Goal: Task Accomplishment & Management: Manage account settings

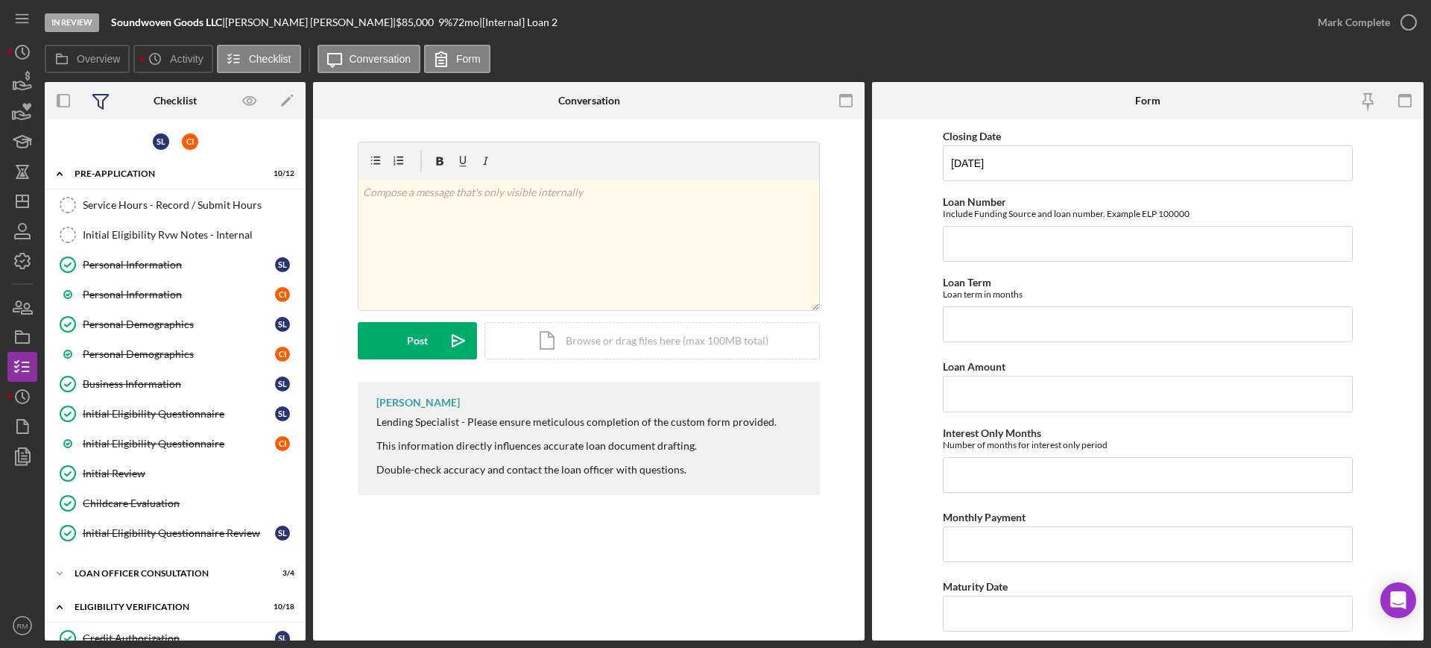
scroll to position [2040, 0]
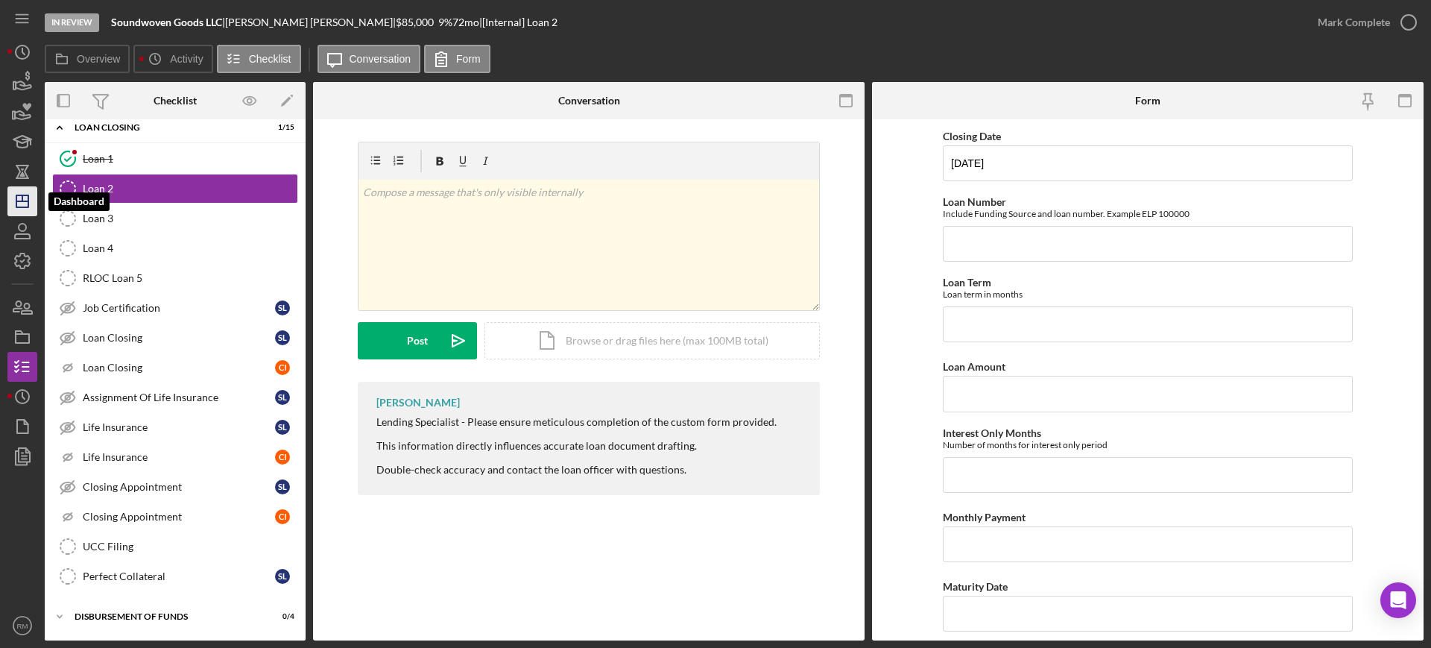
click at [26, 200] on icon "Icon/Dashboard" at bounding box center [22, 201] width 37 height 37
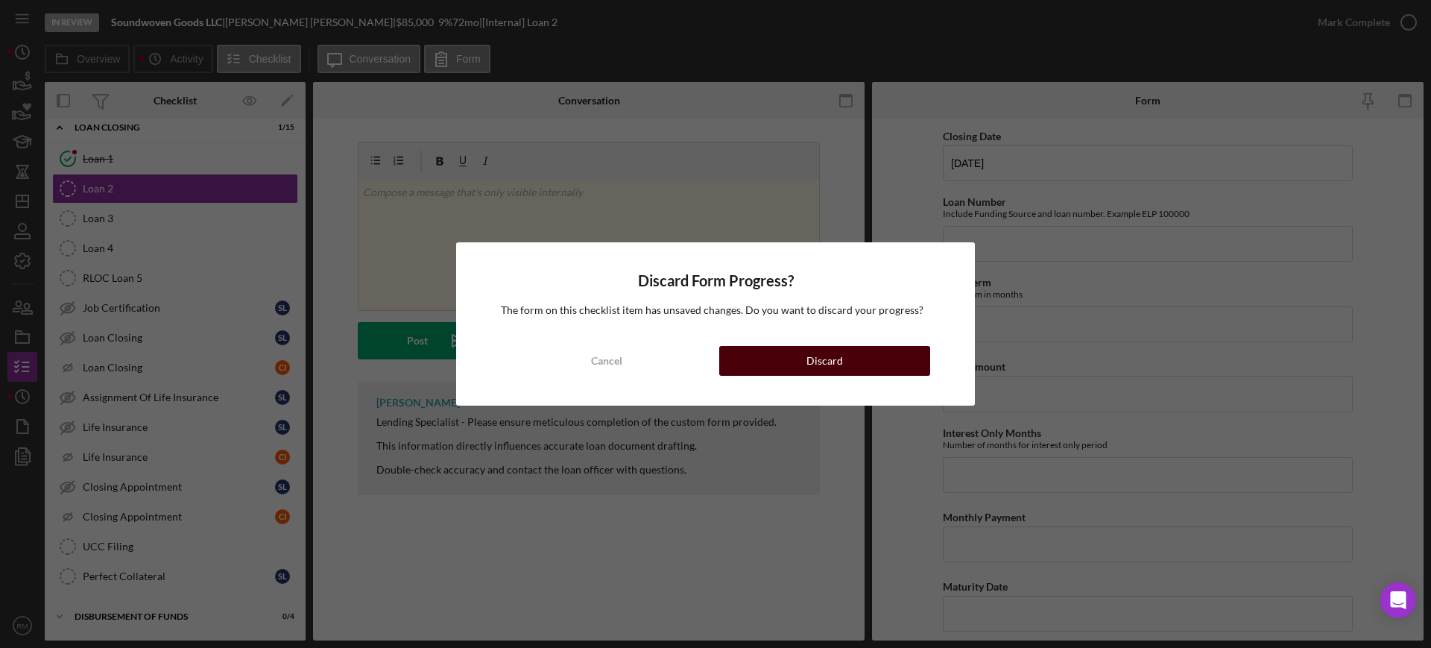
click at [765, 372] on button "Discard" at bounding box center [824, 361] width 211 height 30
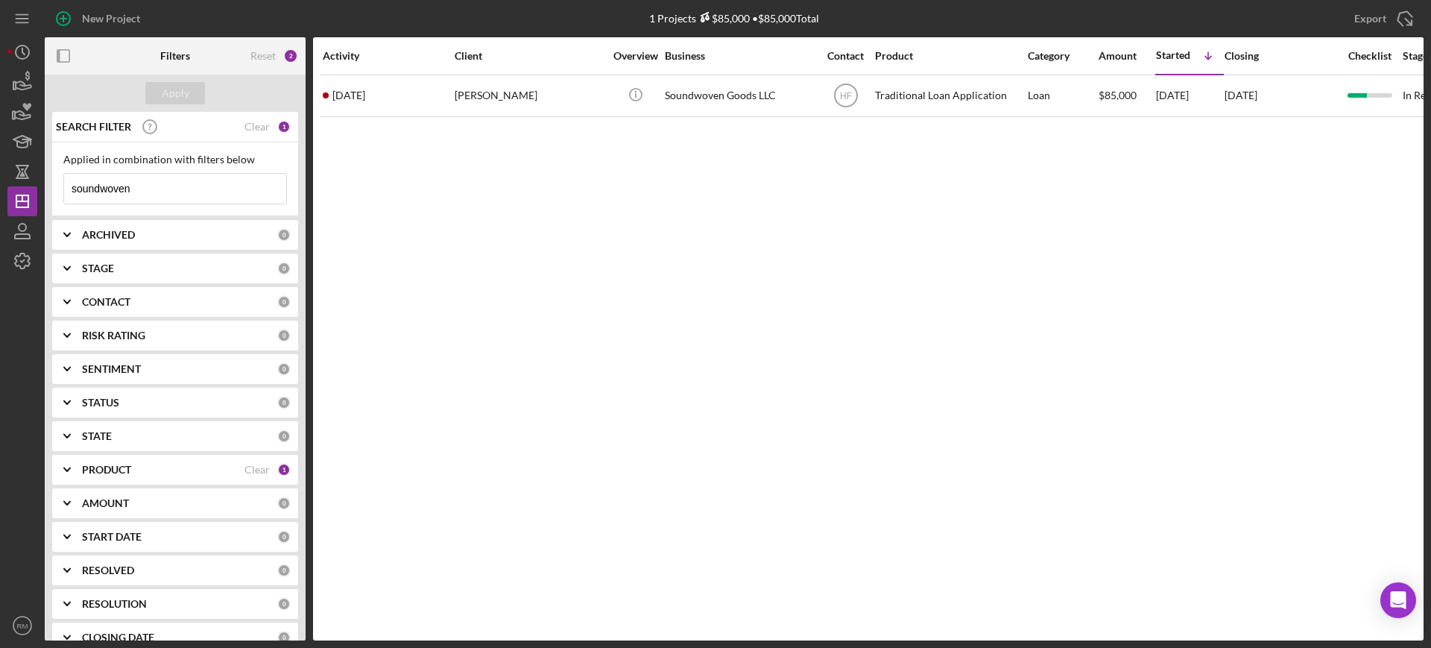
click at [166, 189] on input "soundwoven" at bounding box center [175, 189] width 222 height 30
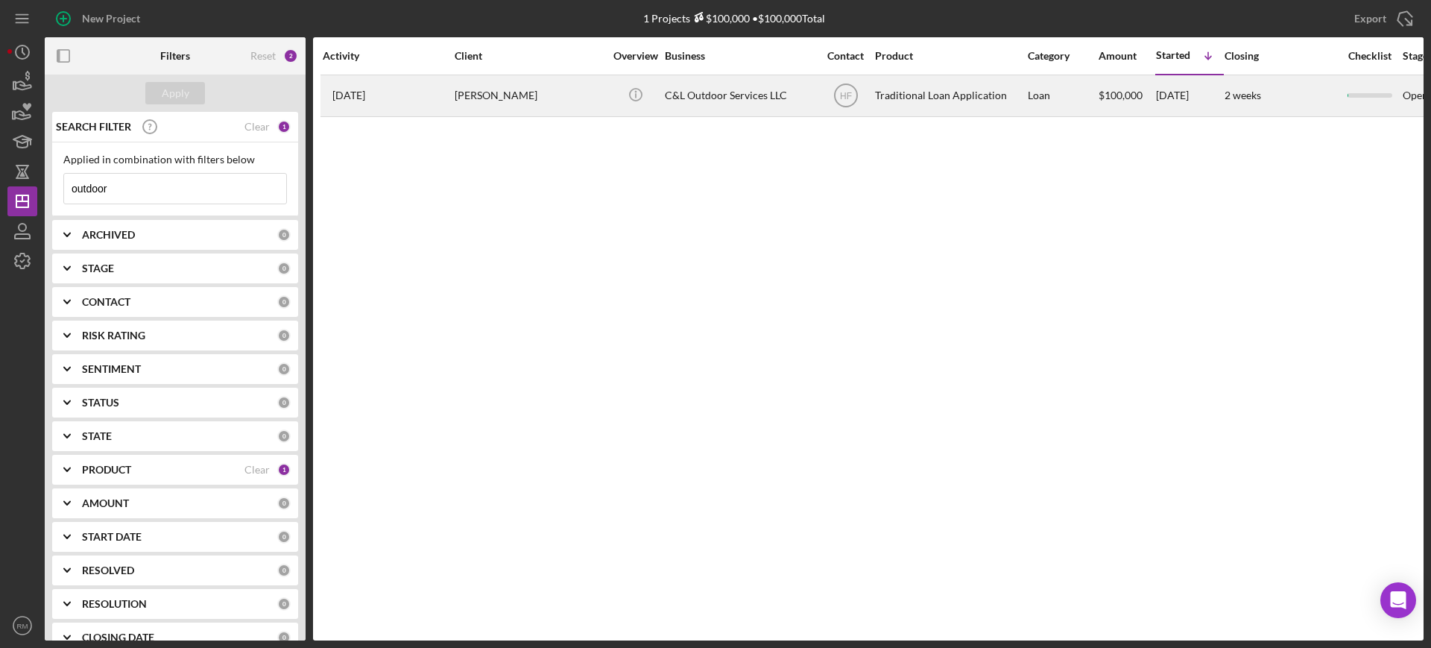
type input "outdoor"
click at [543, 111] on div "[PERSON_NAME]" at bounding box center [529, 96] width 149 height 40
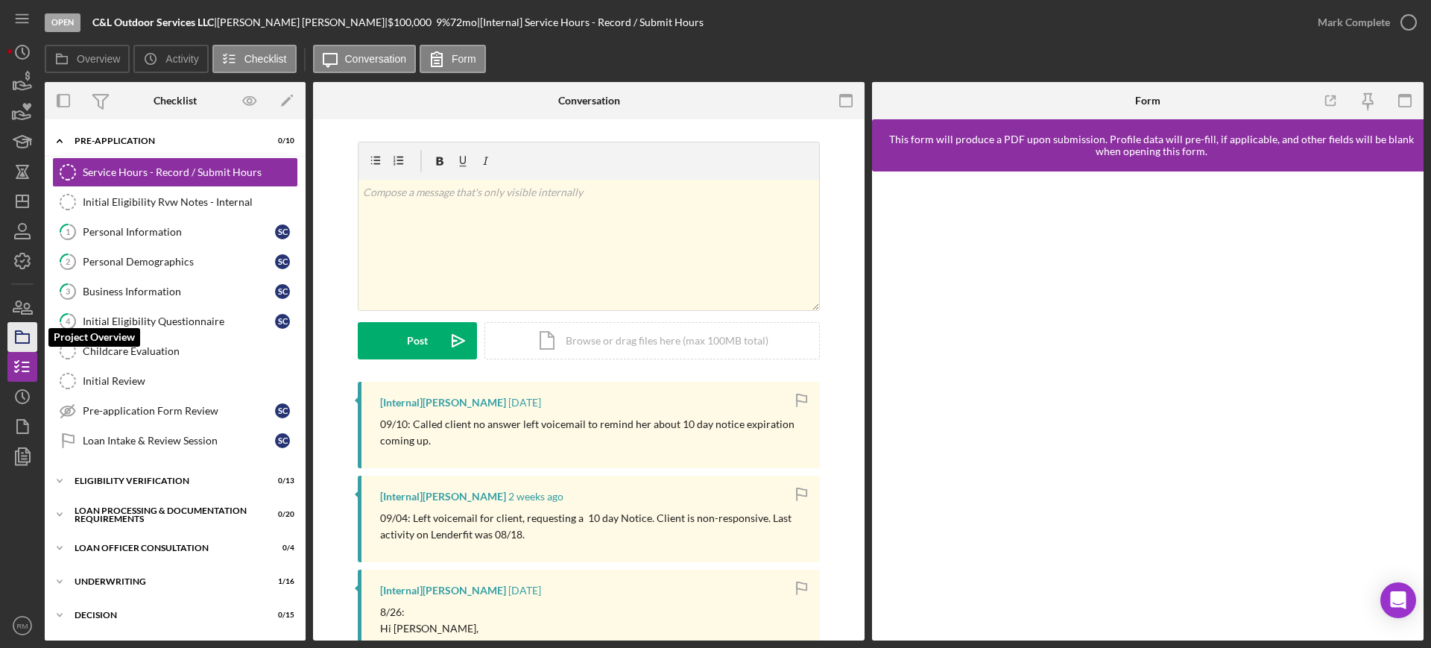
click at [18, 330] on icon "button" at bounding box center [22, 336] width 37 height 37
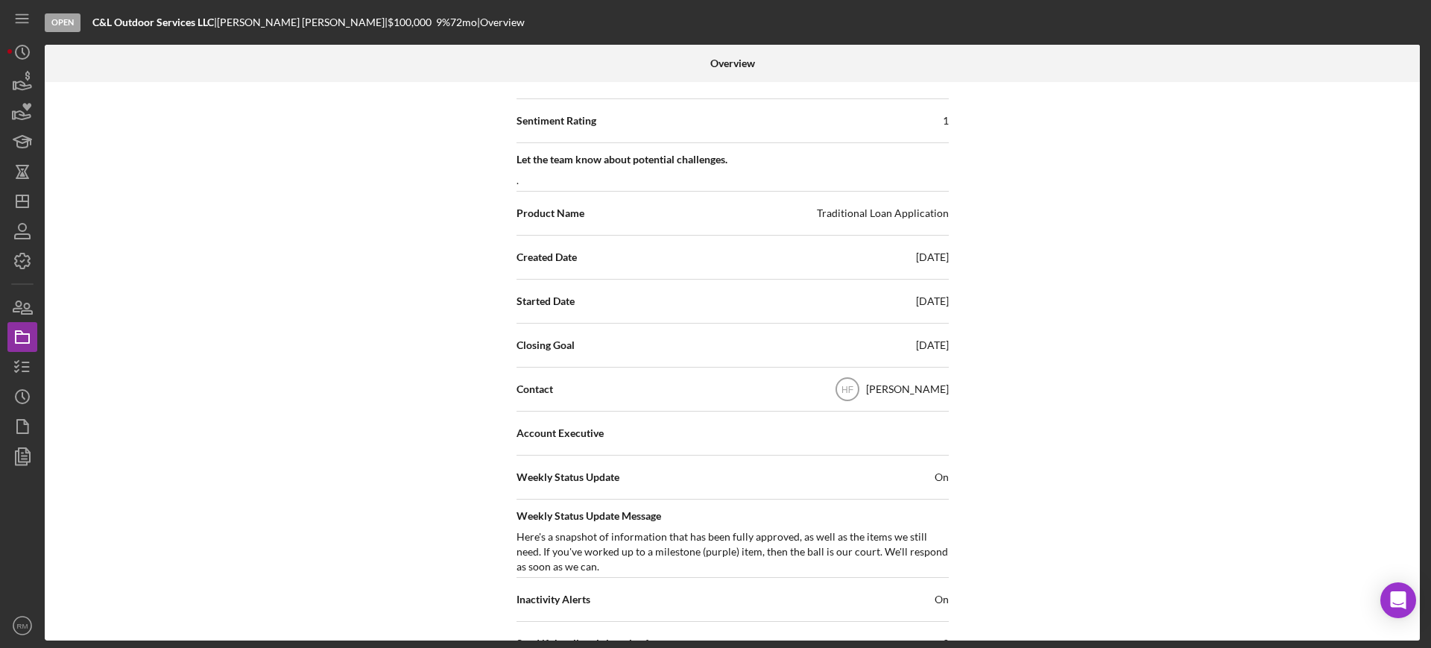
scroll to position [277, 0]
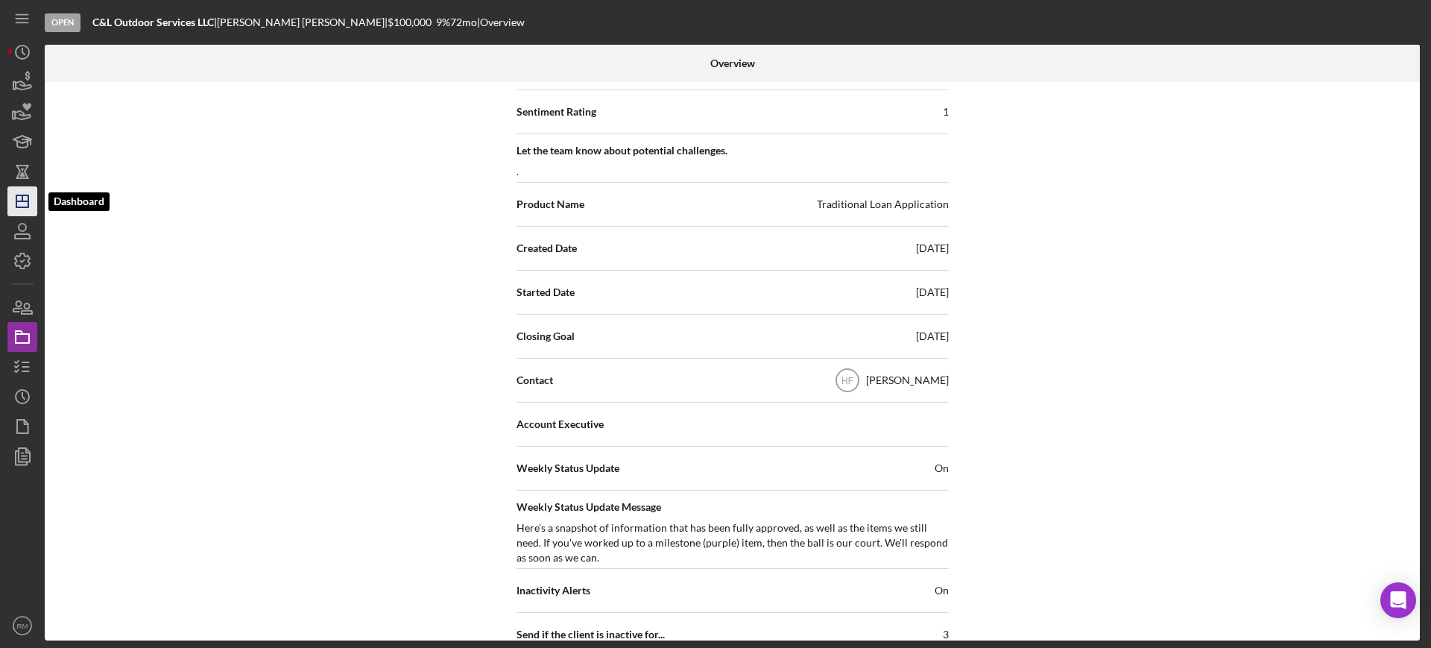
click at [31, 199] on icon "Icon/Dashboard" at bounding box center [22, 201] width 37 height 37
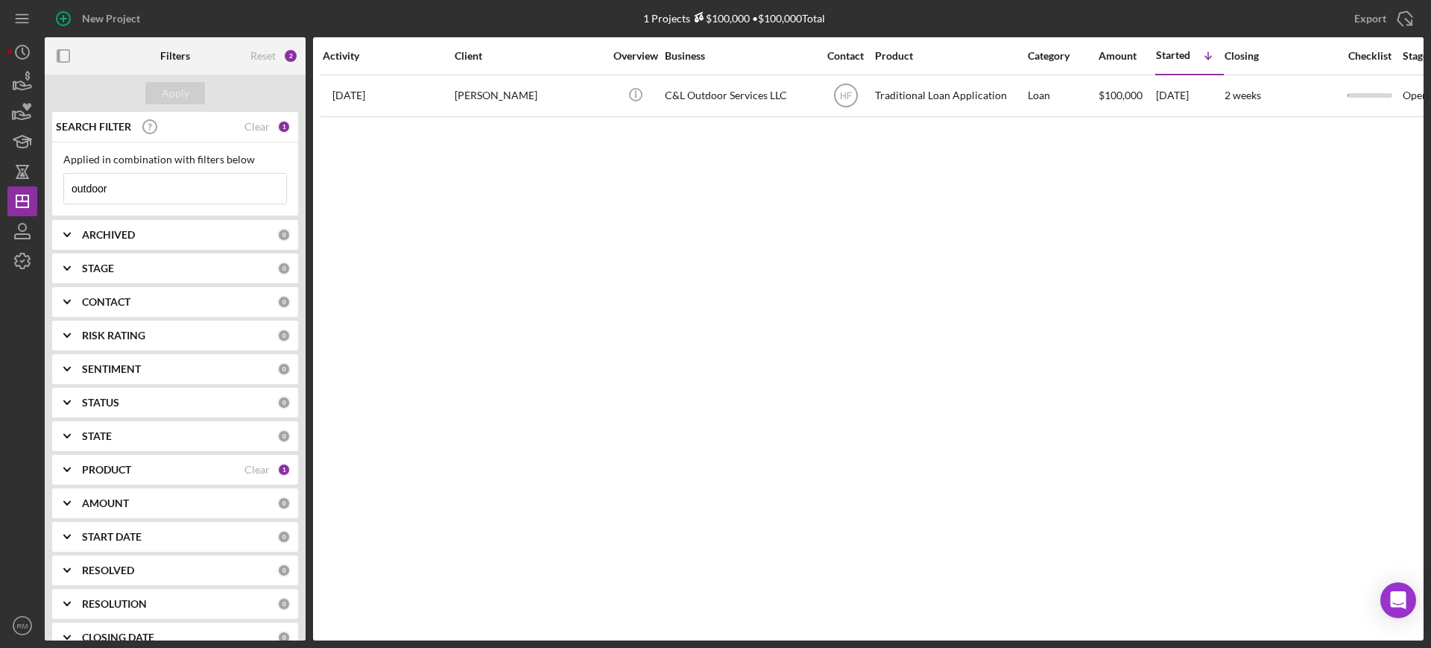
click at [205, 198] on input "outdoor" at bounding box center [175, 189] width 222 height 30
click at [175, 192] on input "almadow" at bounding box center [175, 189] width 222 height 30
click at [175, 192] on input "e" at bounding box center [175, 189] width 222 height 30
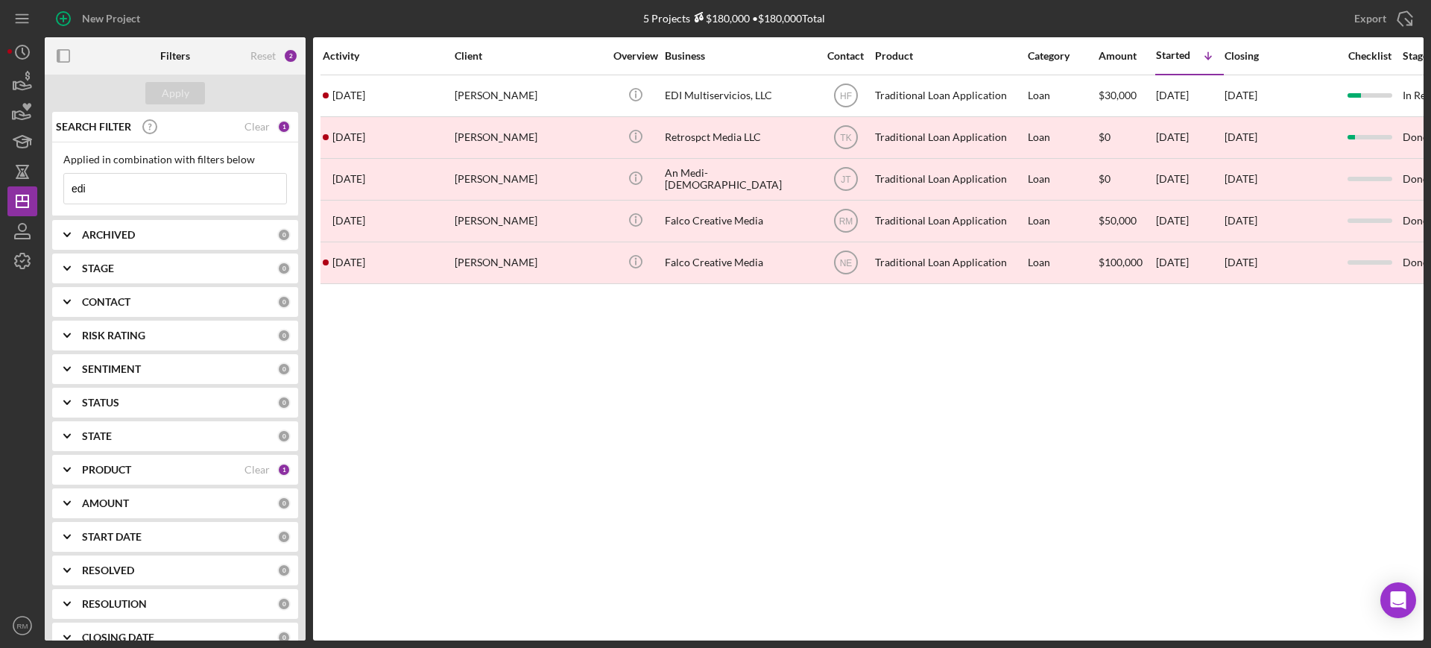
type input "edi"
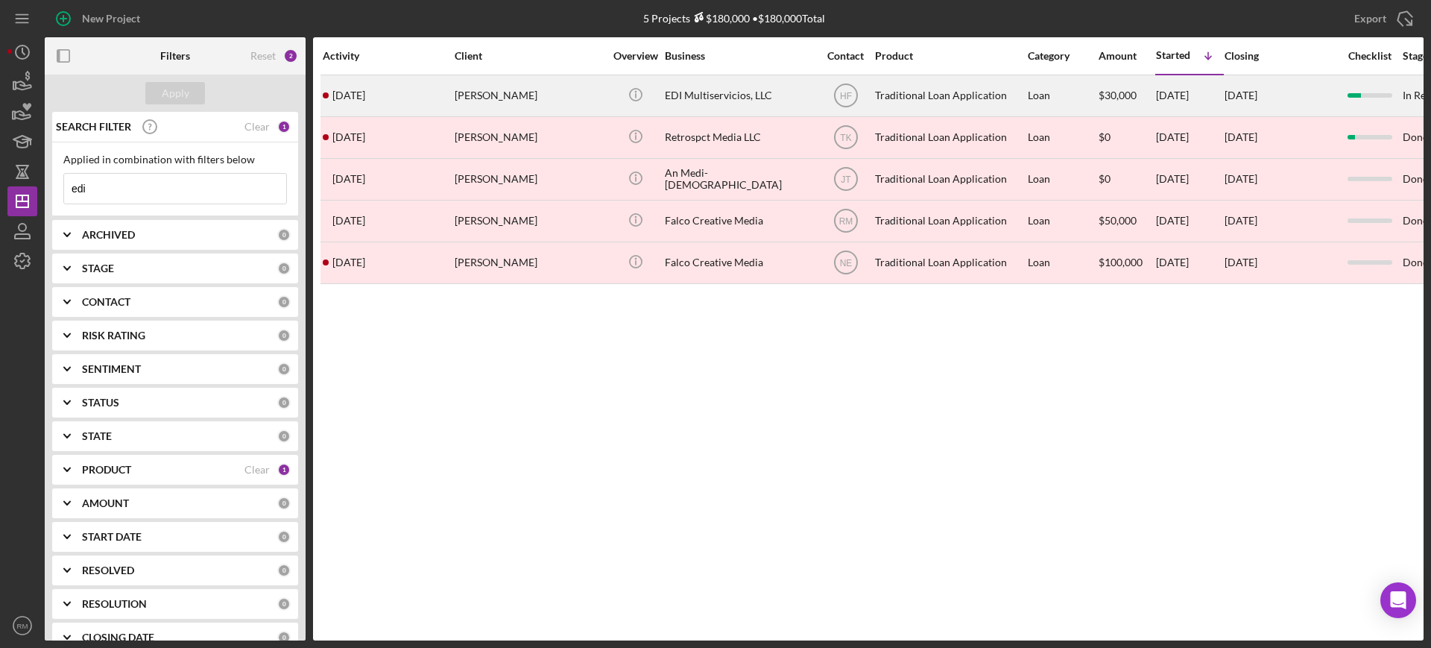
click at [505, 92] on div "[PERSON_NAME]" at bounding box center [529, 96] width 149 height 40
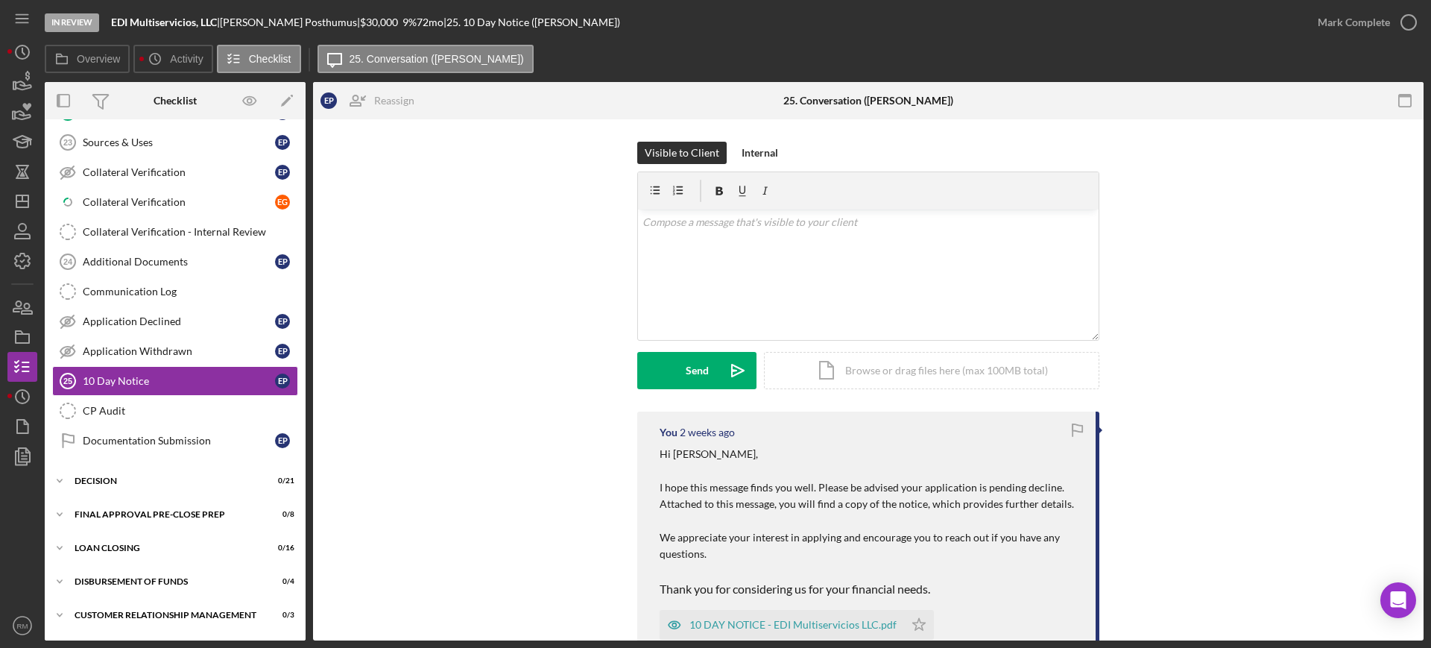
scroll to position [880, 0]
click at [18, 402] on circle "button" at bounding box center [22, 396] width 13 height 13
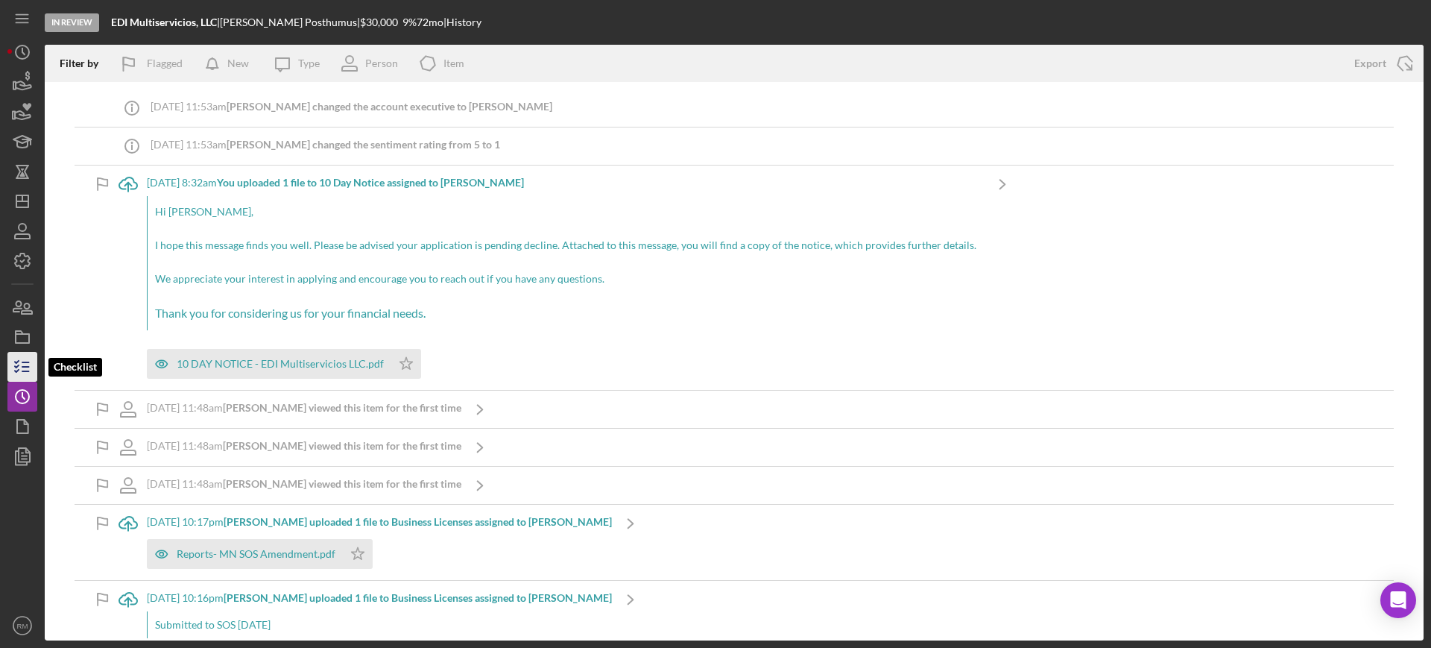
click at [28, 362] on line "button" at bounding box center [25, 362] width 7 height 0
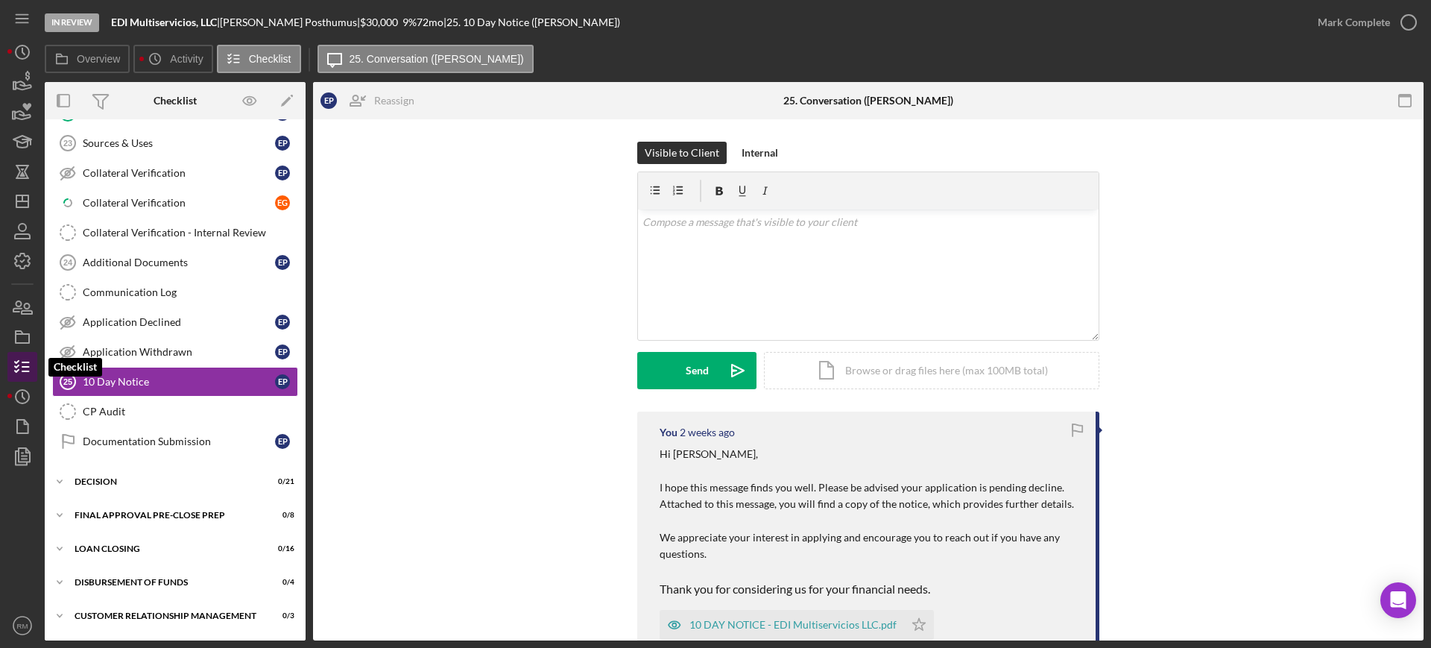
scroll to position [880, 0]
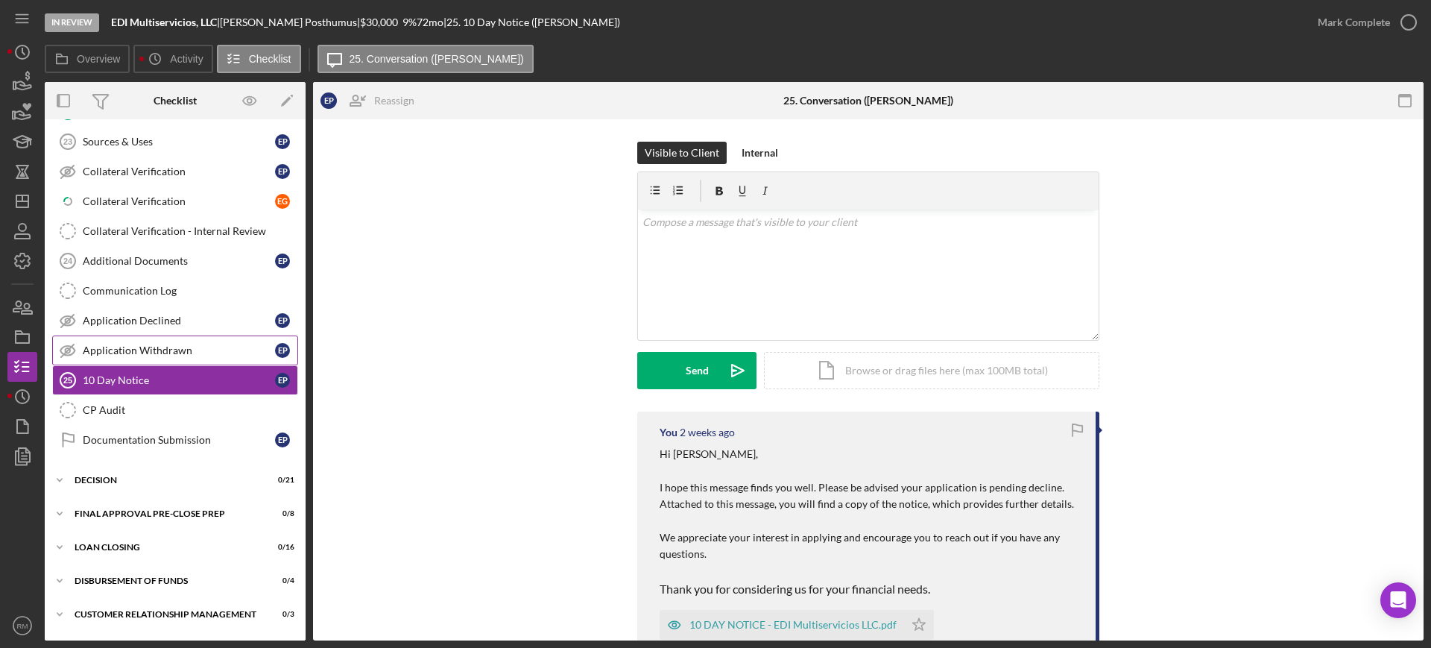
click at [168, 355] on div "Application Withdrawn" at bounding box center [179, 350] width 192 height 12
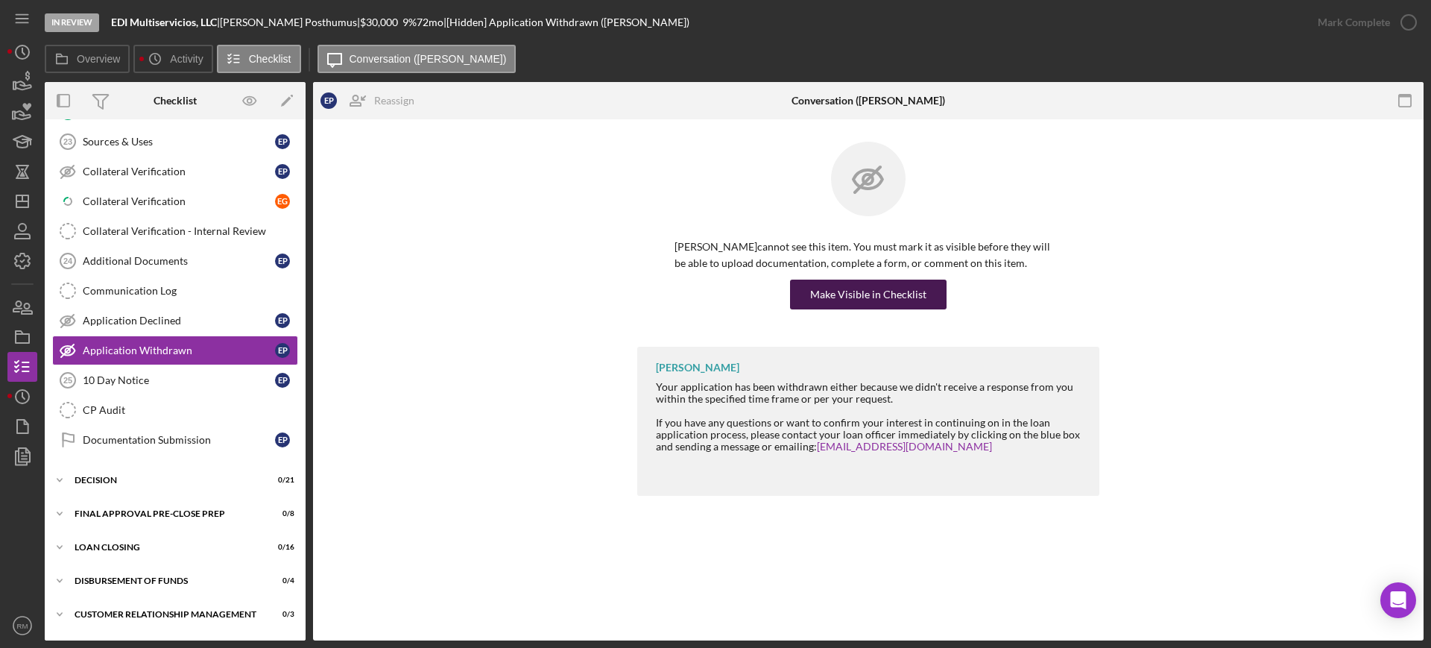
click at [863, 287] on div "Make Visible in Checklist" at bounding box center [868, 295] width 116 height 30
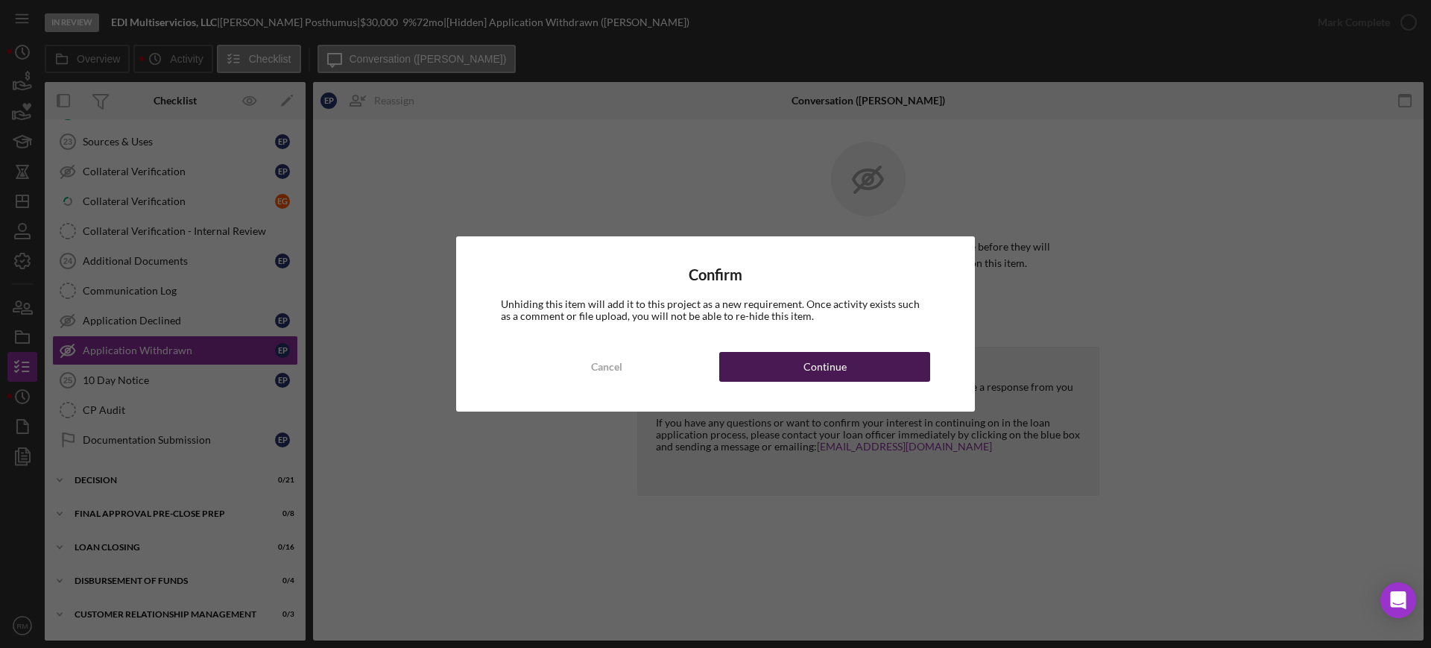
click at [812, 362] on div "Continue" at bounding box center [825, 367] width 43 height 30
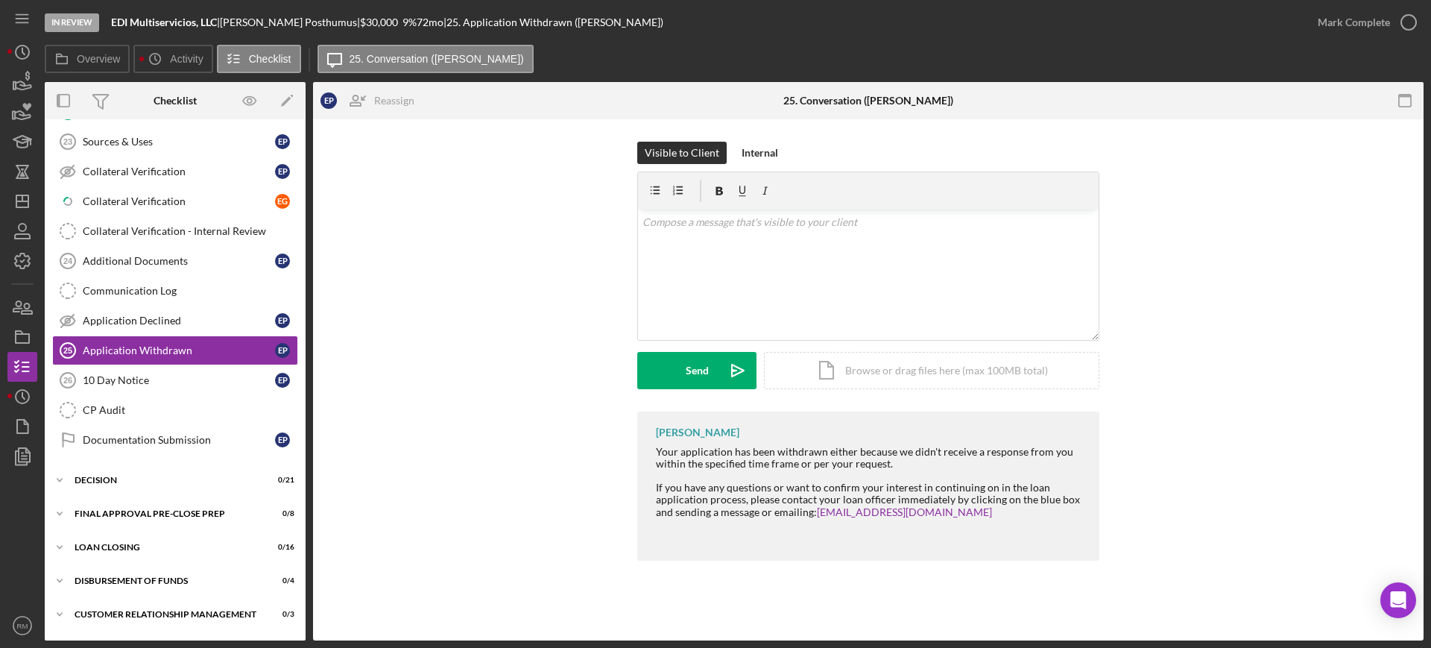
click at [812, 362] on div "Icon/Document Browse or drag files here (max 100MB total) Tap to choose files o…" at bounding box center [931, 370] width 335 height 37
click at [711, 218] on p at bounding box center [869, 222] width 453 height 16
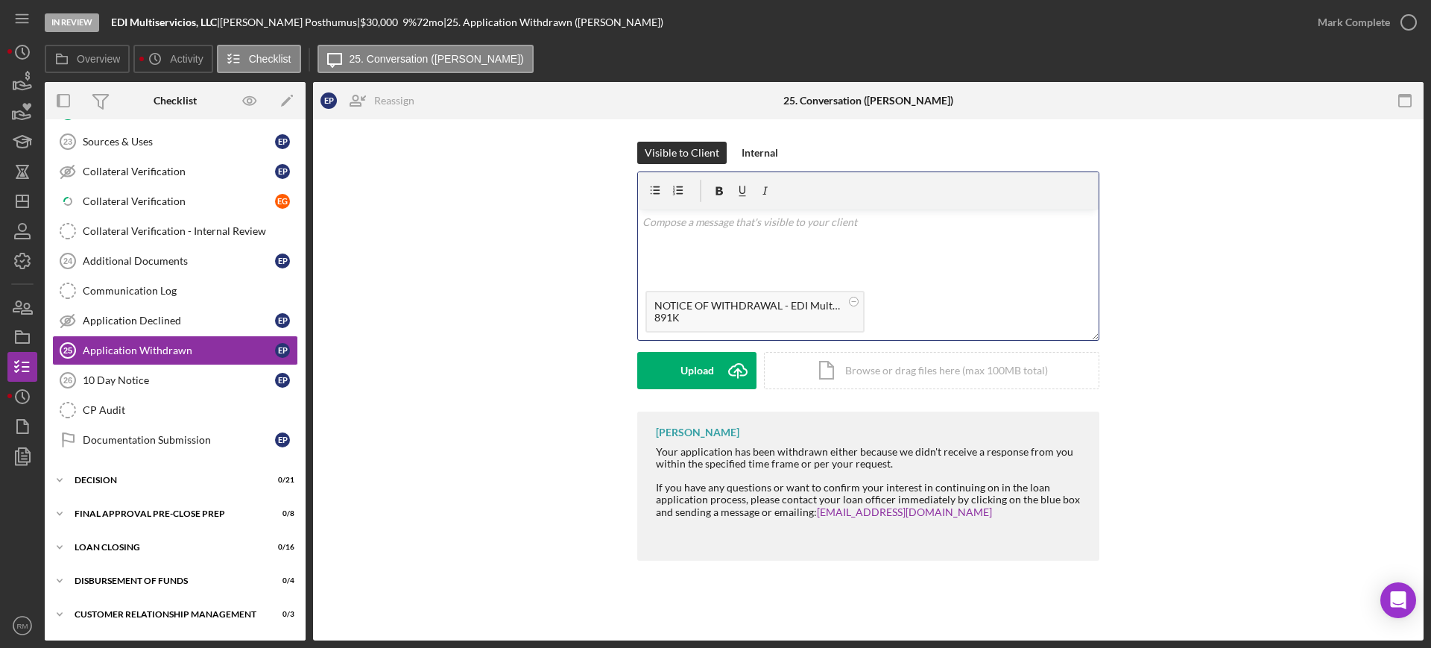
paste div
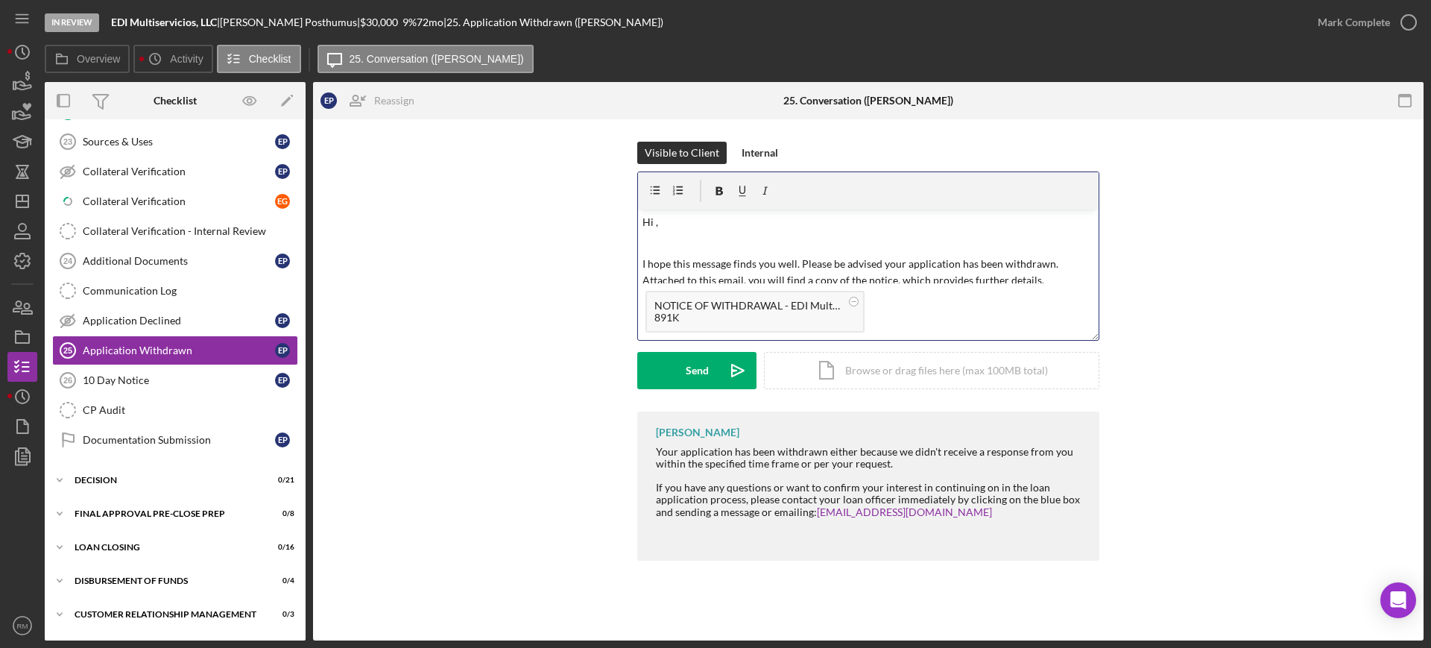
click at [711, 218] on p "Hi ," at bounding box center [869, 222] width 453 height 16
click at [681, 356] on button "Send Icon/icon-invite-send" at bounding box center [696, 370] width 119 height 37
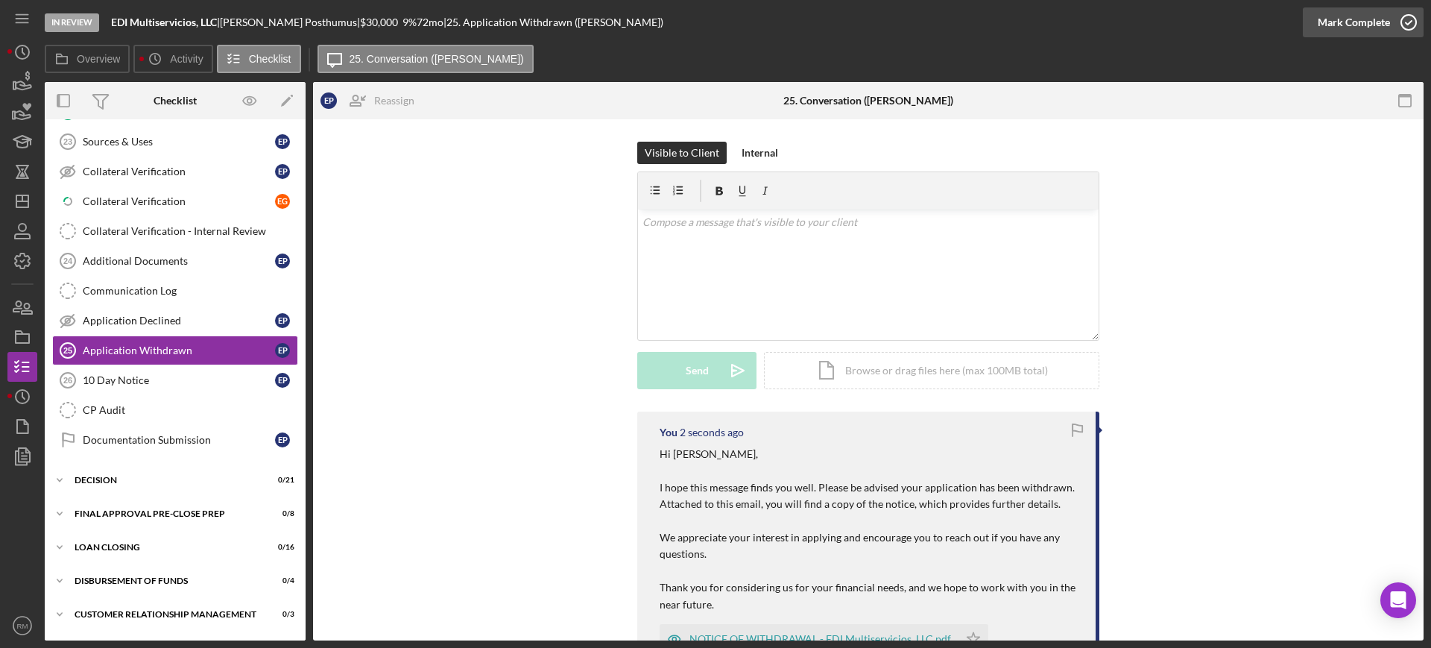
click at [1373, 15] on div "Mark Complete" at bounding box center [1354, 22] width 72 height 30
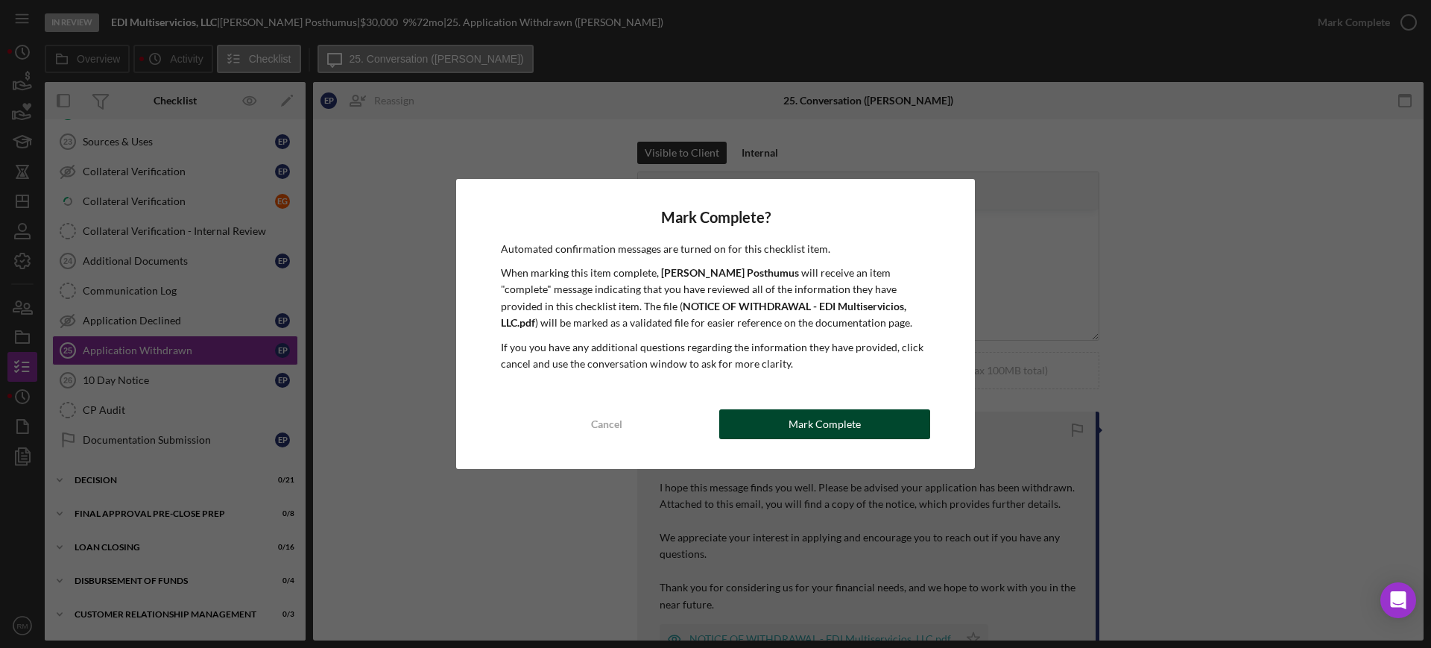
click at [762, 415] on button "Mark Complete" at bounding box center [824, 424] width 211 height 30
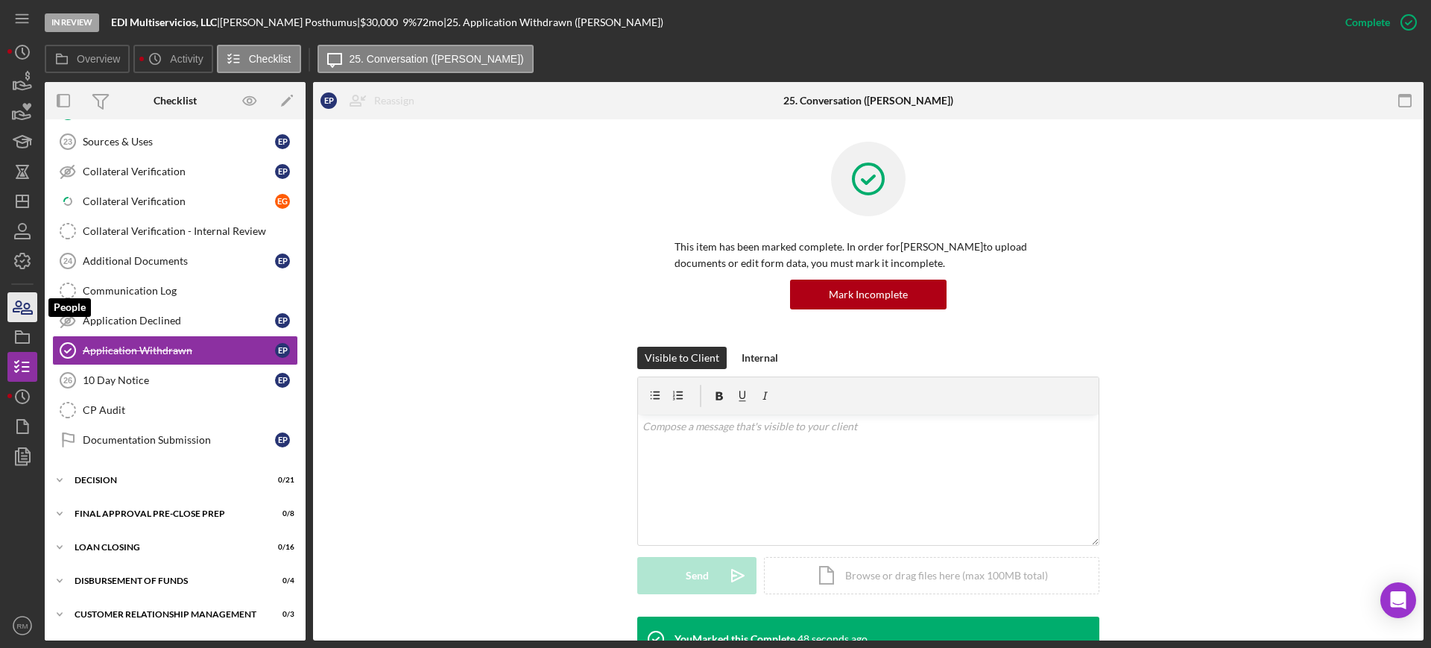
click at [17, 312] on icon "button" at bounding box center [17, 306] width 8 height 10
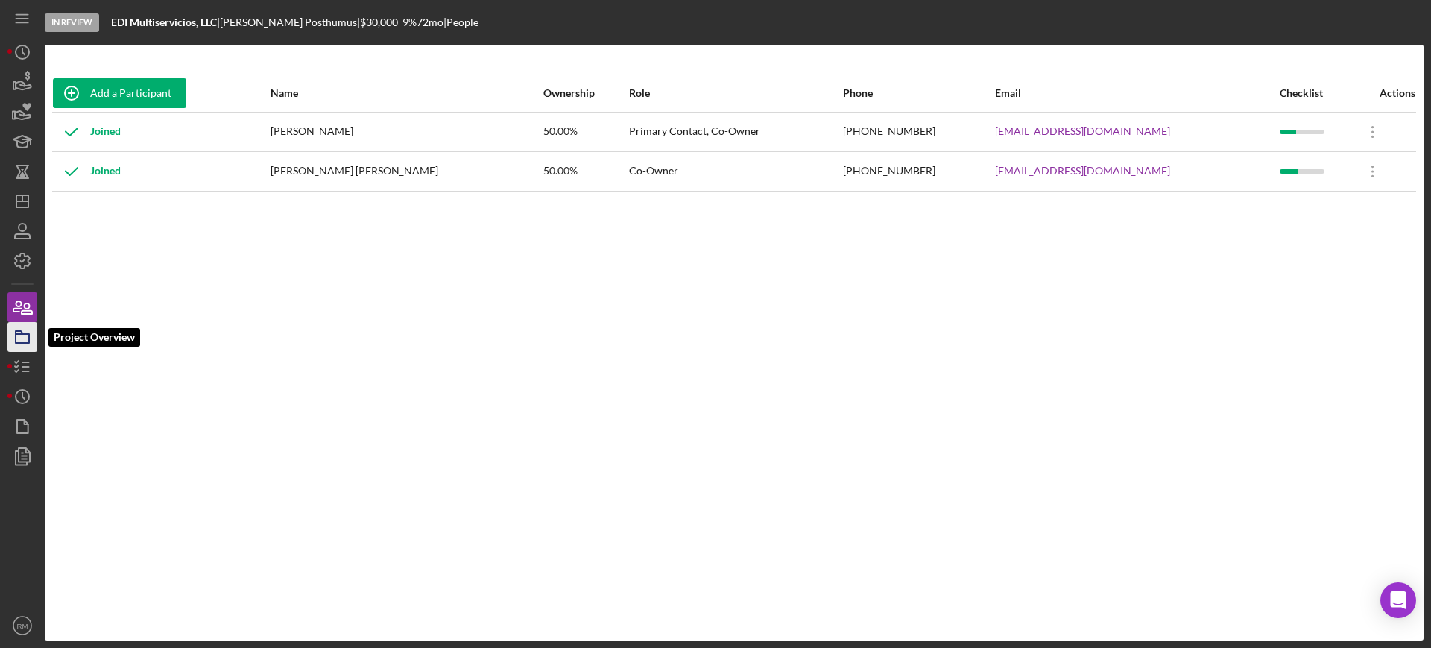
click at [25, 331] on icon "button" at bounding box center [22, 336] width 37 height 37
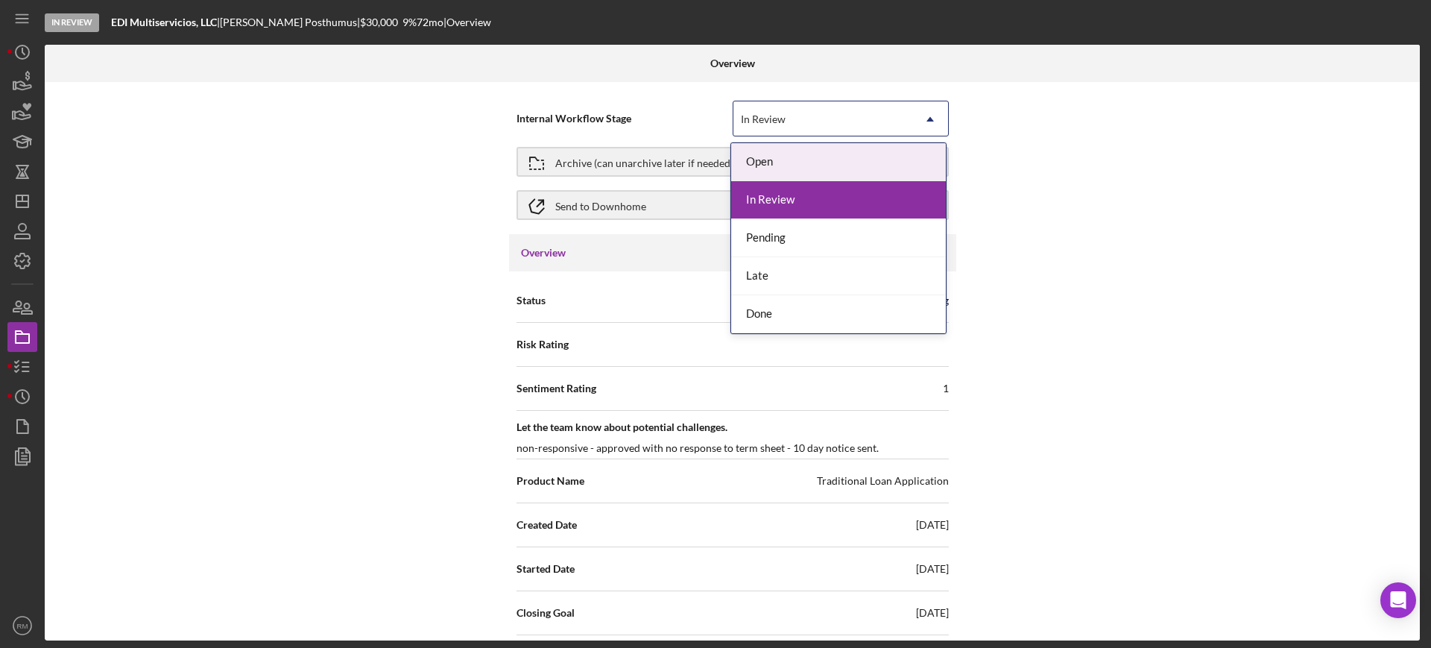
click at [819, 124] on div "In Review" at bounding box center [823, 119] width 179 height 34
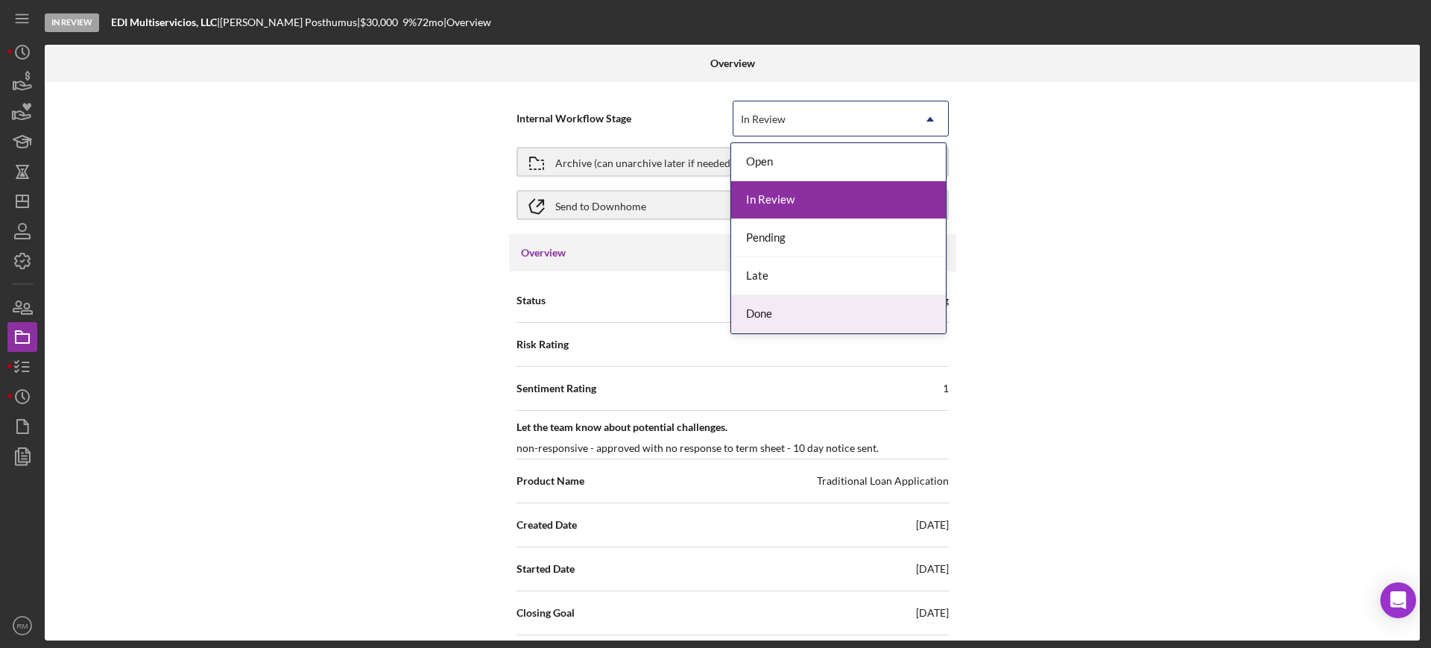
click at [768, 302] on div "Done" at bounding box center [838, 314] width 215 height 38
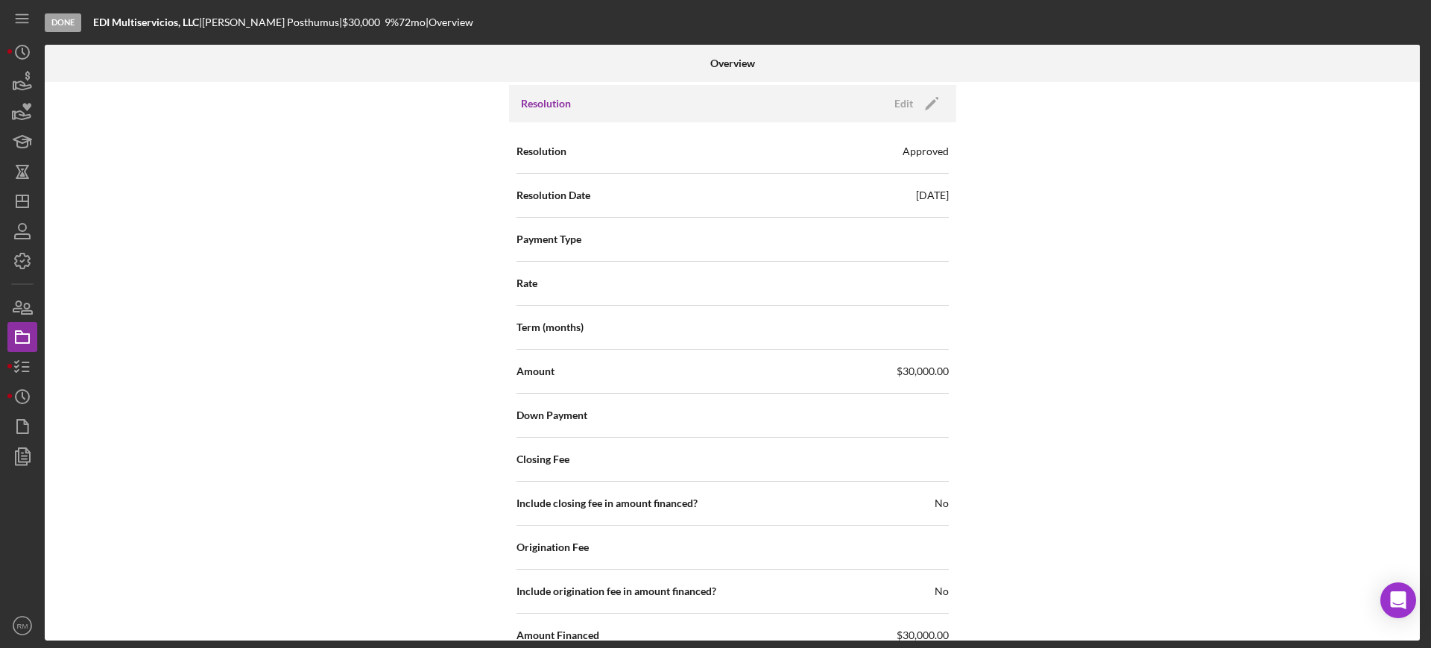
scroll to position [1905, 0]
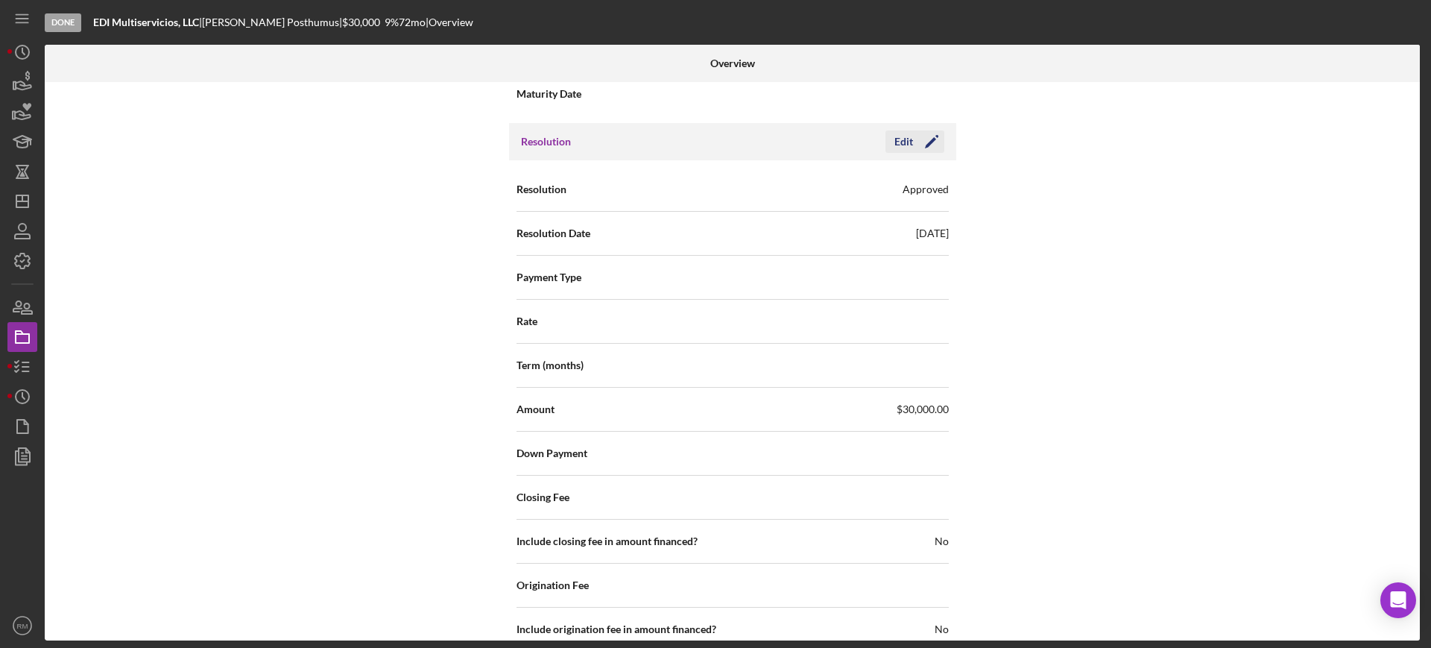
click at [921, 151] on icon "Icon/Edit" at bounding box center [931, 141] width 37 height 37
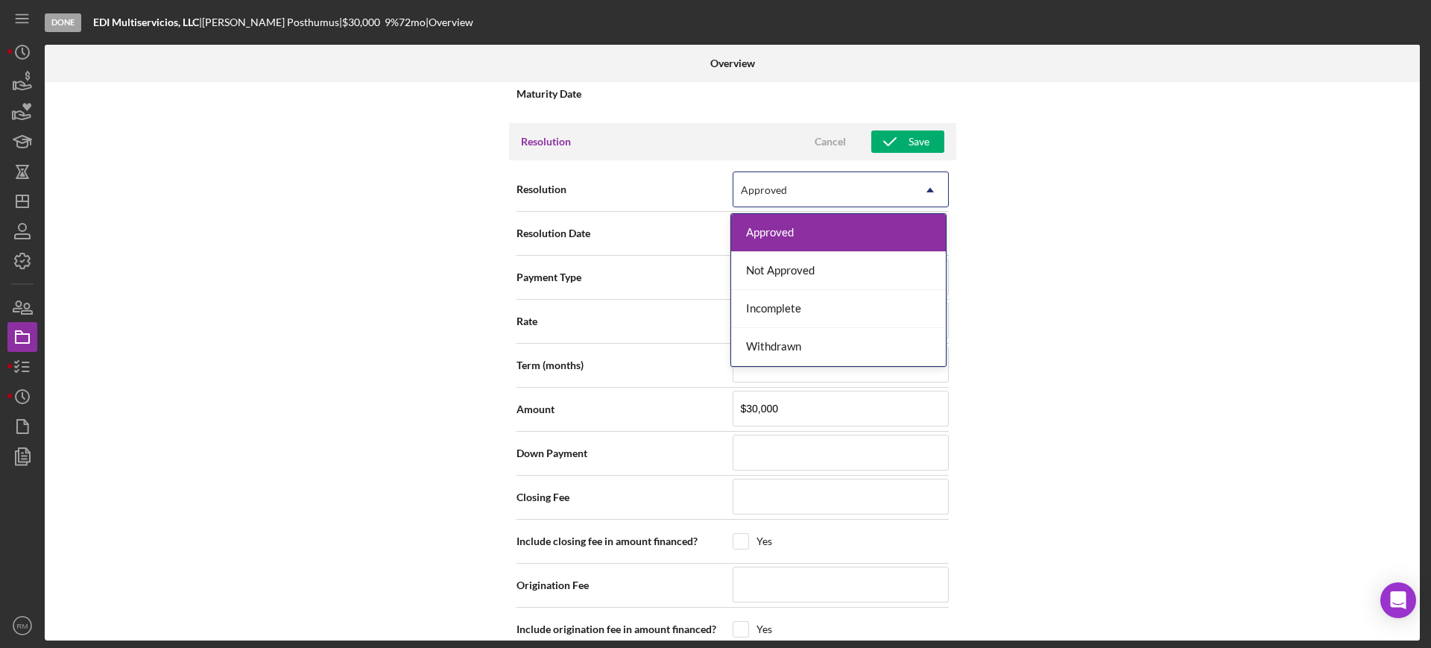
click at [806, 201] on div "Approved" at bounding box center [823, 190] width 179 height 34
click at [797, 330] on div "Withdrawn" at bounding box center [838, 347] width 215 height 38
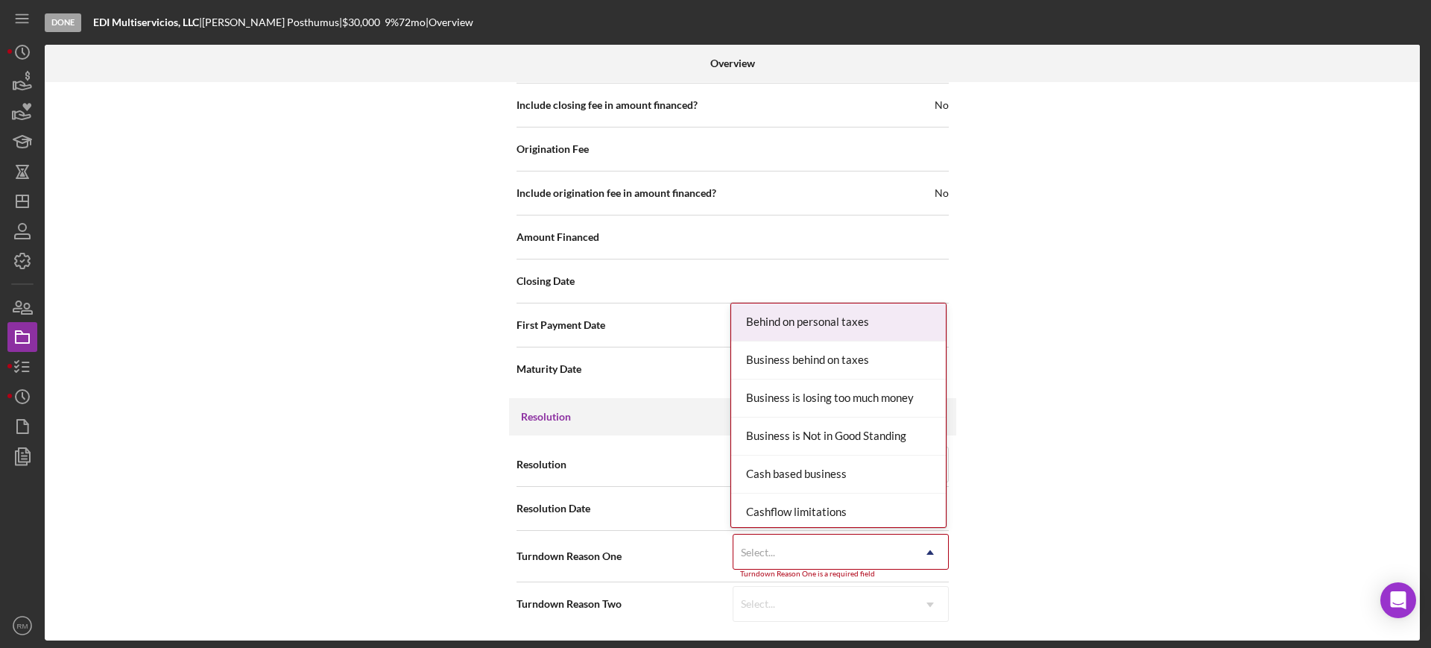
click at [810, 538] on div "Select..." at bounding box center [823, 552] width 179 height 34
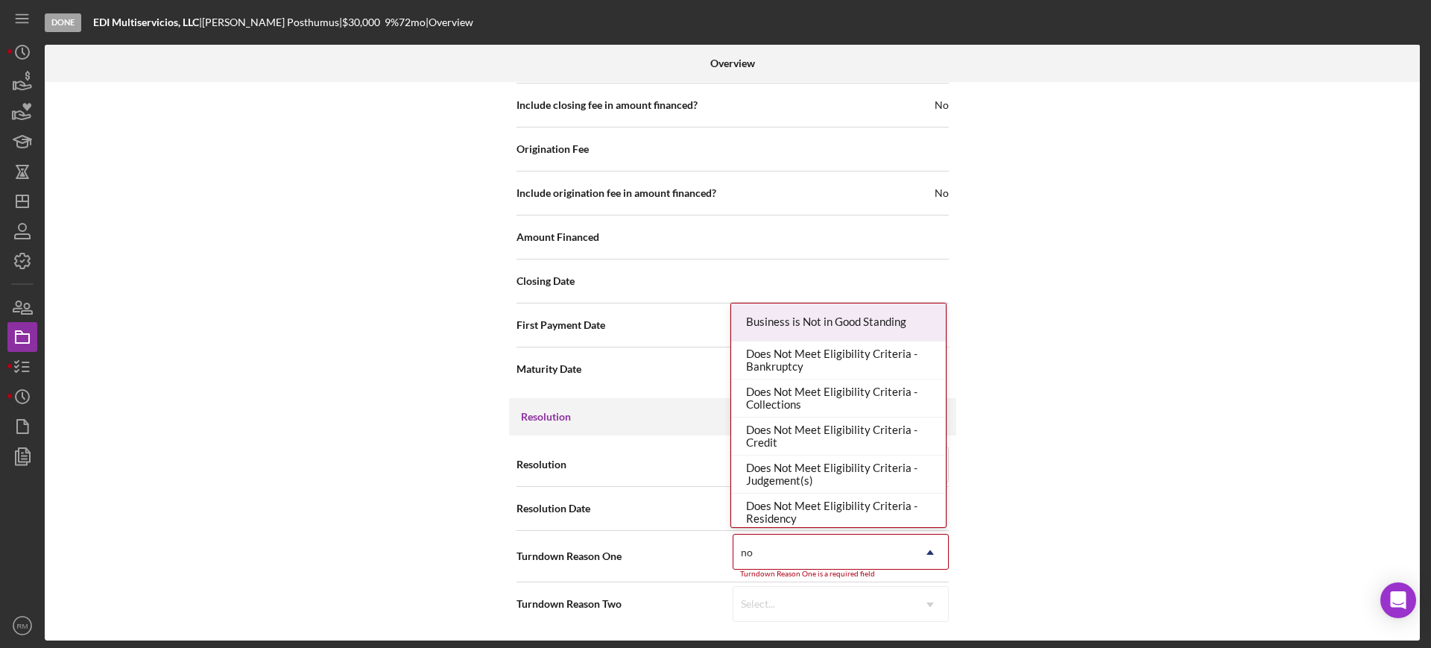
type input "no re"
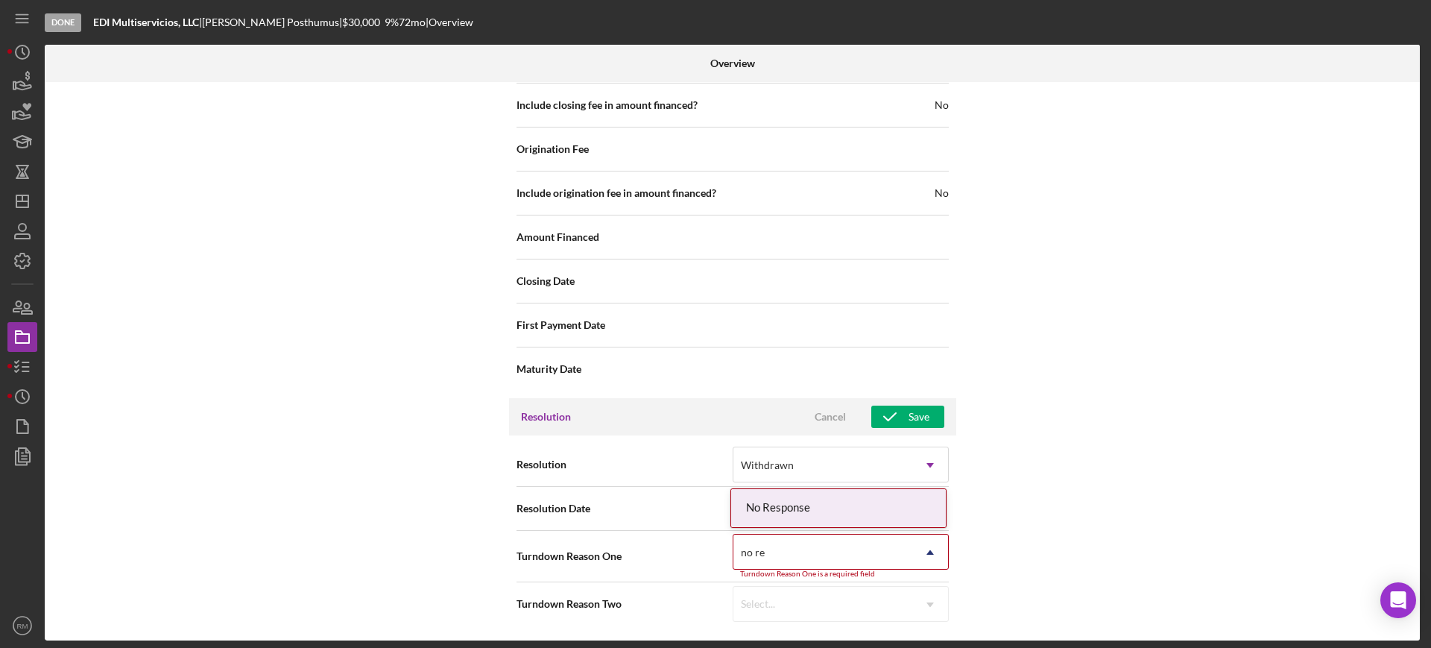
click at [776, 511] on div "No Response" at bounding box center [838, 508] width 215 height 38
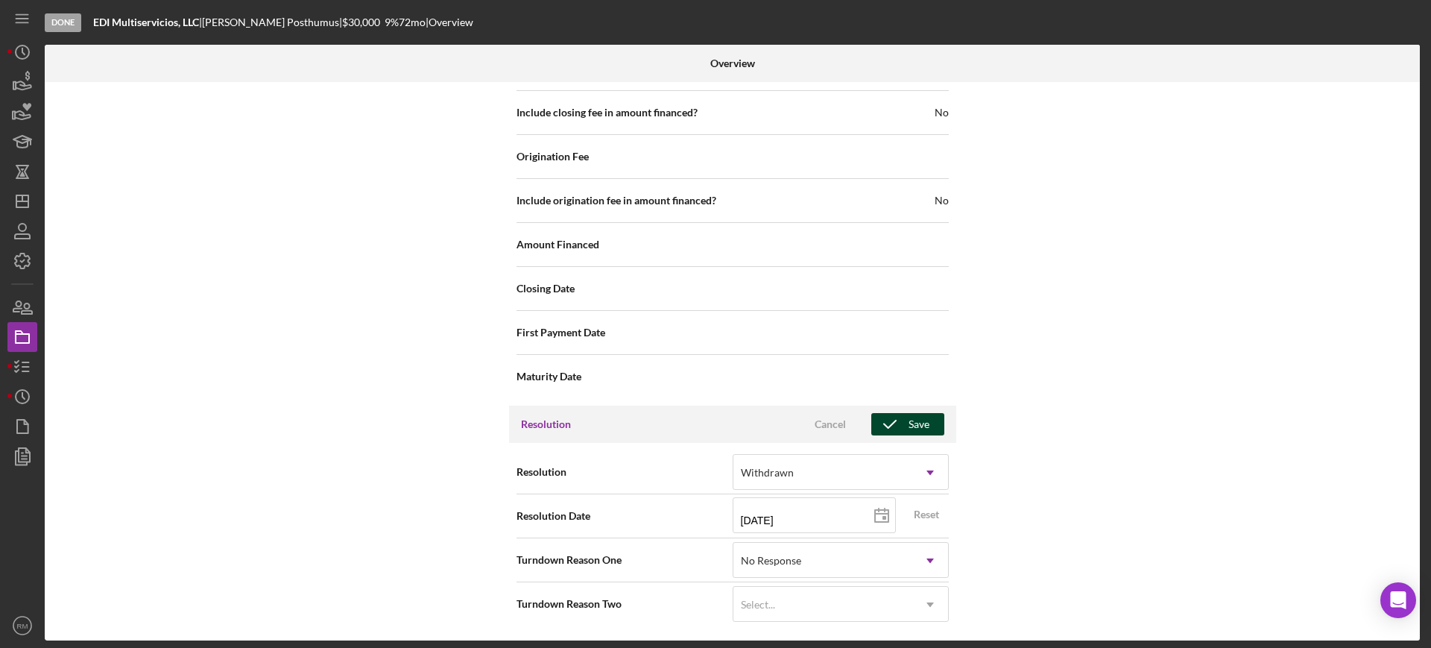
click at [899, 420] on icon "button" at bounding box center [890, 424] width 37 height 37
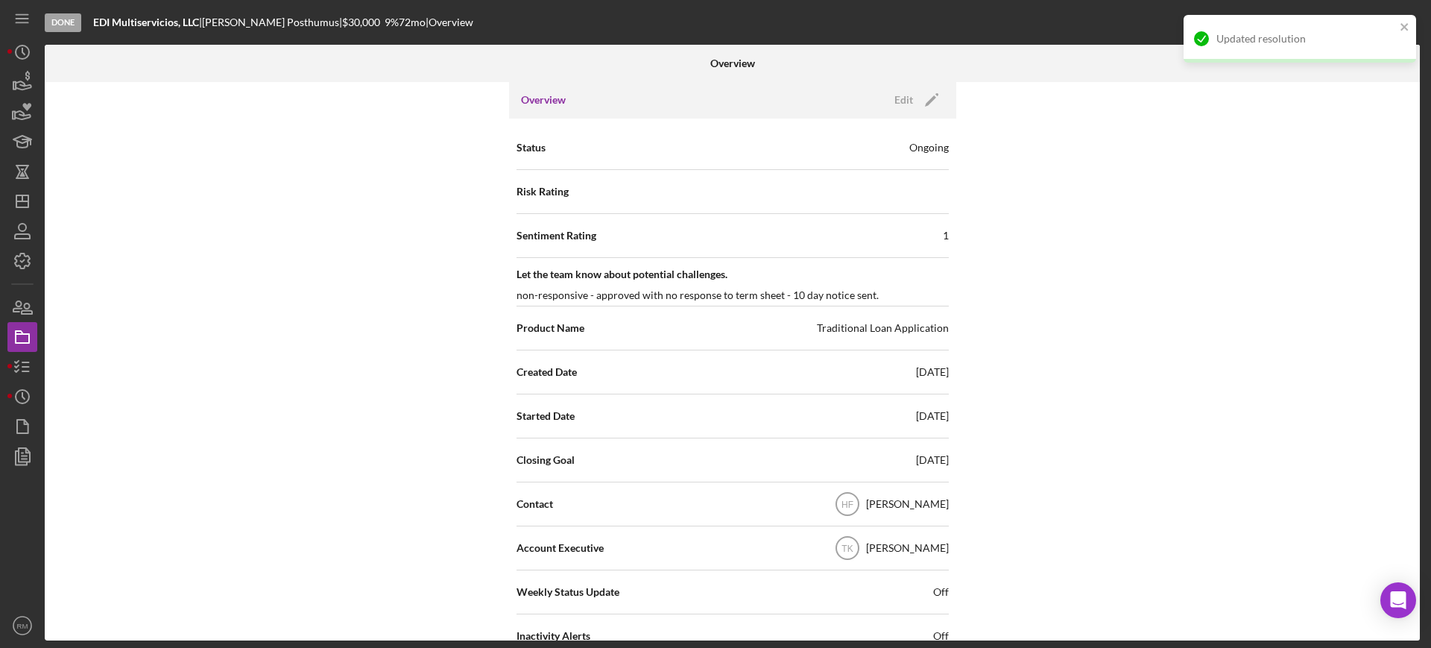
scroll to position [0, 0]
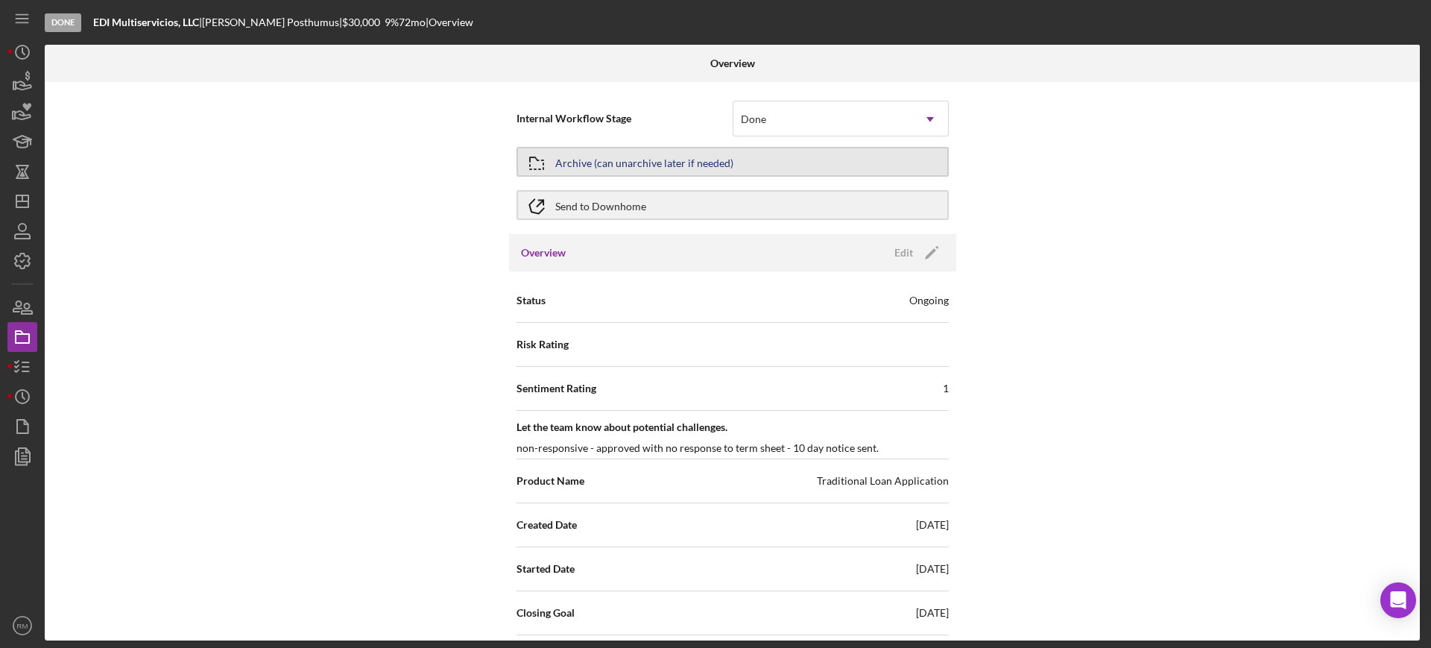
click at [640, 164] on div "Archive (can unarchive later if needed)" at bounding box center [644, 161] width 178 height 27
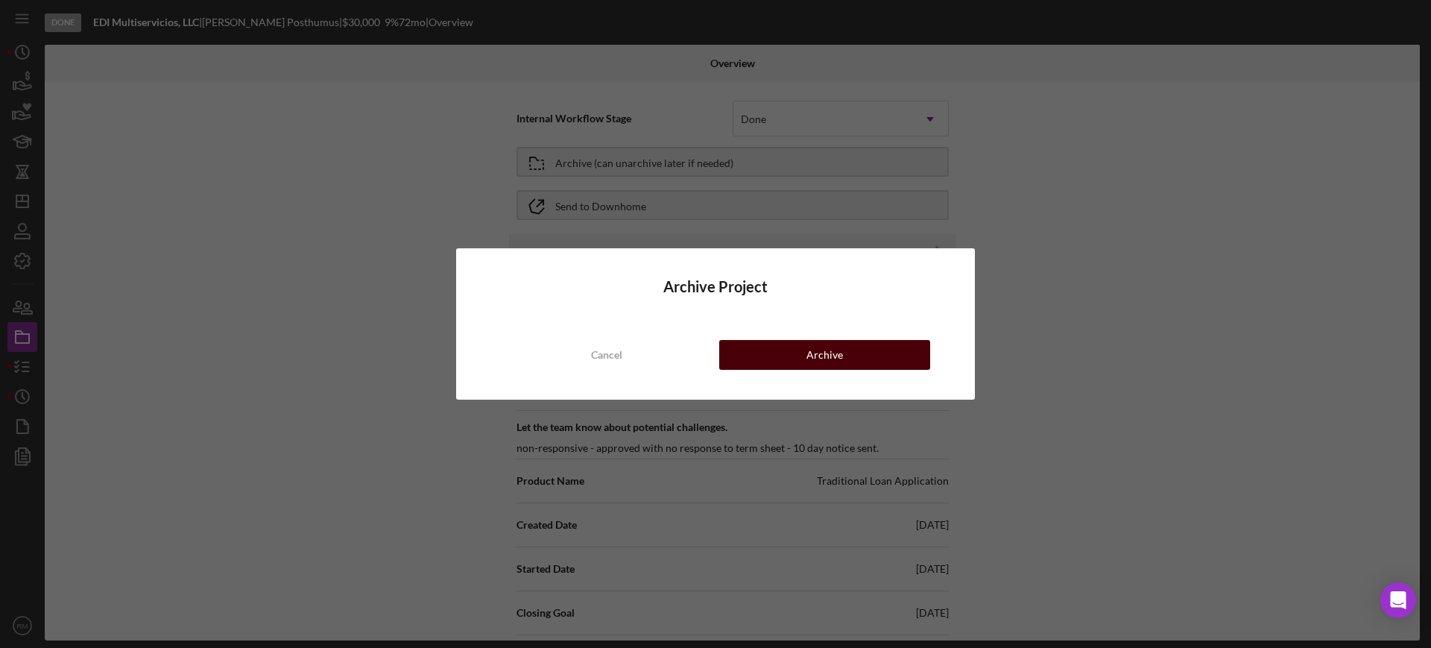
click at [774, 345] on button "Archive" at bounding box center [824, 355] width 211 height 30
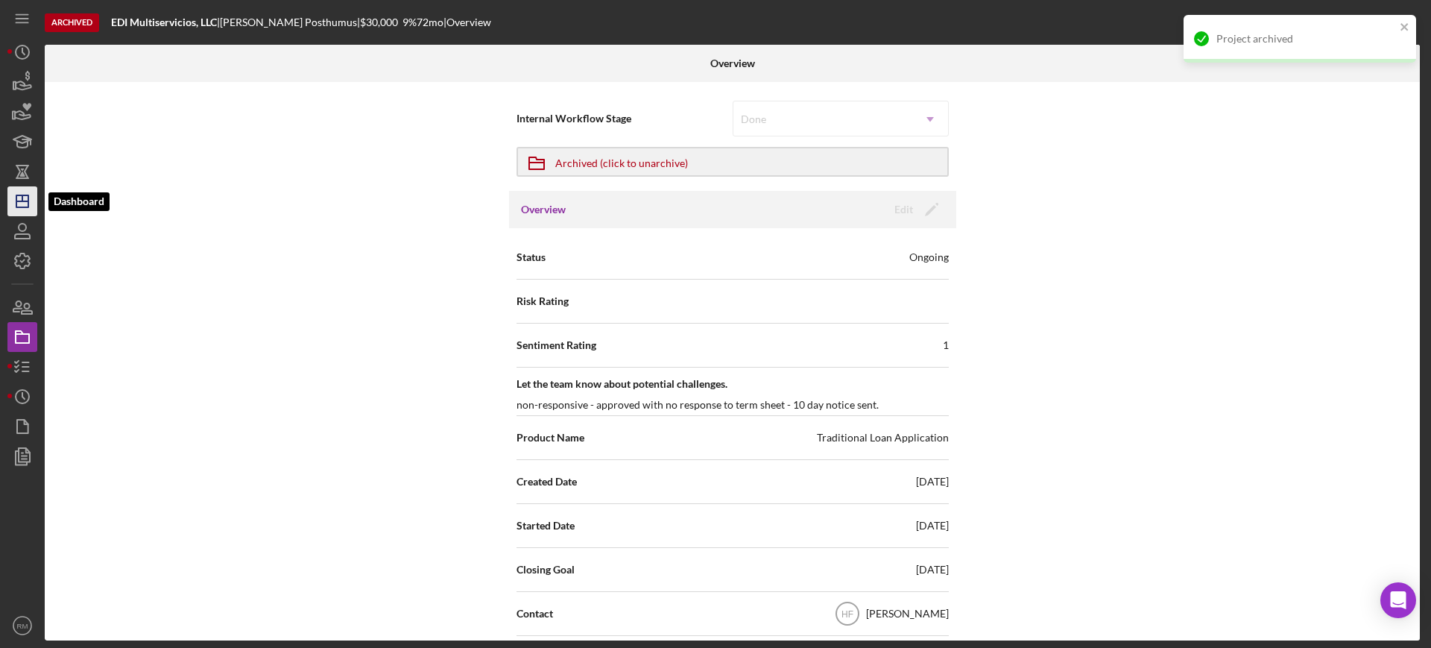
click at [9, 204] on icon "Icon/Dashboard" at bounding box center [22, 201] width 37 height 37
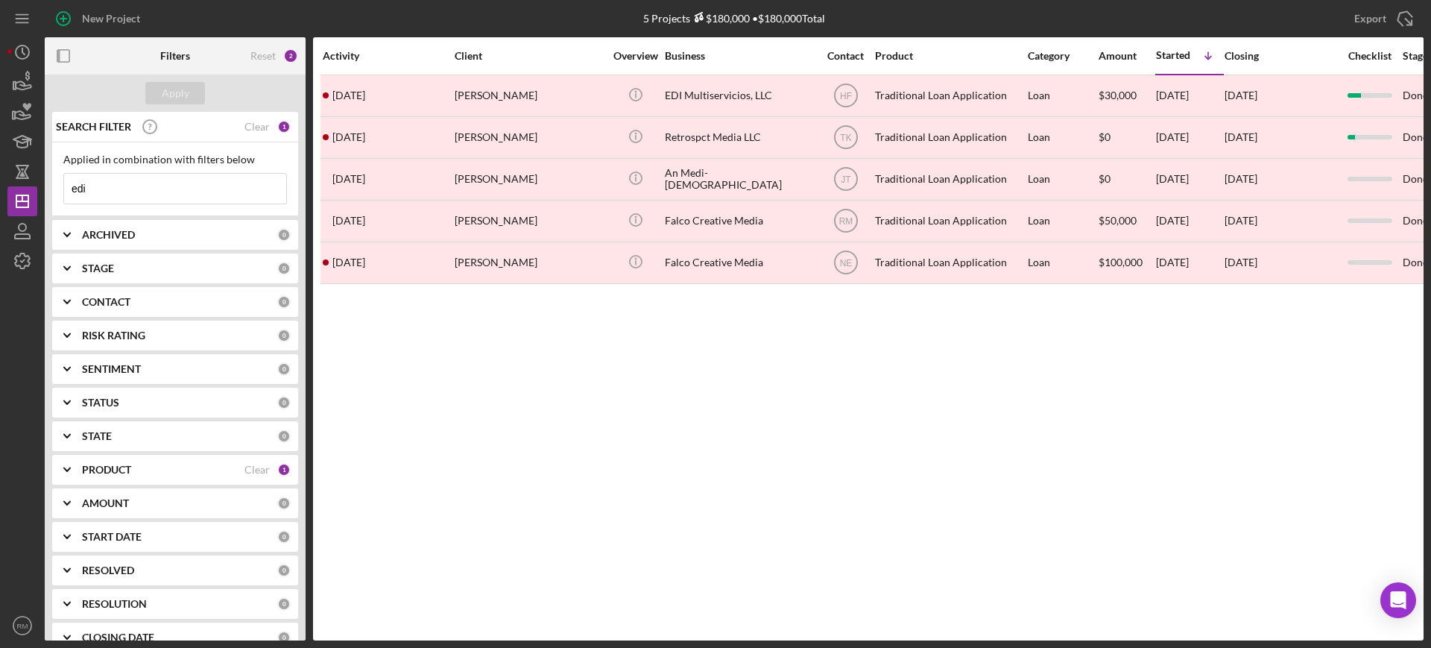
click at [139, 183] on input "edi" at bounding box center [175, 189] width 222 height 30
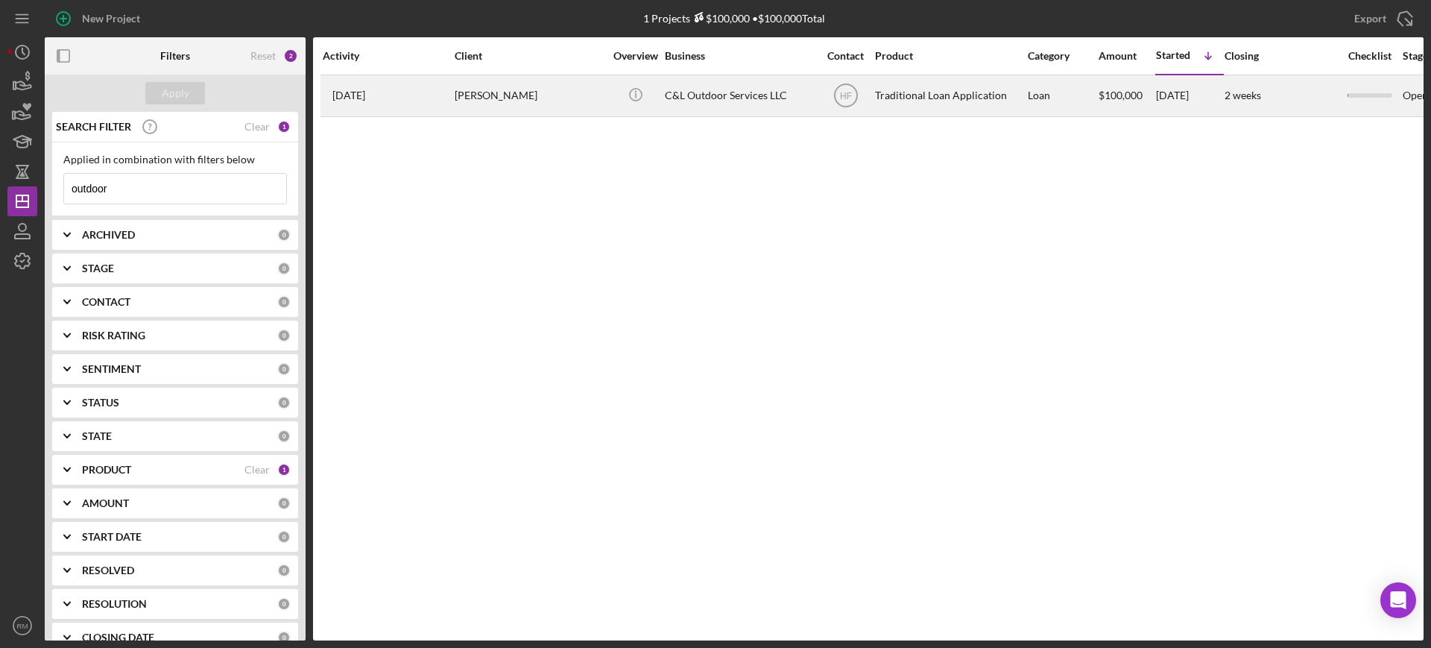
type input "outdoor"
click at [554, 115] on td "[PERSON_NAME]" at bounding box center [530, 96] width 153 height 42
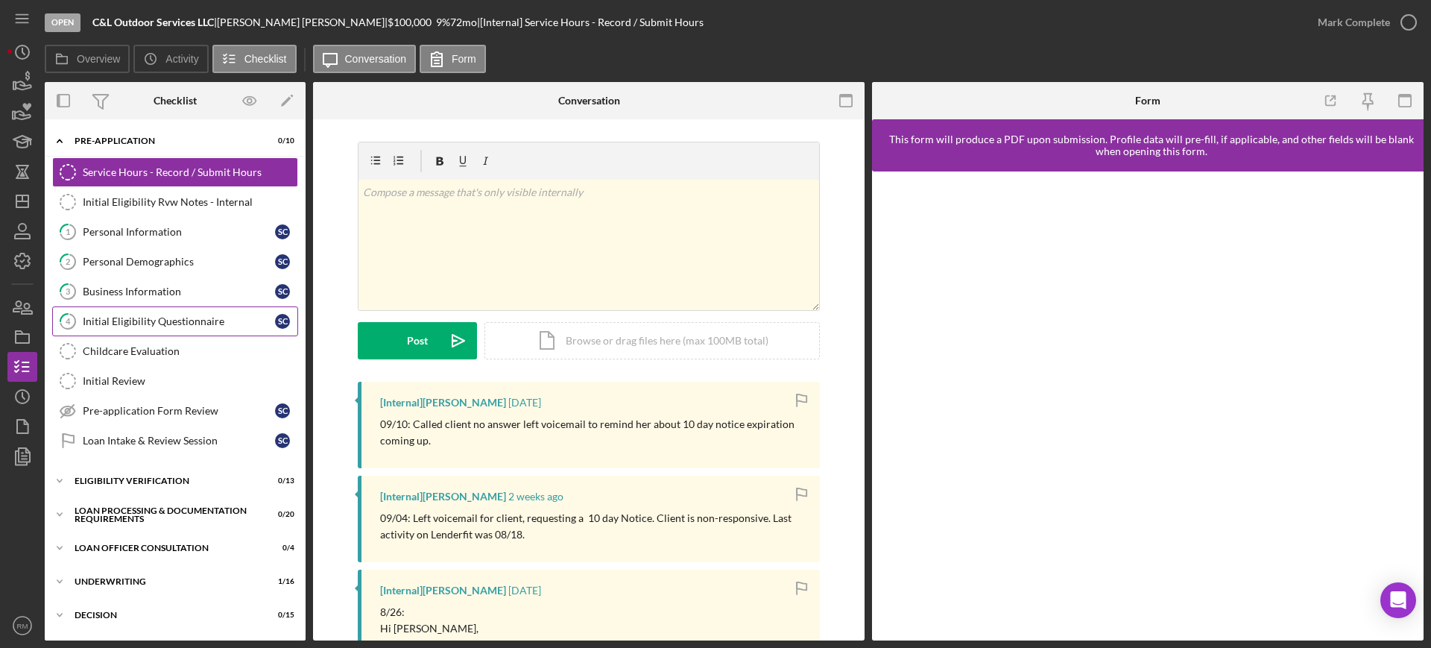
scroll to position [199, 0]
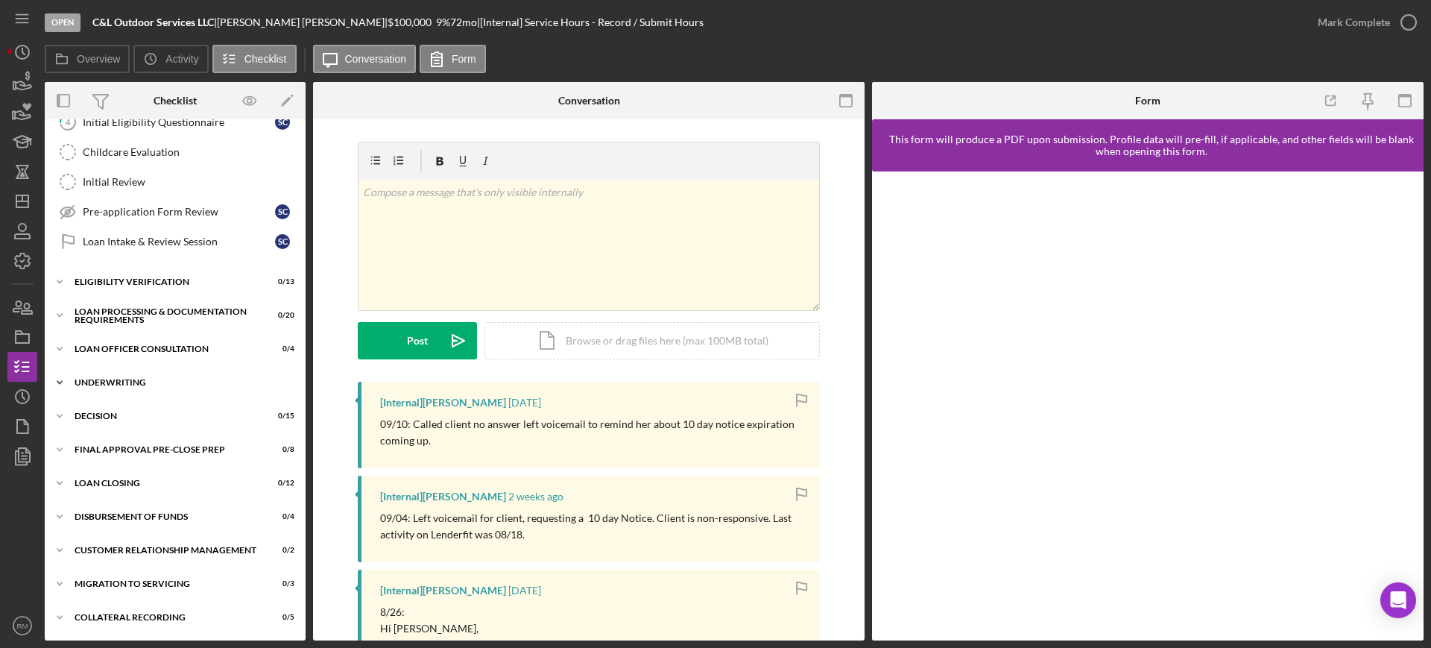
click at [109, 381] on div "Underwriting" at bounding box center [181, 382] width 212 height 9
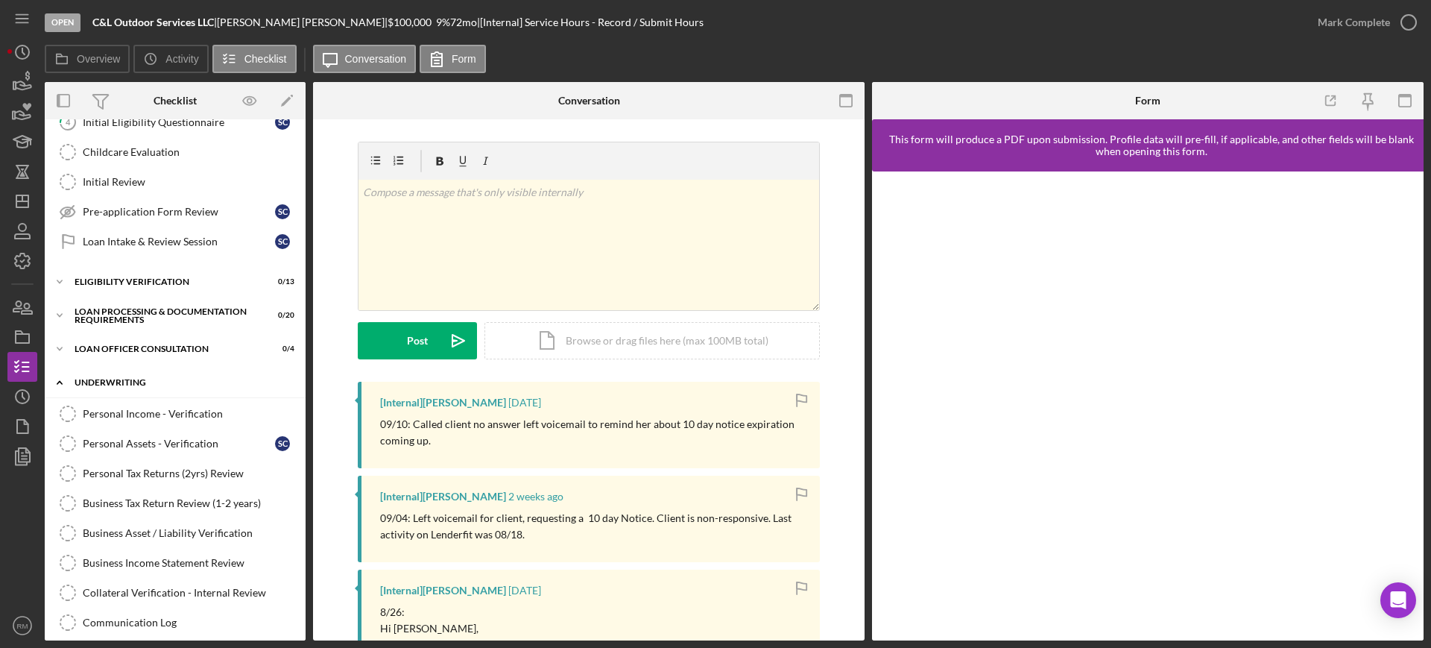
scroll to position [684, 0]
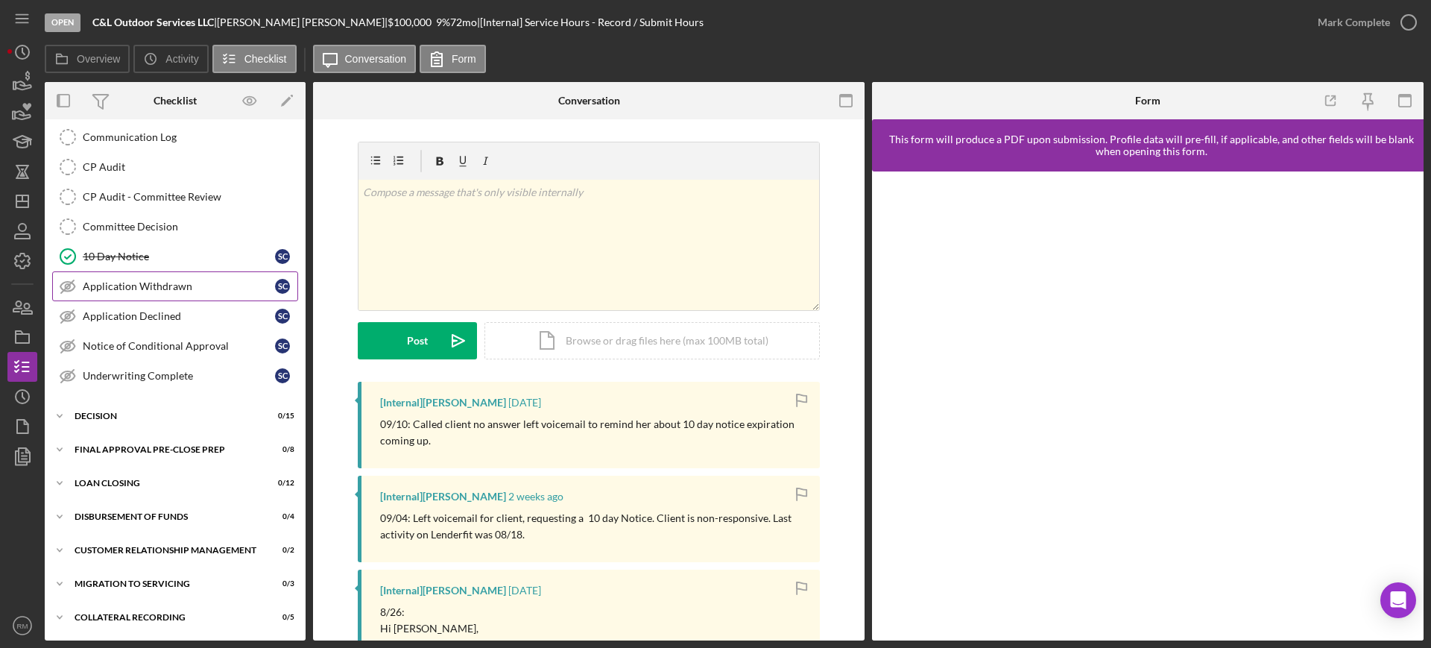
click at [177, 286] on div "Application Withdrawn" at bounding box center [179, 286] width 192 height 12
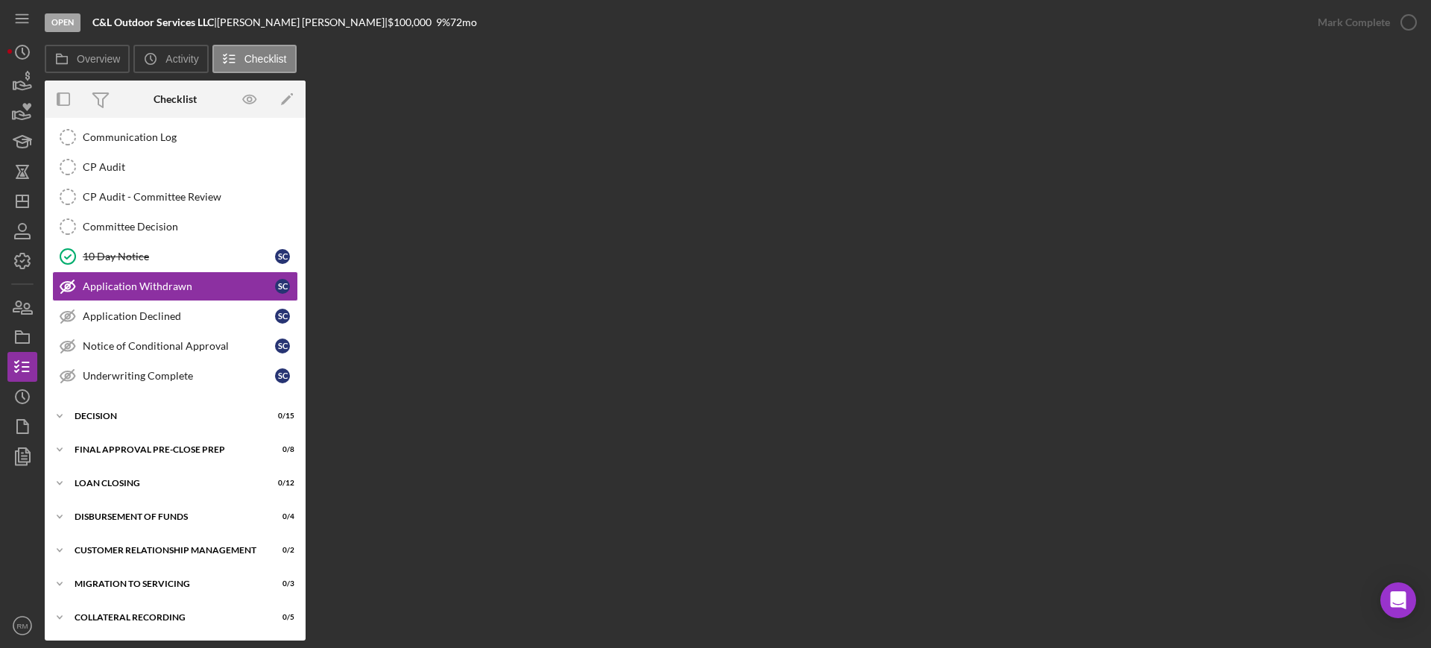
scroll to position [684, 0]
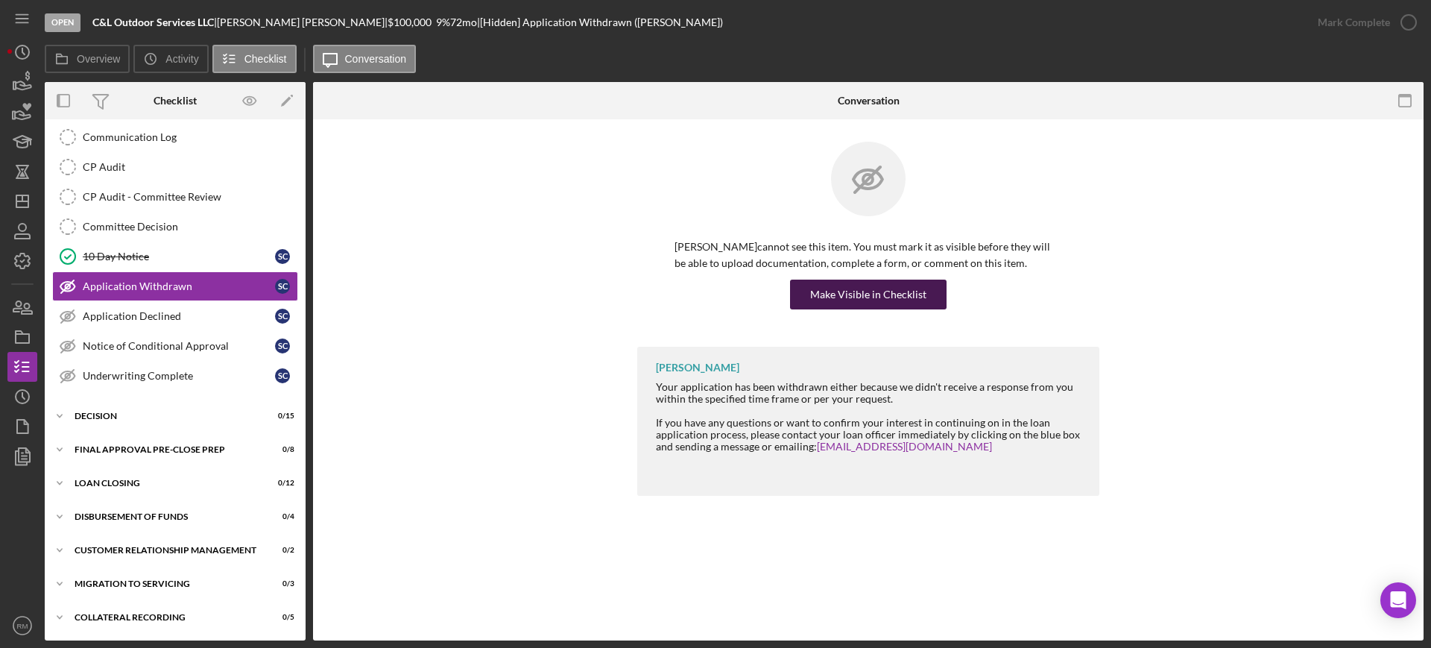
click at [803, 297] on button "Make Visible in Checklist" at bounding box center [868, 295] width 157 height 30
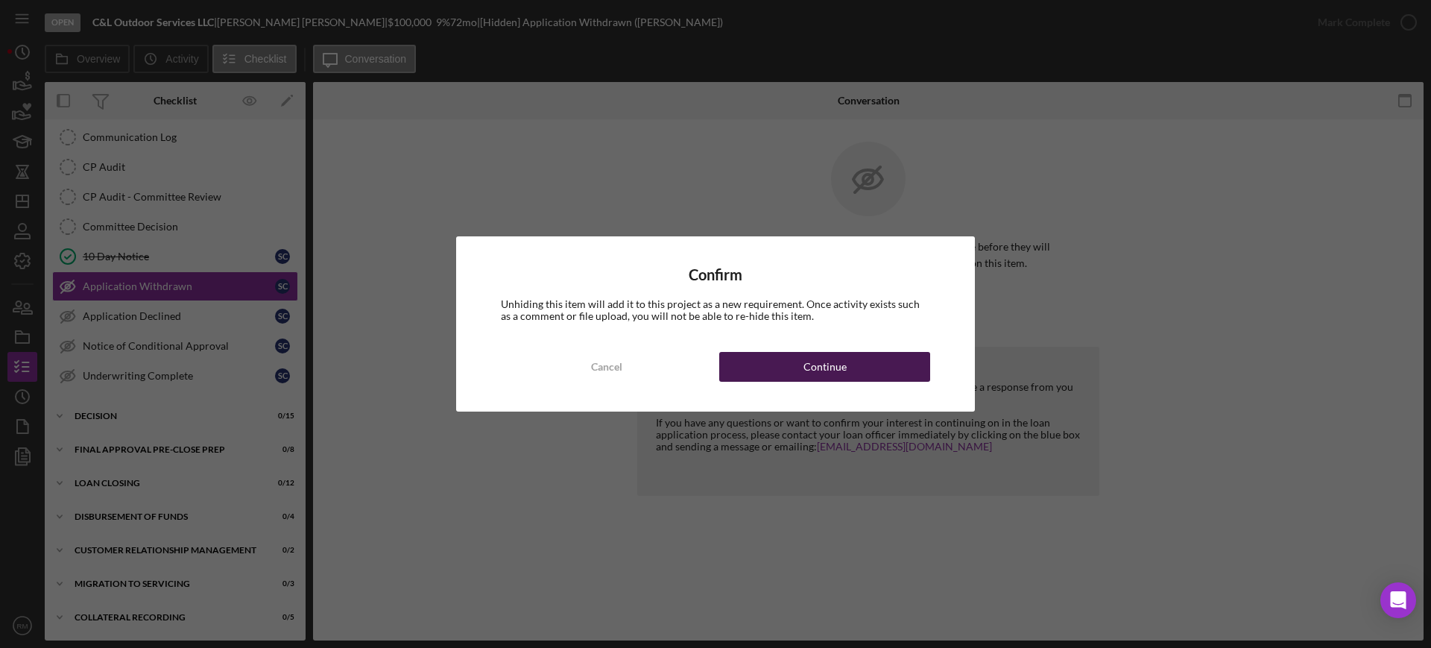
click at [802, 364] on button "Continue" at bounding box center [824, 367] width 211 height 30
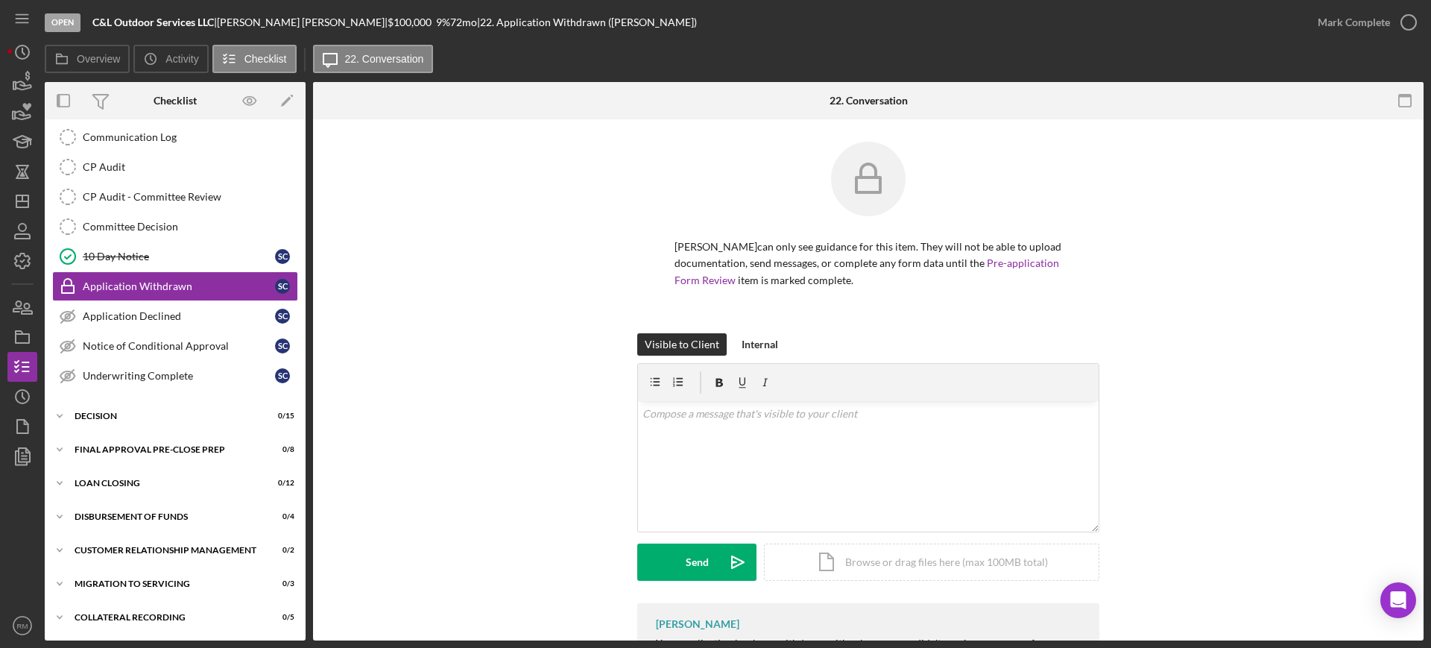
click at [802, 364] on div at bounding box center [868, 382] width 461 height 37
click at [829, 555] on div "Icon/Document Browse or drag files here (max 100MB total) Tap to choose files o…" at bounding box center [931, 561] width 335 height 37
click at [680, 418] on p at bounding box center [869, 414] width 453 height 16
paste div
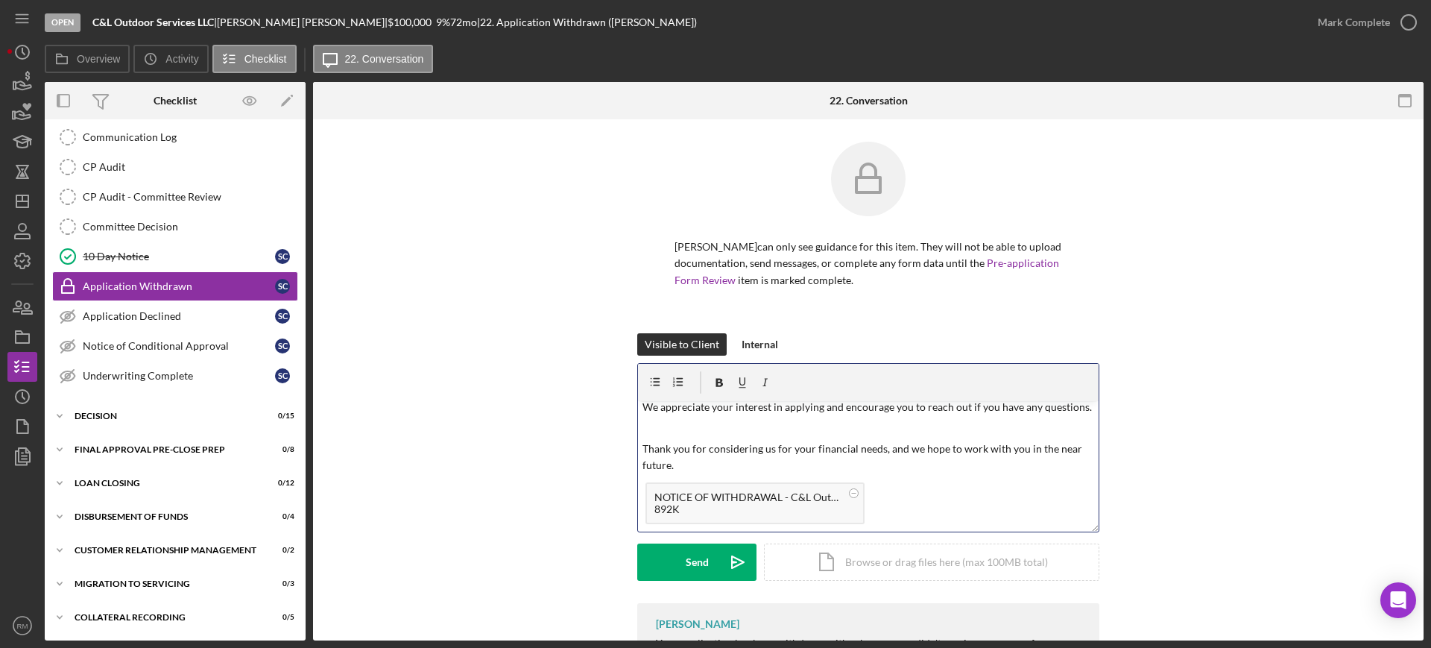
scroll to position [0, 0]
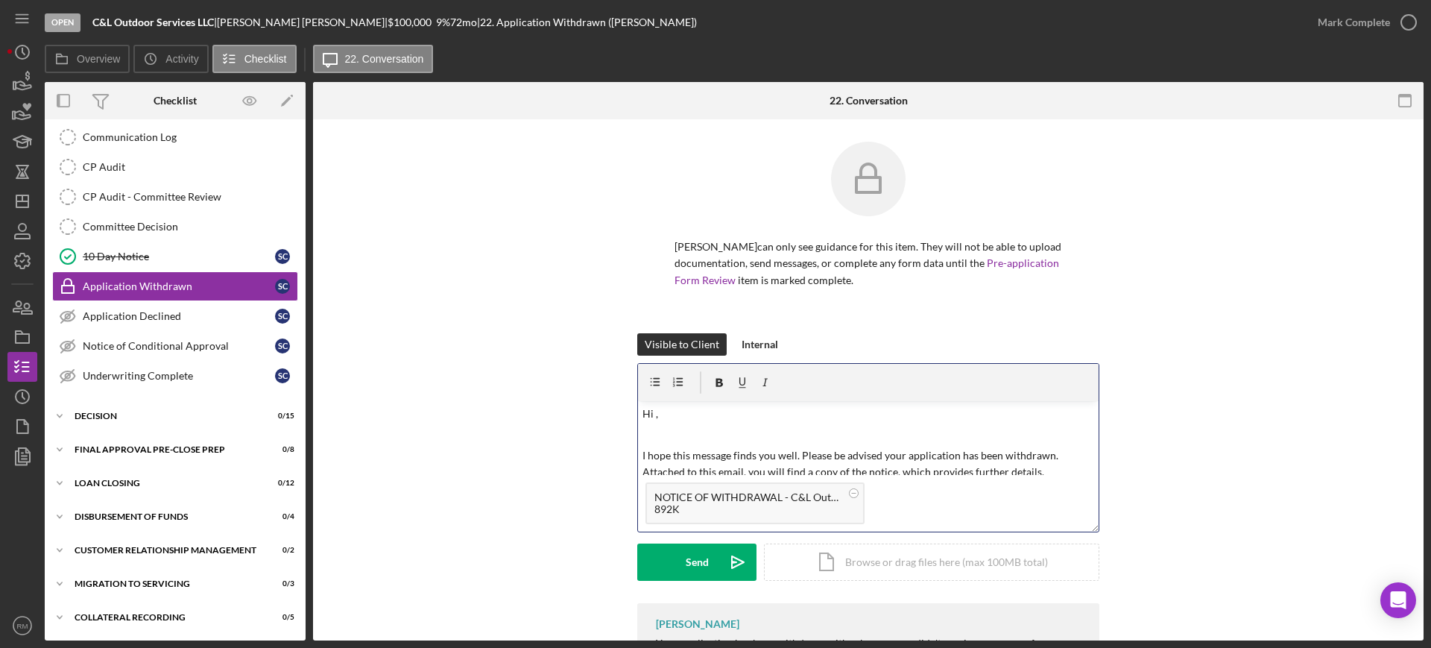
click at [680, 418] on p "Hi ," at bounding box center [869, 414] width 453 height 16
click at [660, 565] on button "Send Icon/icon-invite-send" at bounding box center [696, 561] width 119 height 37
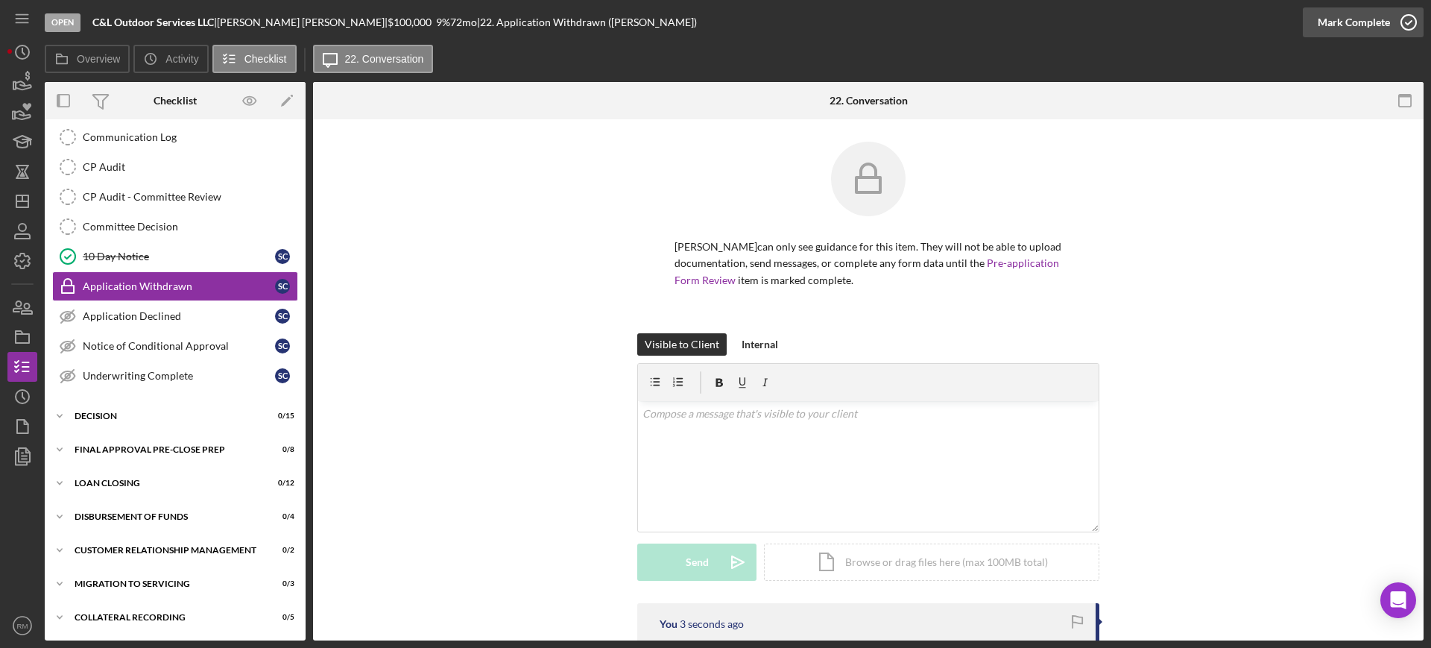
click at [1340, 30] on div "Mark Complete" at bounding box center [1354, 22] width 72 height 30
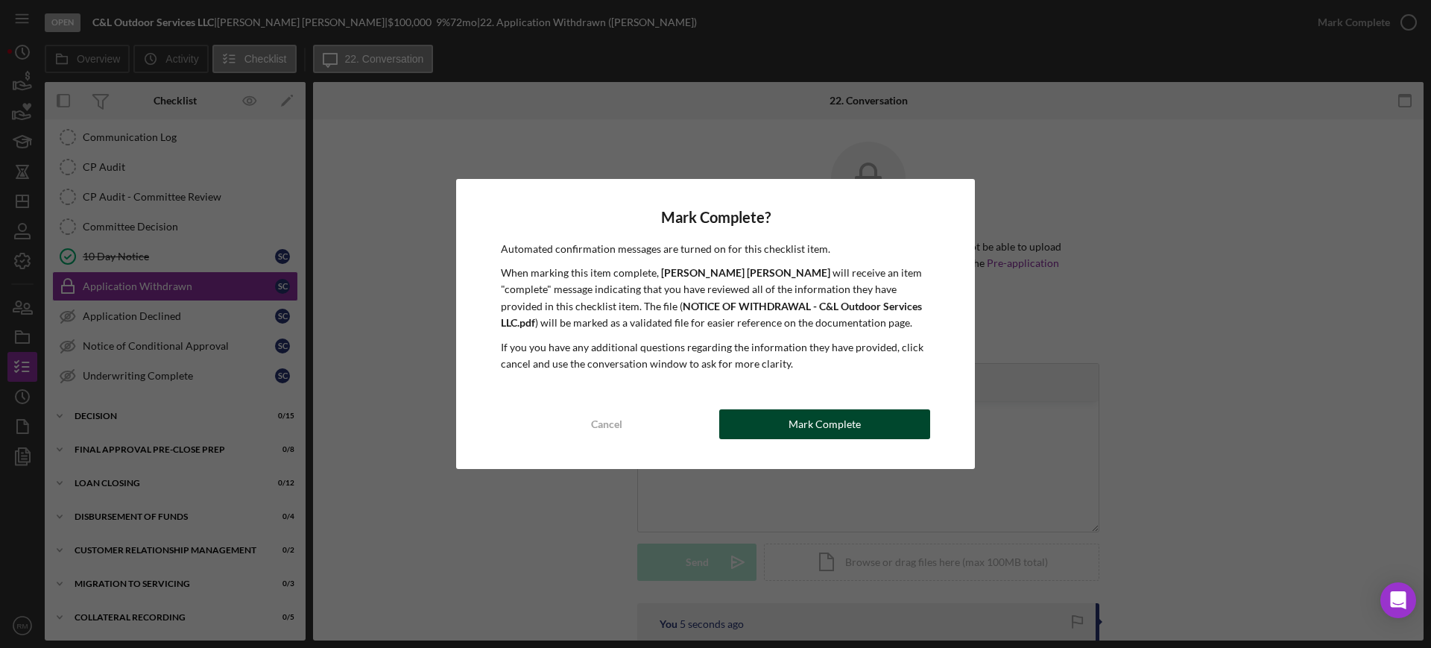
click at [816, 415] on div "Mark Complete" at bounding box center [825, 424] width 72 height 30
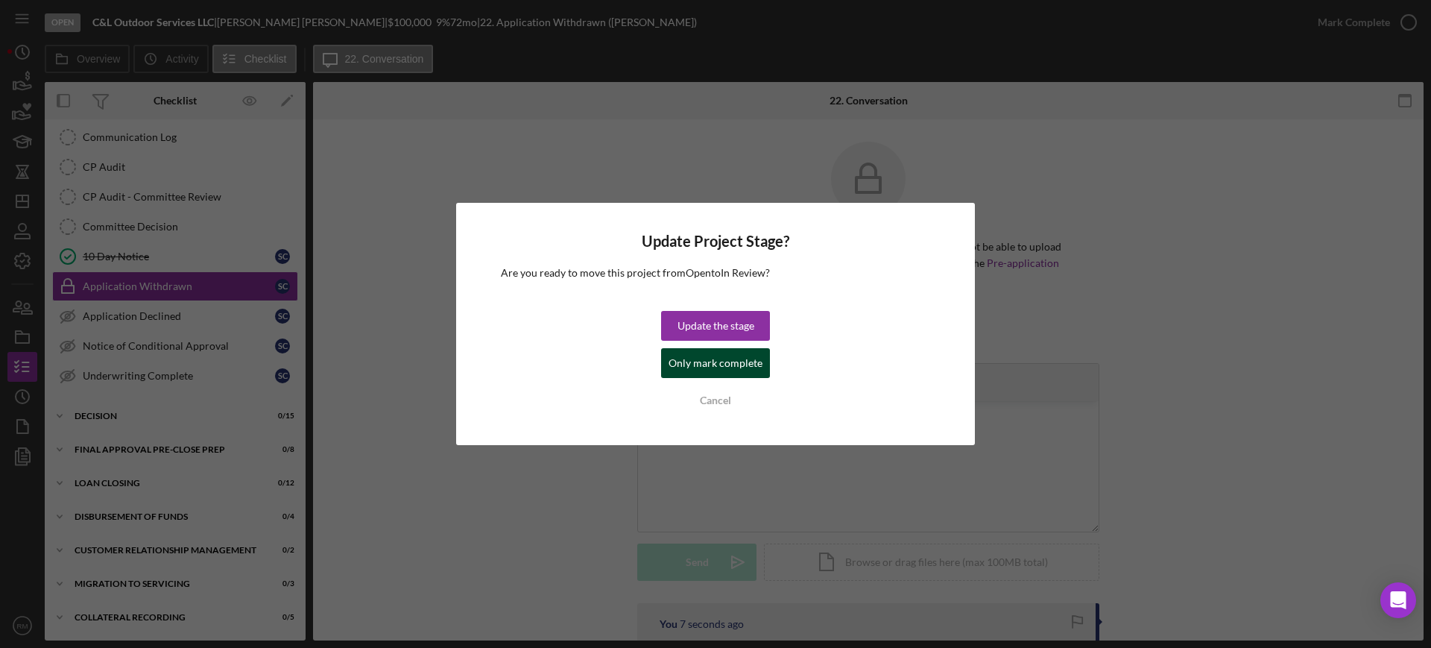
click at [716, 358] on div "Only mark complete" at bounding box center [716, 363] width 94 height 30
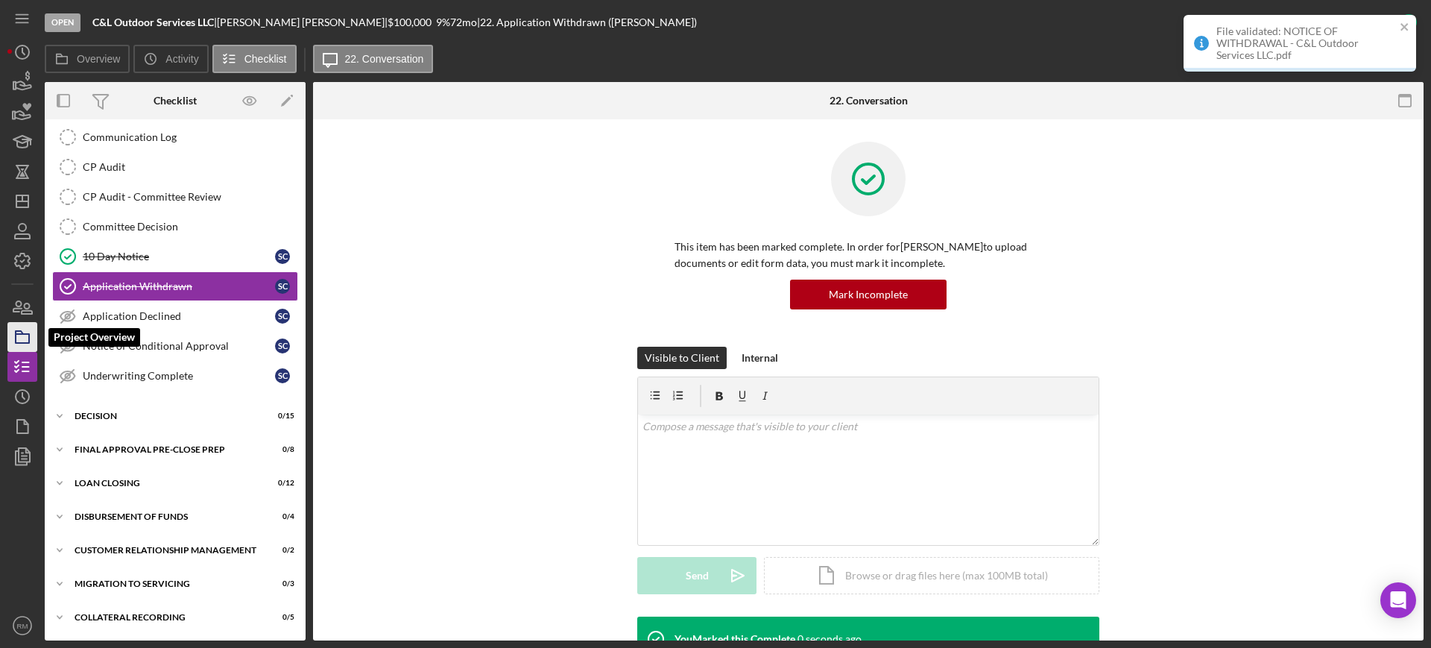
click at [24, 332] on icon "button" at bounding box center [22, 336] width 37 height 37
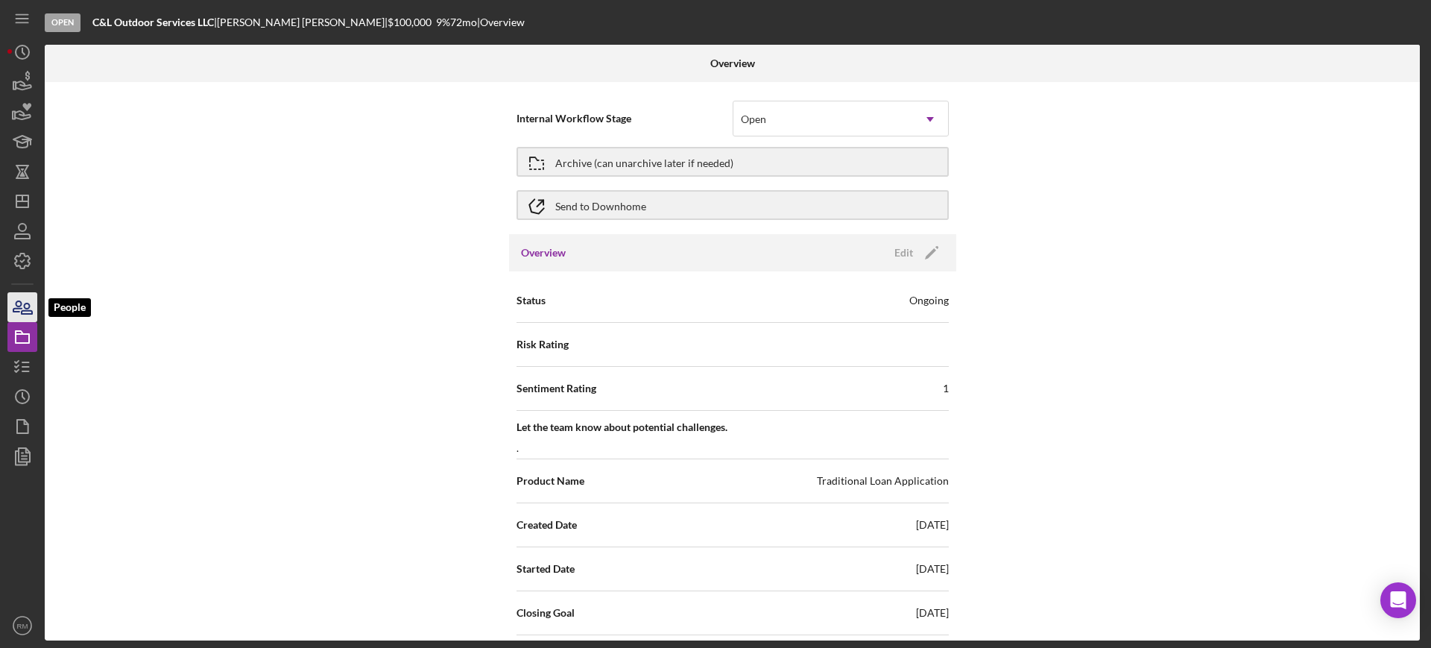
click at [27, 301] on icon "button" at bounding box center [22, 307] width 37 height 37
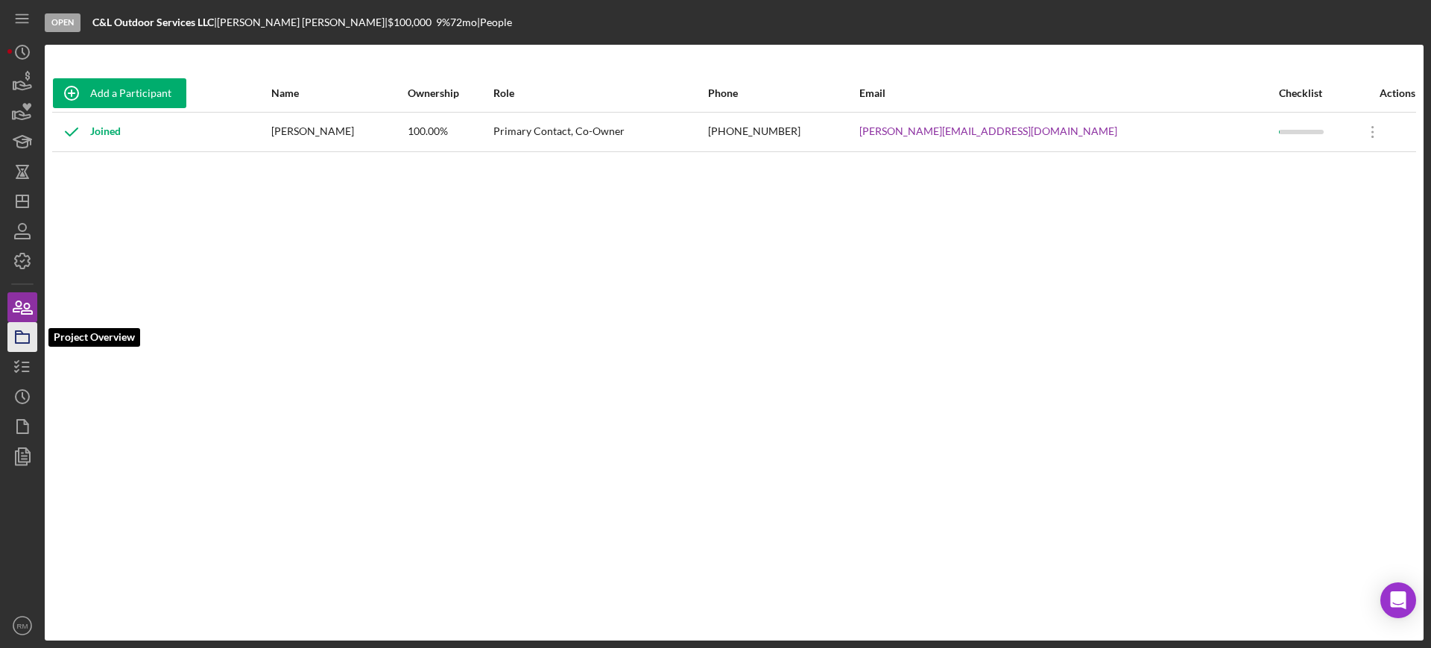
click at [33, 333] on icon "button" at bounding box center [22, 336] width 37 height 37
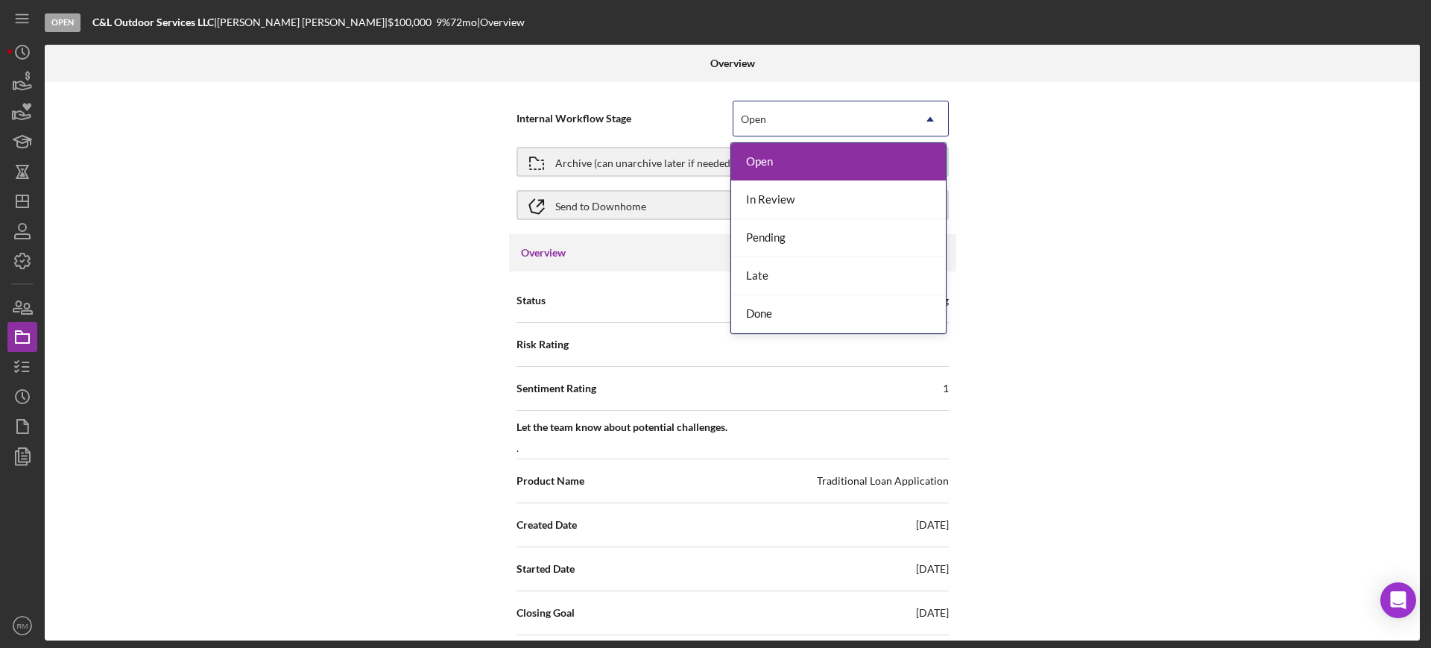
click at [782, 114] on div "Open" at bounding box center [823, 119] width 179 height 34
click at [768, 318] on div "Done" at bounding box center [838, 314] width 215 height 38
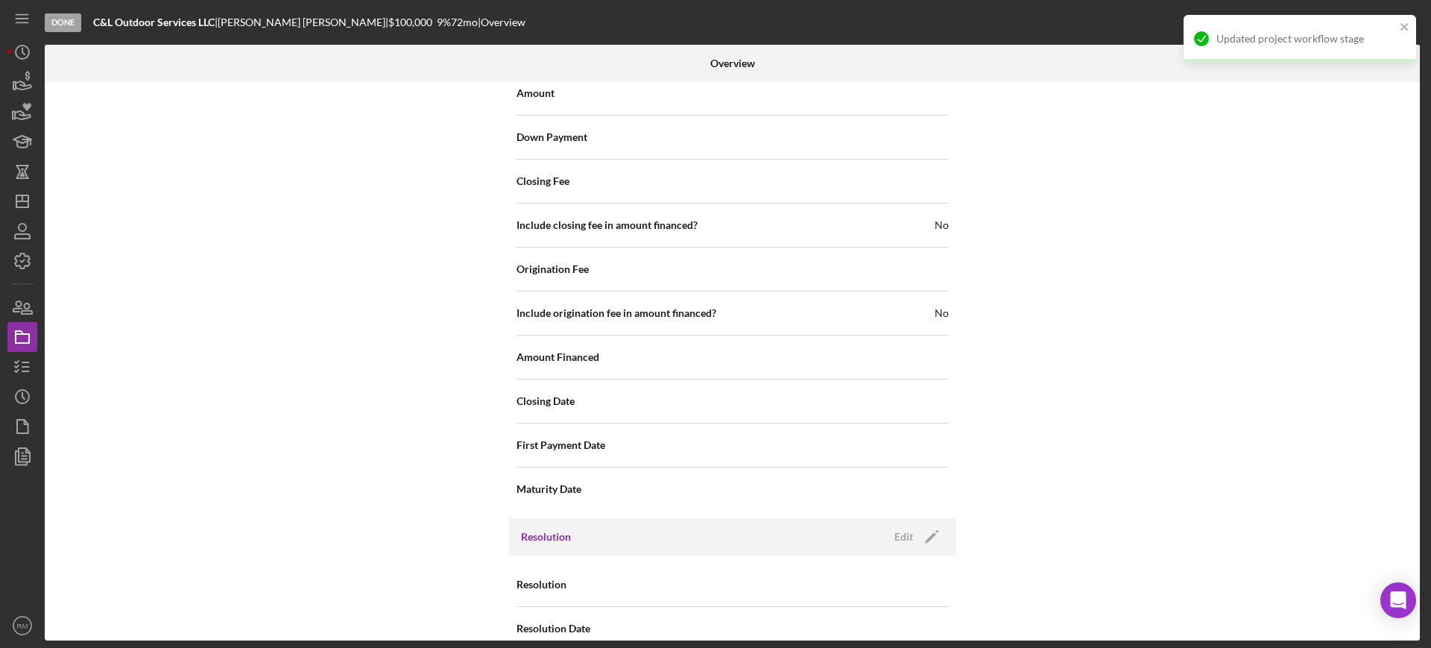
scroll to position [1720, 0]
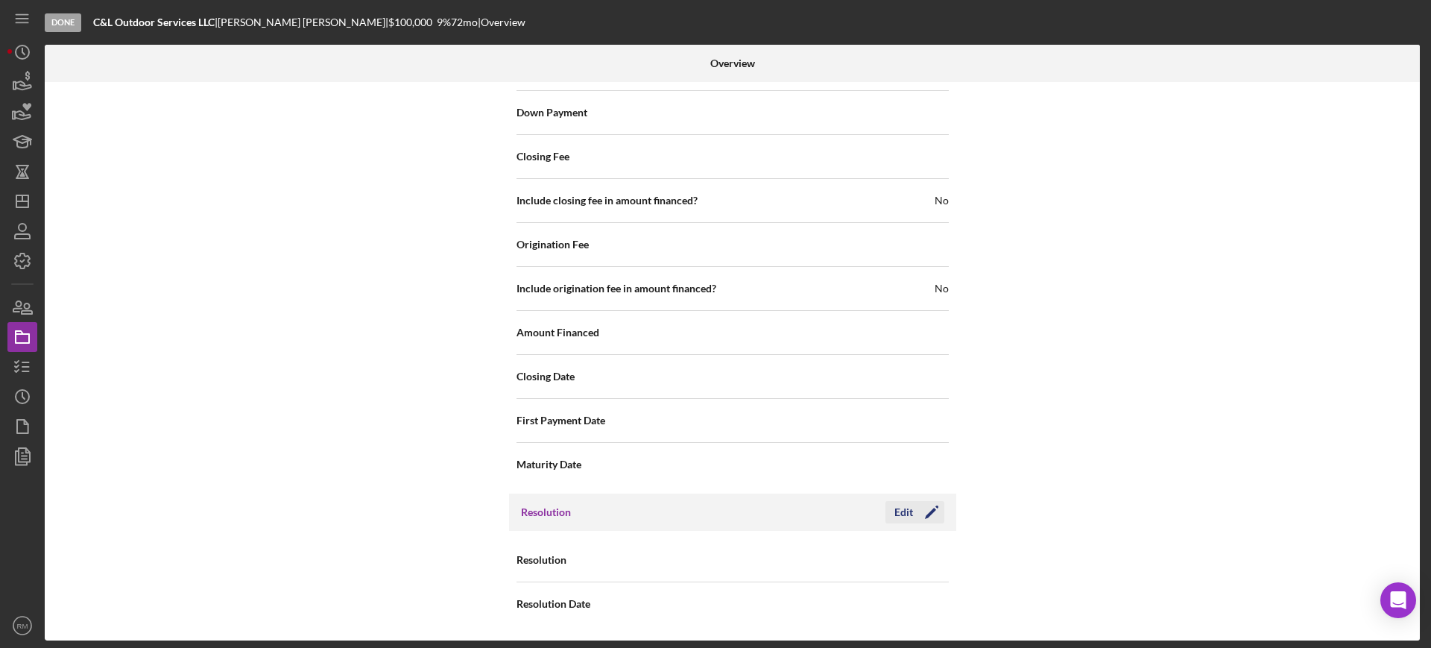
click at [895, 509] on div "Edit" at bounding box center [904, 512] width 19 height 22
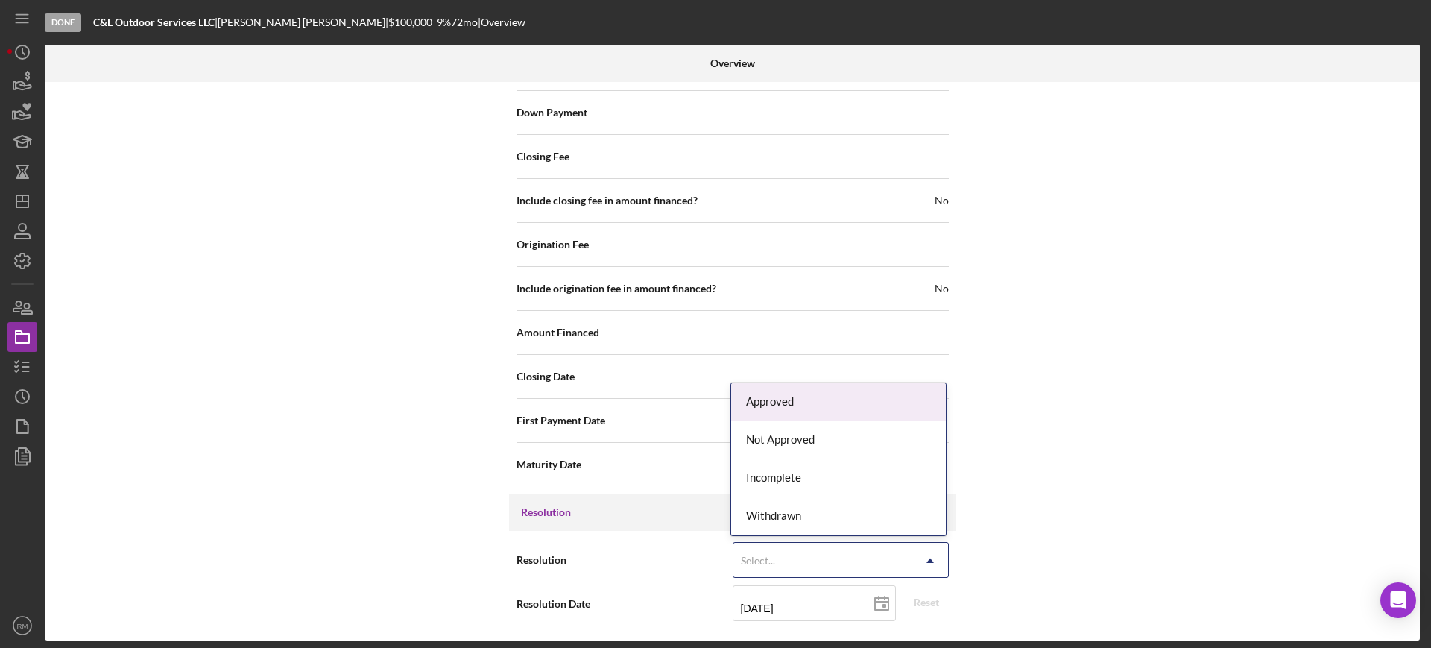
click at [824, 555] on div "Select..." at bounding box center [823, 560] width 179 height 34
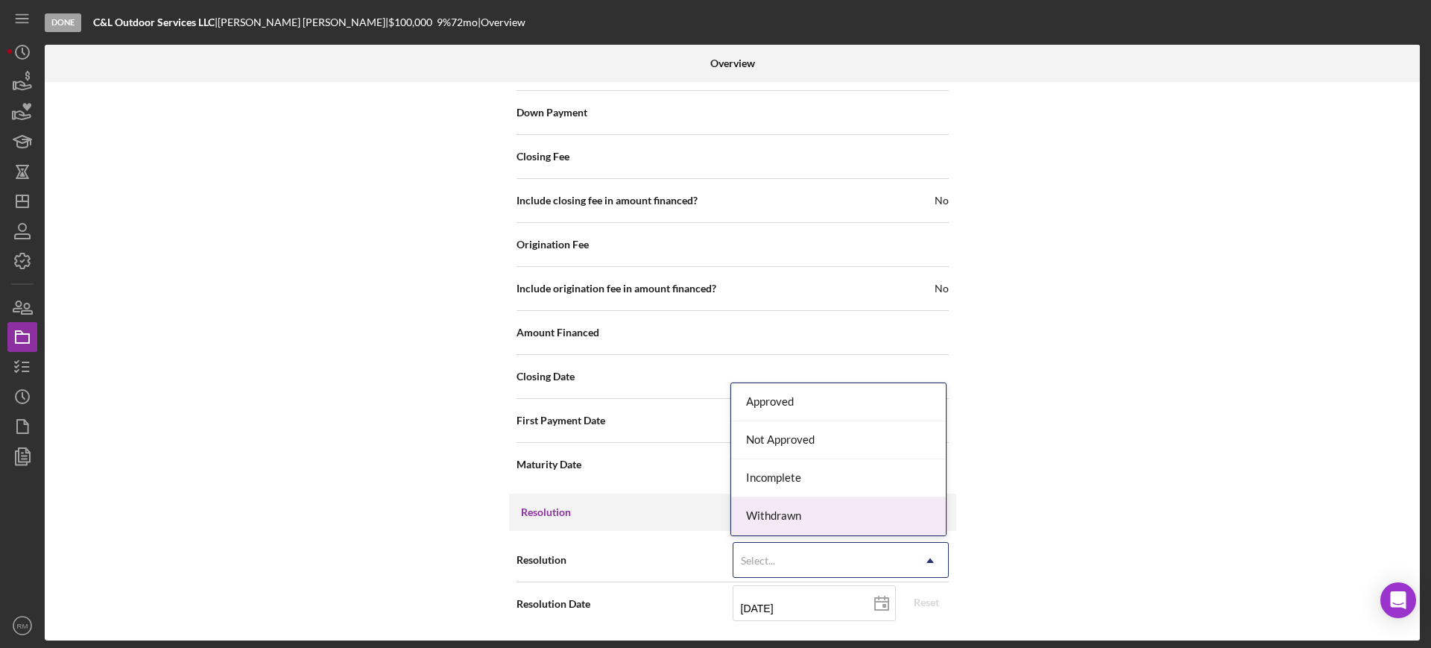
click at [746, 512] on div "Withdrawn" at bounding box center [838, 516] width 215 height 38
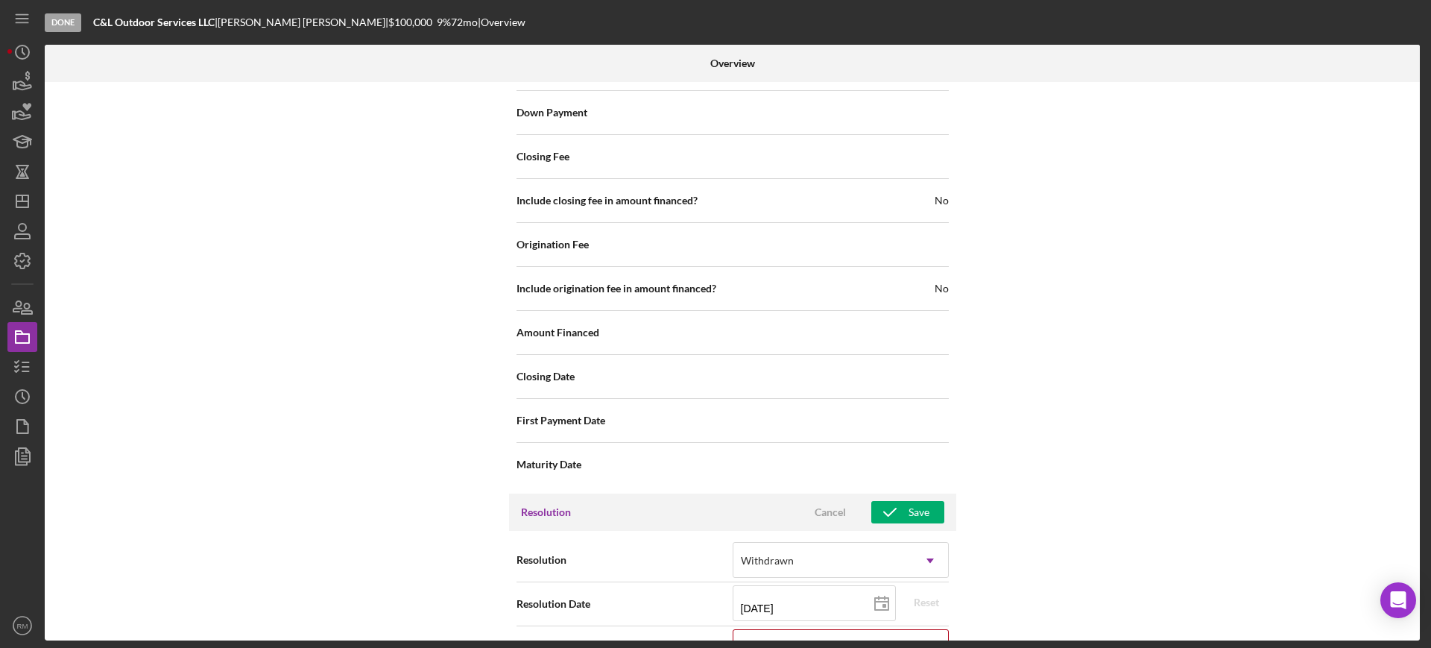
scroll to position [1815, 0]
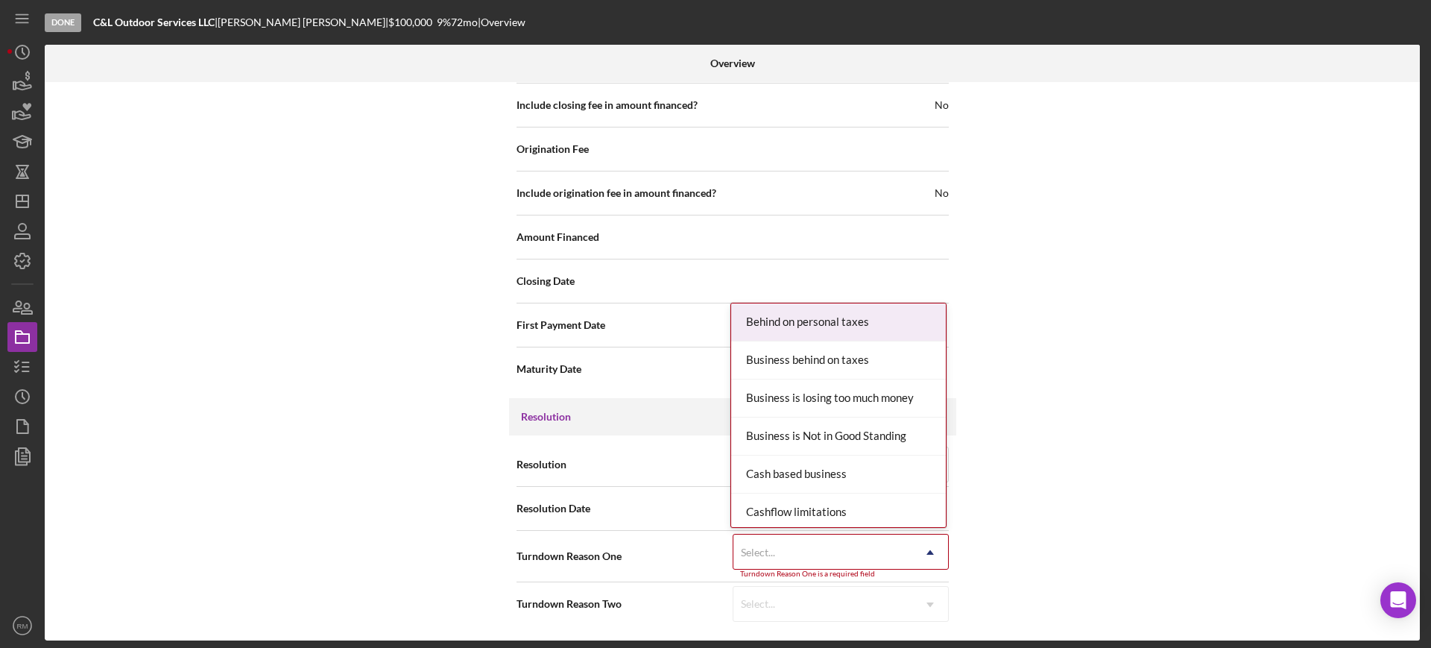
click at [768, 552] on div "Select..." at bounding box center [758, 552] width 34 height 12
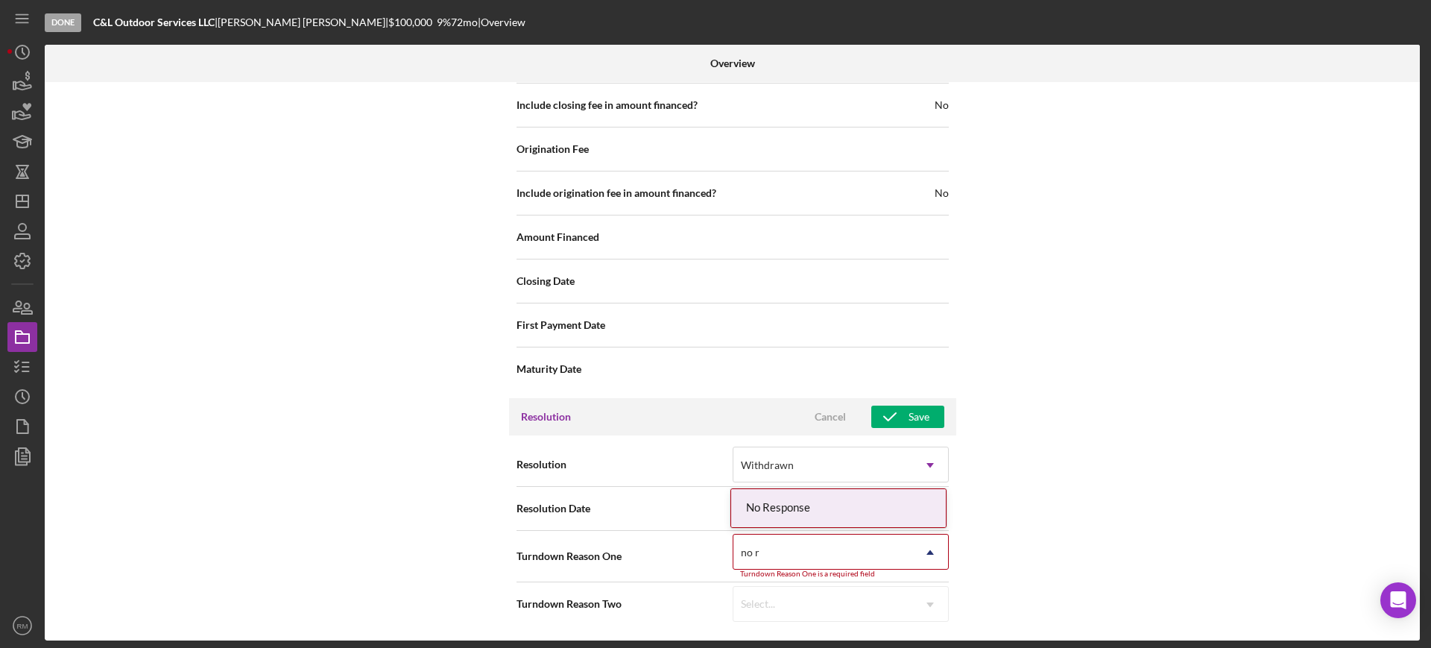
type input "no re"
click at [835, 508] on div "No Response" at bounding box center [838, 508] width 215 height 38
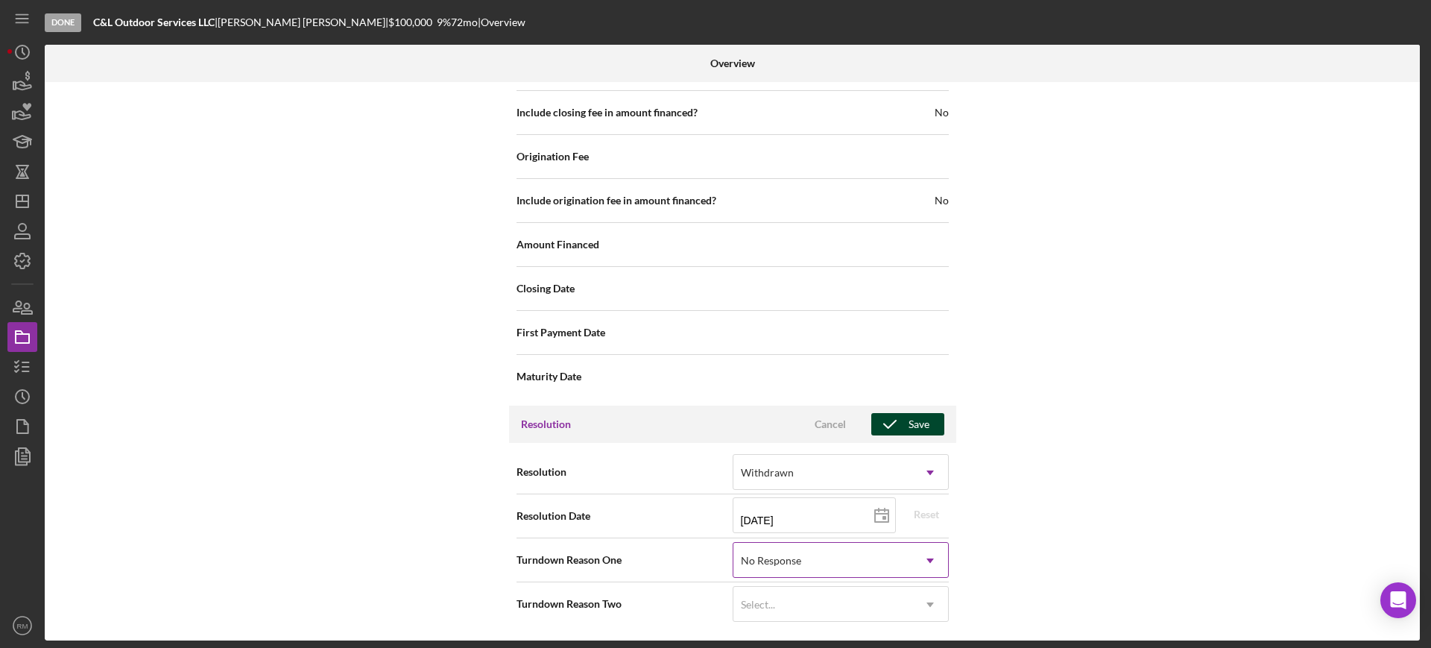
click at [909, 422] on div "Save" at bounding box center [919, 424] width 21 height 22
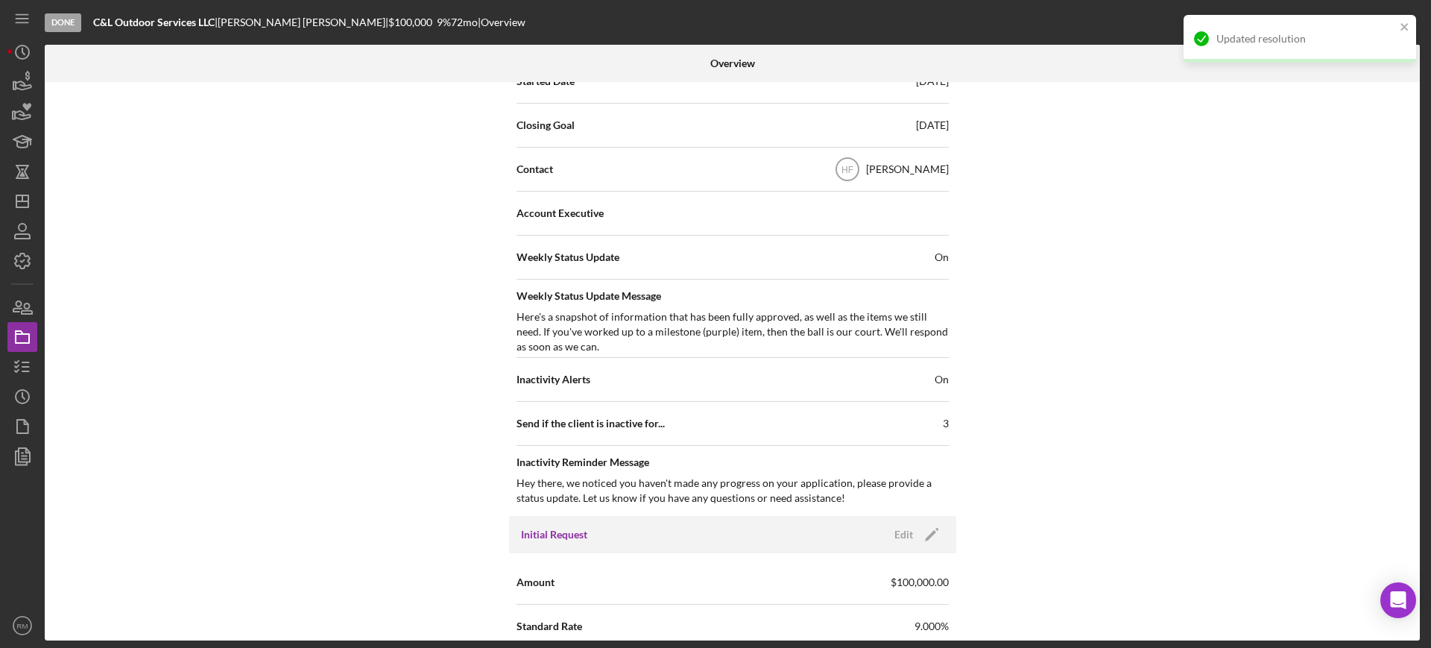
scroll to position [0, 0]
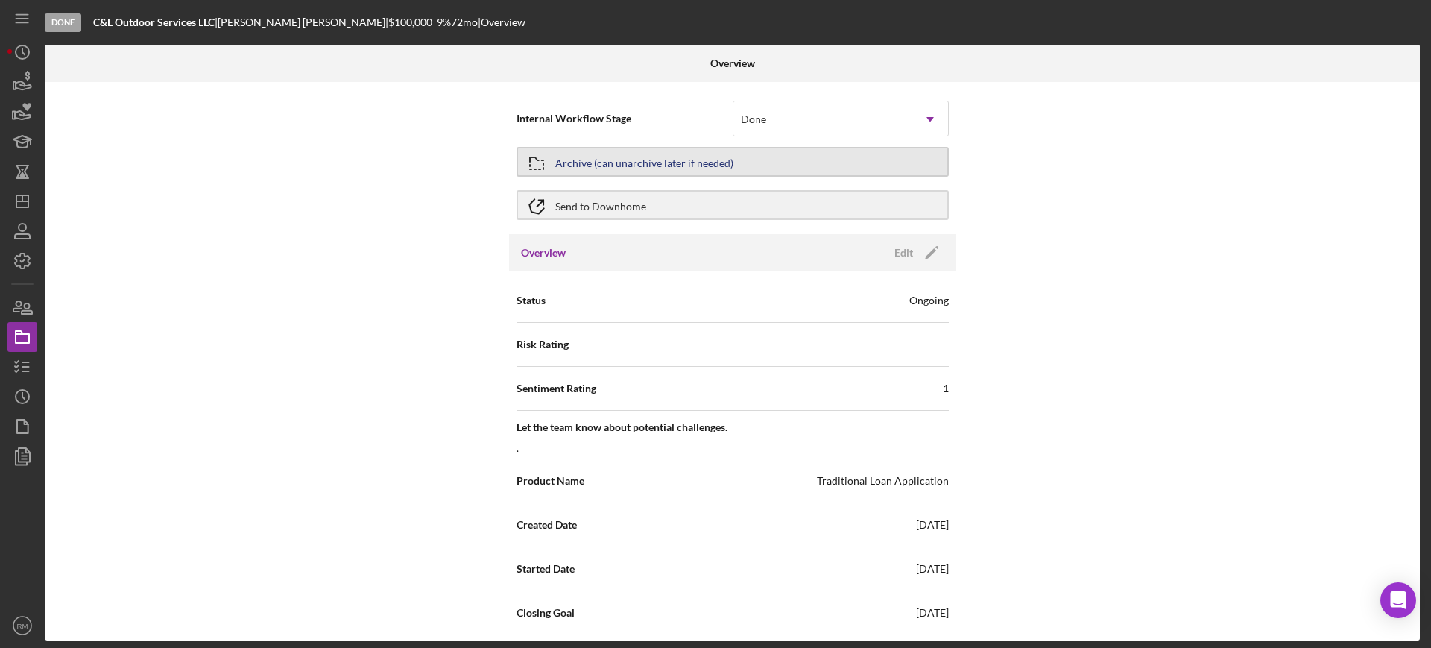
click at [662, 158] on div "Archive (can unarchive later if needed)" at bounding box center [644, 161] width 178 height 27
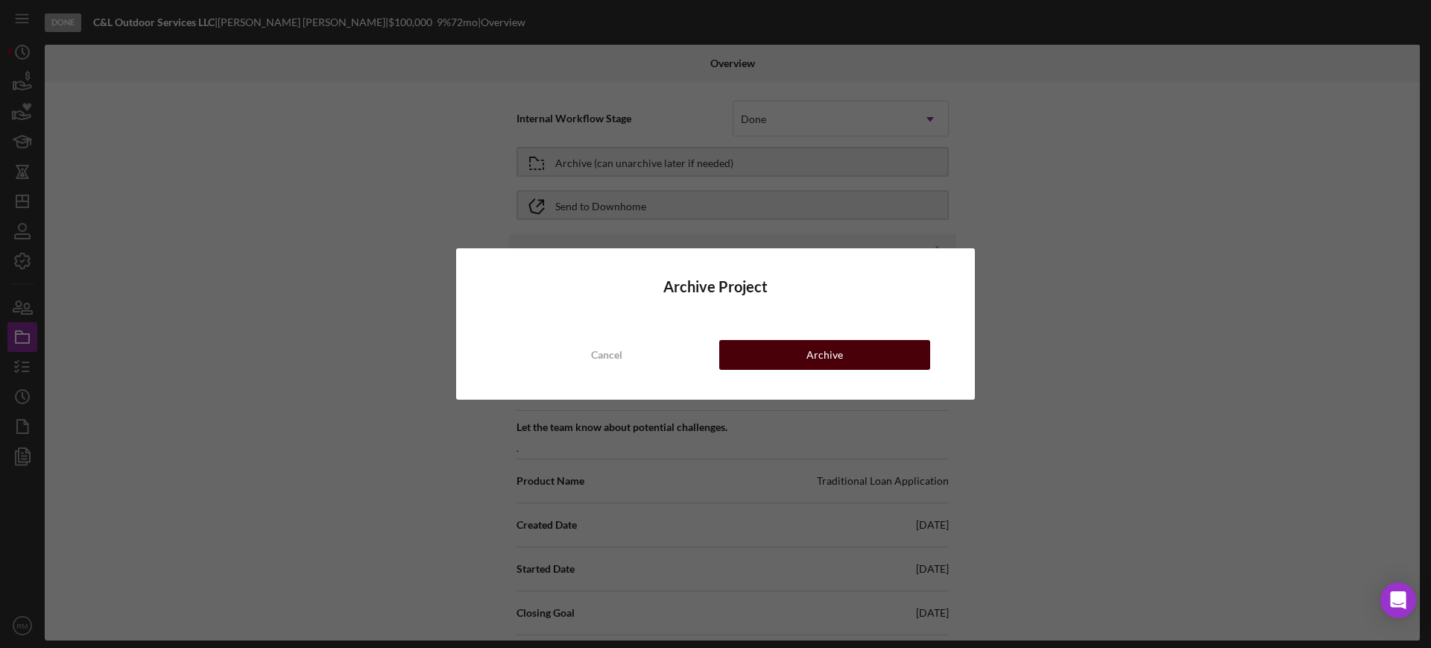
click at [787, 350] on button "Archive" at bounding box center [824, 355] width 211 height 30
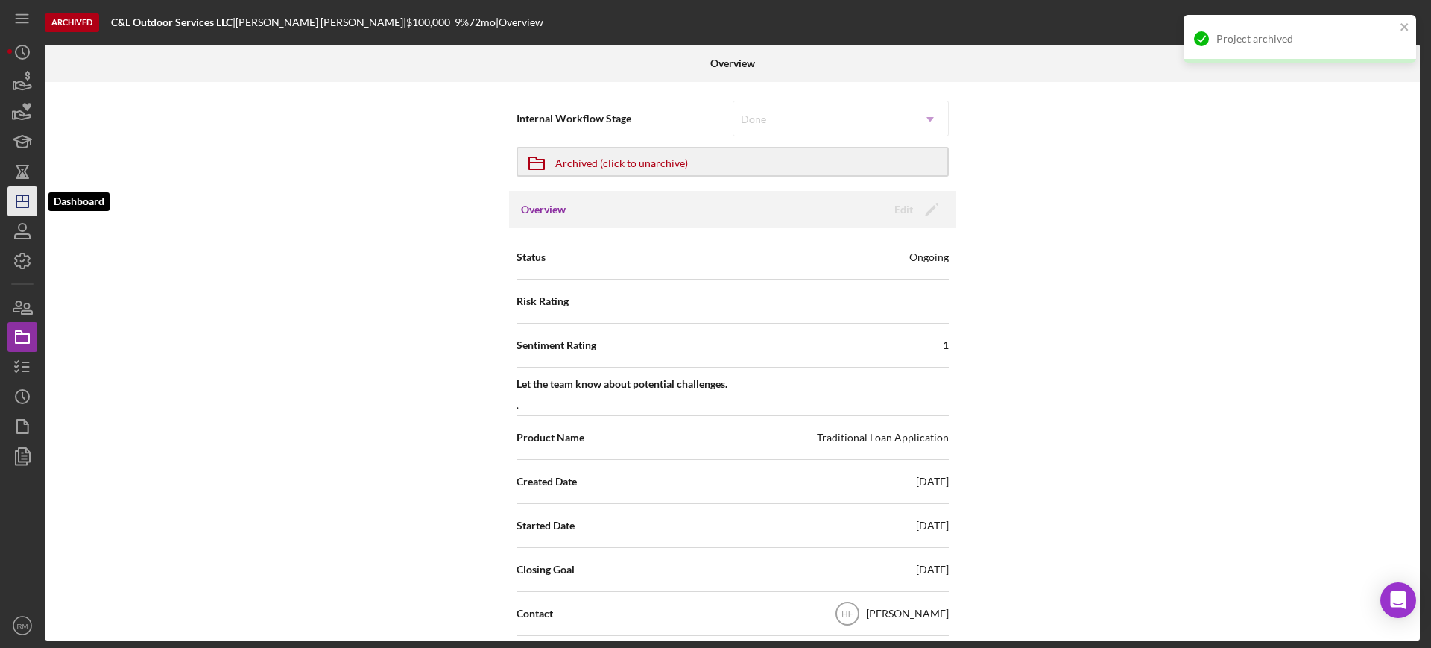
click at [32, 198] on icon "Icon/Dashboard" at bounding box center [22, 201] width 37 height 37
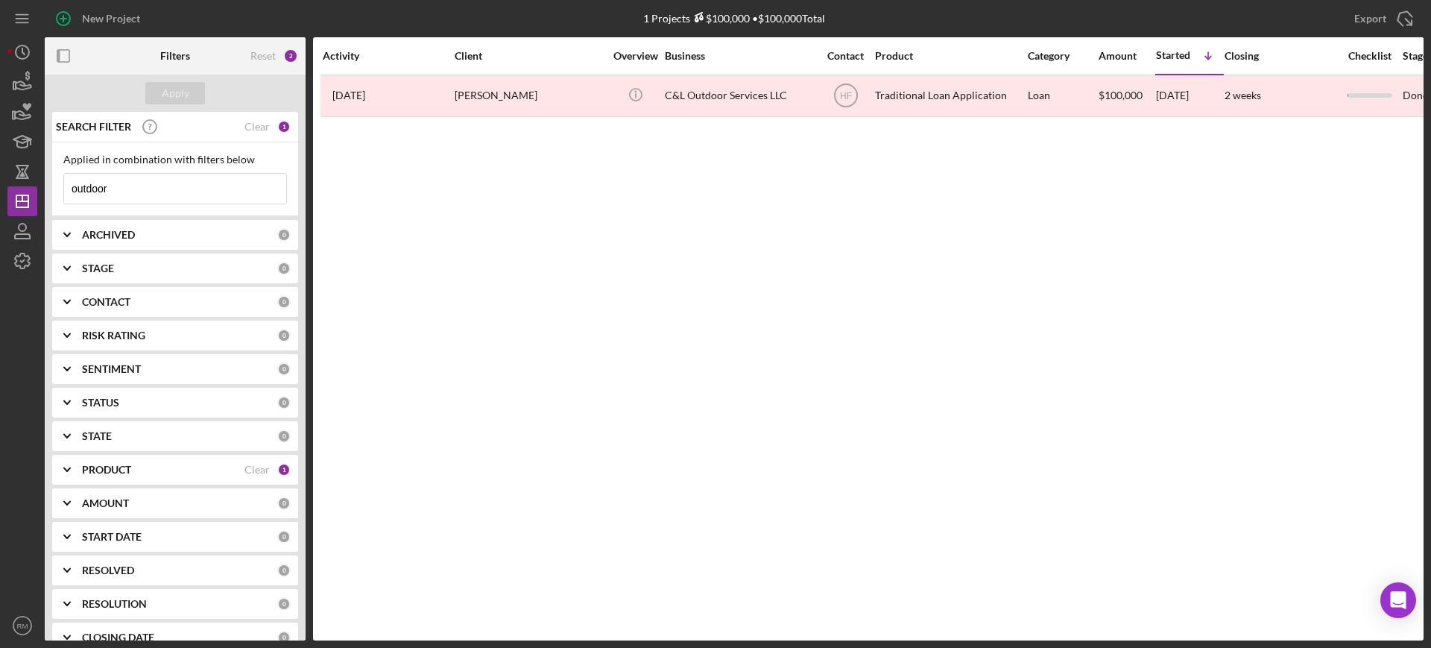
click at [122, 186] on input "outdoor" at bounding box center [175, 189] width 222 height 30
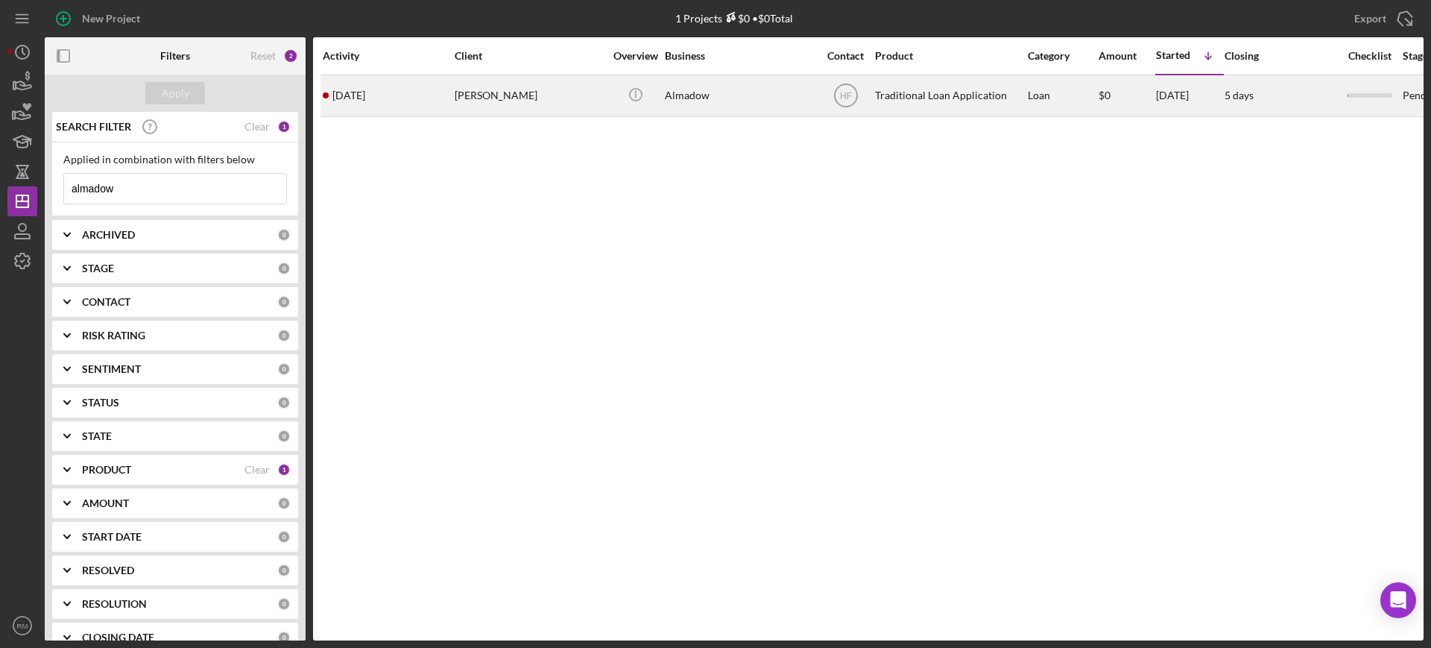
type input "almadow"
click at [494, 85] on div "[PERSON_NAME]" at bounding box center [529, 96] width 149 height 40
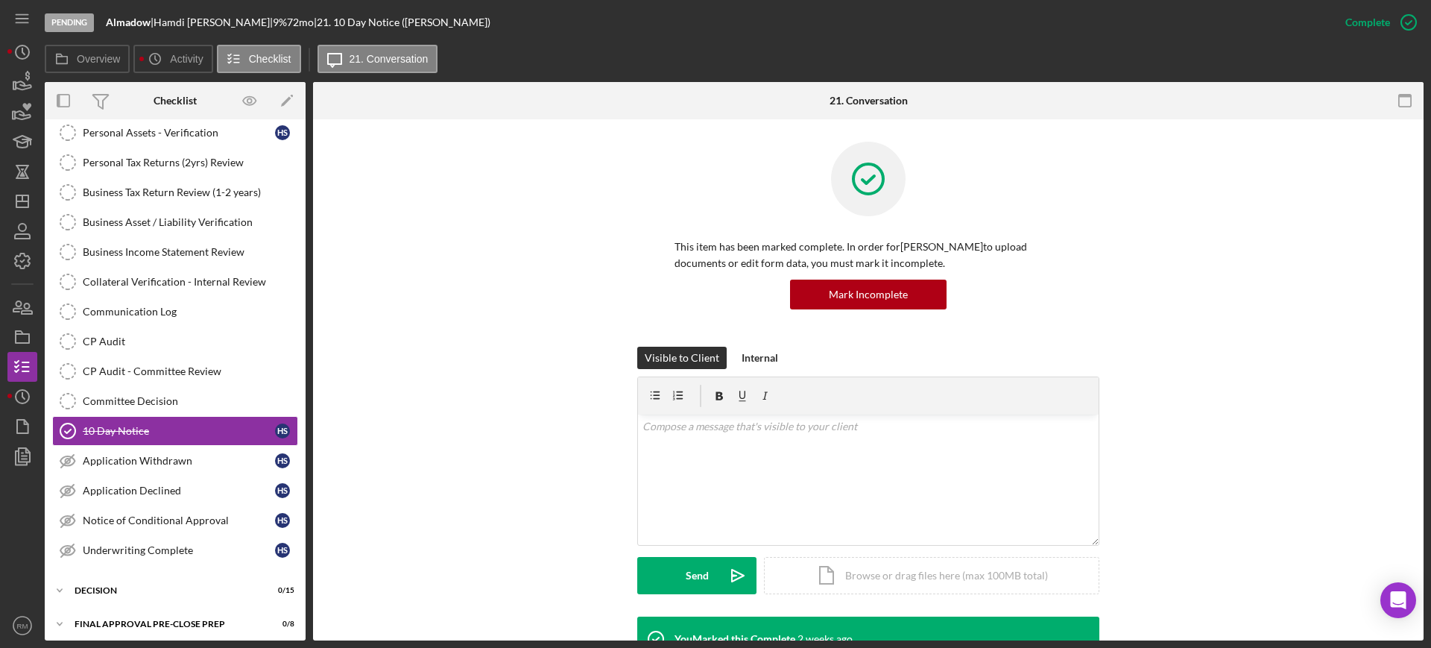
scroll to position [254, 0]
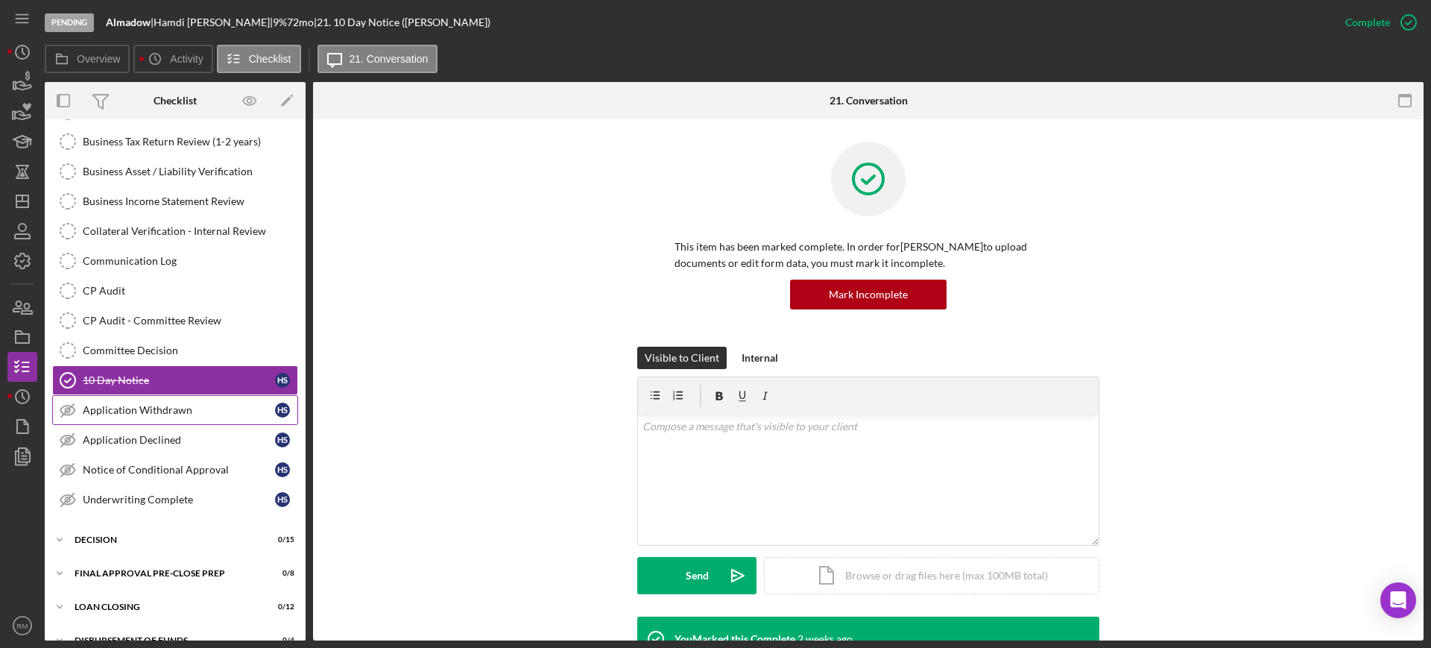
click at [113, 407] on div "Application Withdrawn" at bounding box center [179, 410] width 192 height 12
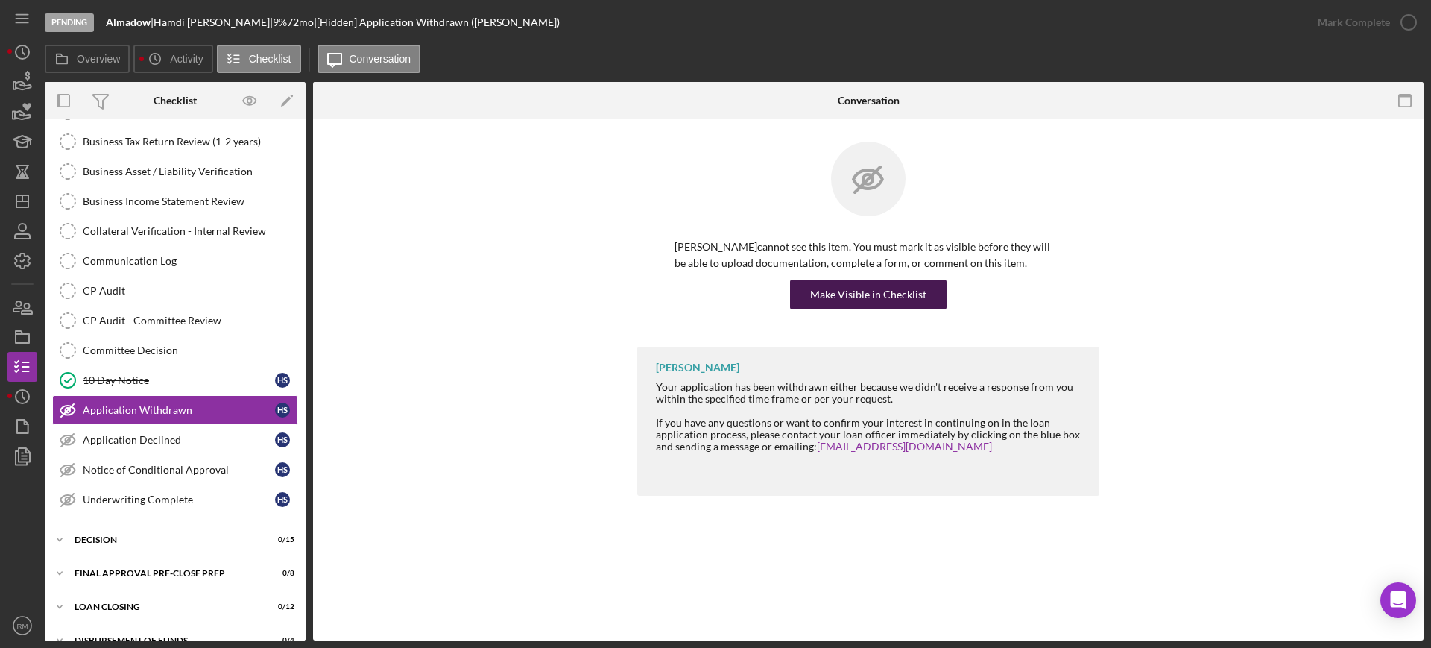
click at [832, 289] on div "Make Visible in Checklist" at bounding box center [868, 295] width 116 height 30
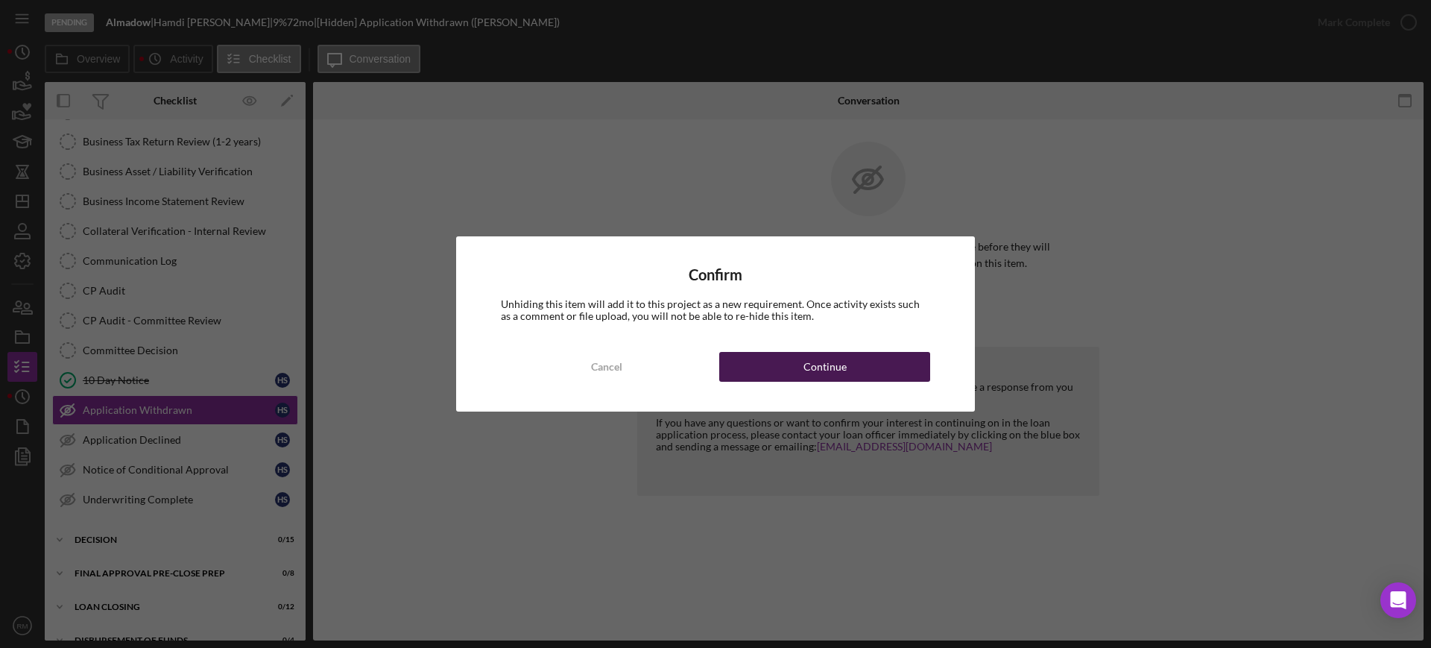
click at [798, 365] on button "Continue" at bounding box center [824, 367] width 211 height 30
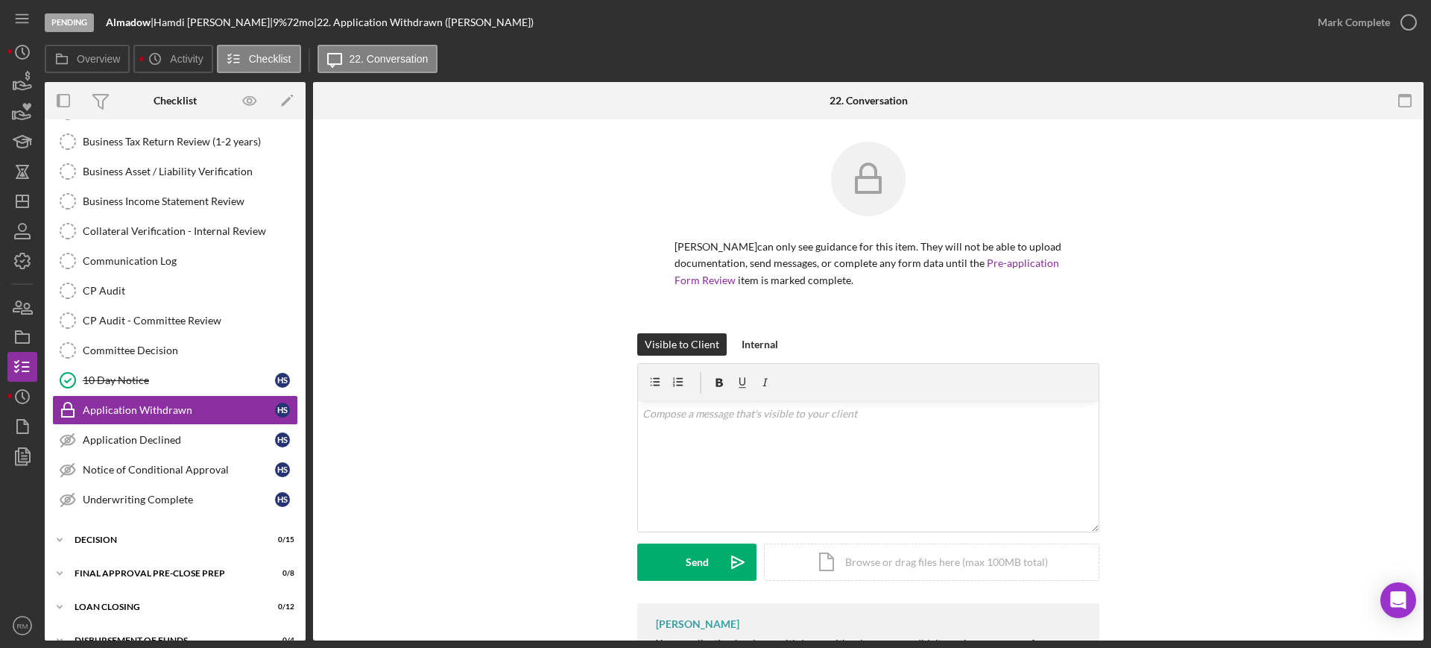
click at [798, 365] on form "v Color teal Color pink Remove color Add row above Add row below Add column bef…" at bounding box center [868, 472] width 462 height 218
click at [826, 567] on div "Icon/Document Browse or drag files here (max 100MB total) Tap to choose files o…" at bounding box center [931, 561] width 335 height 37
click at [696, 447] on div "v Color teal Color pink Remove color Add row above Add row below Add column bef…" at bounding box center [868, 438] width 461 height 74
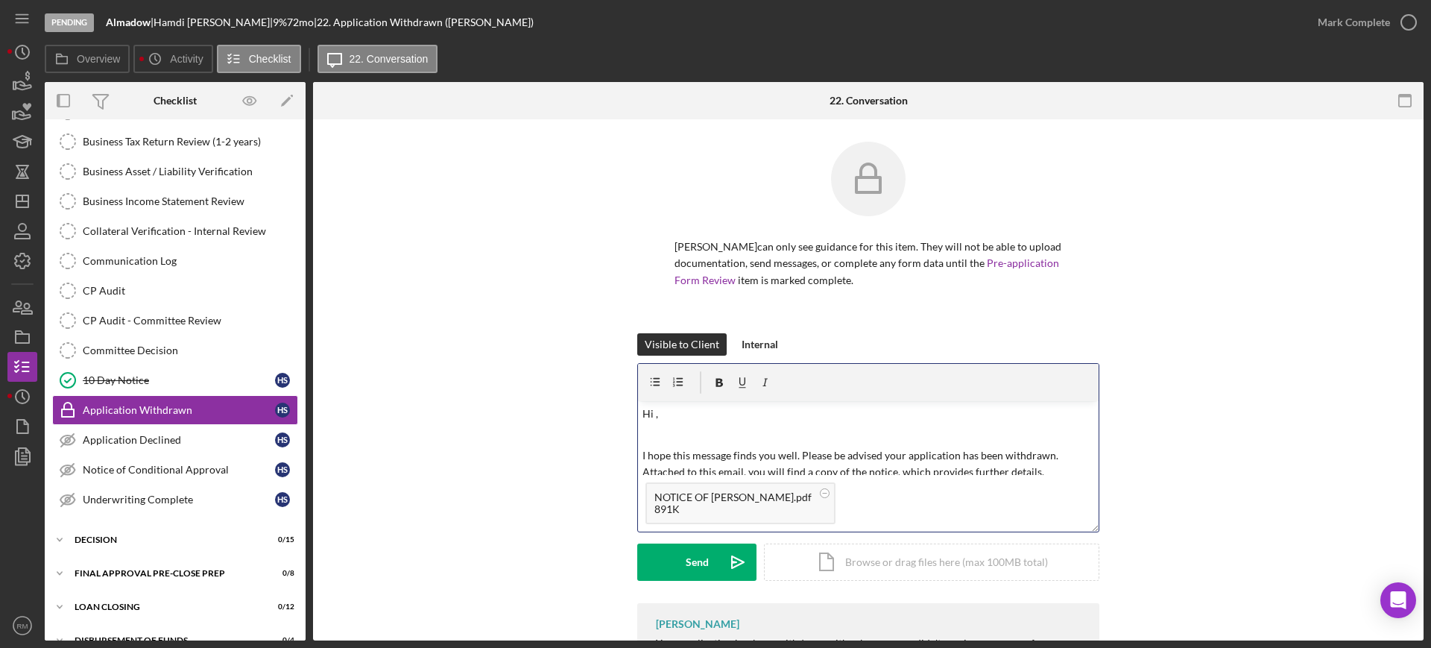
click at [687, 427] on p at bounding box center [869, 434] width 453 height 16
click at [681, 556] on button "Send Icon/icon-invite-send" at bounding box center [696, 561] width 119 height 37
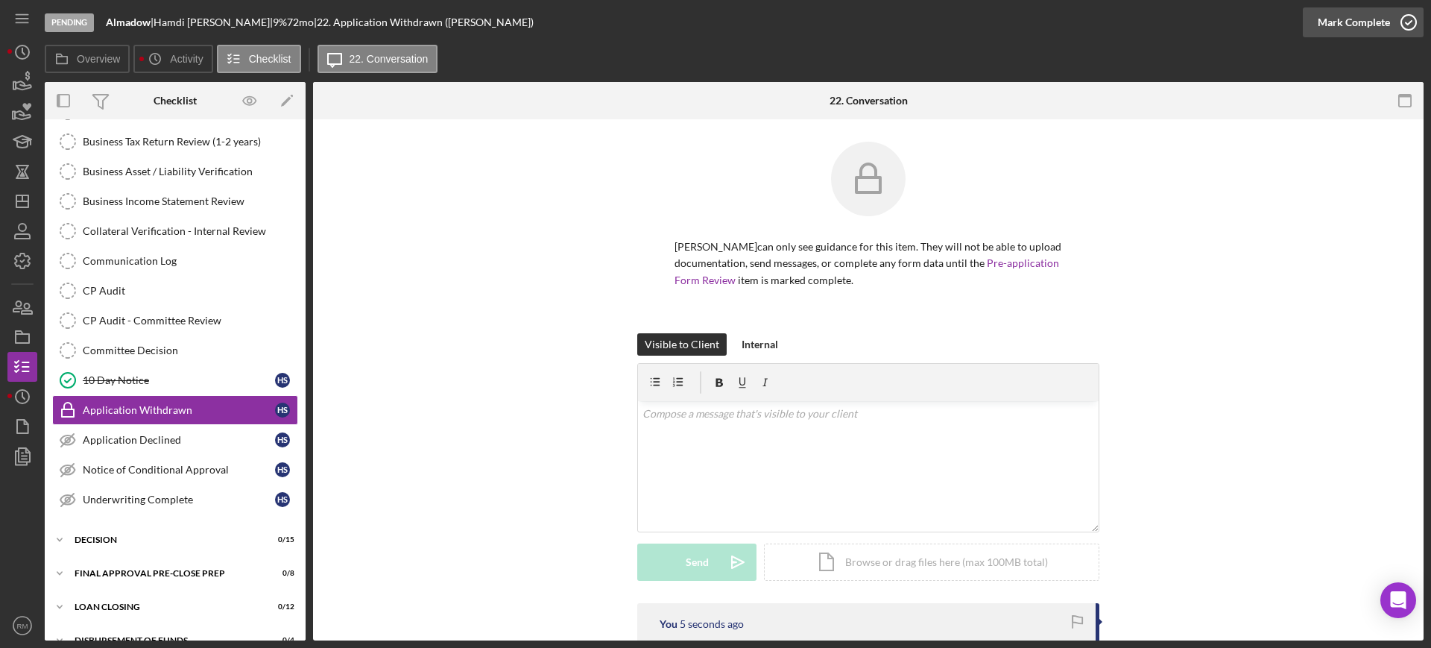
click at [1372, 16] on div "Mark Complete" at bounding box center [1354, 22] width 72 height 30
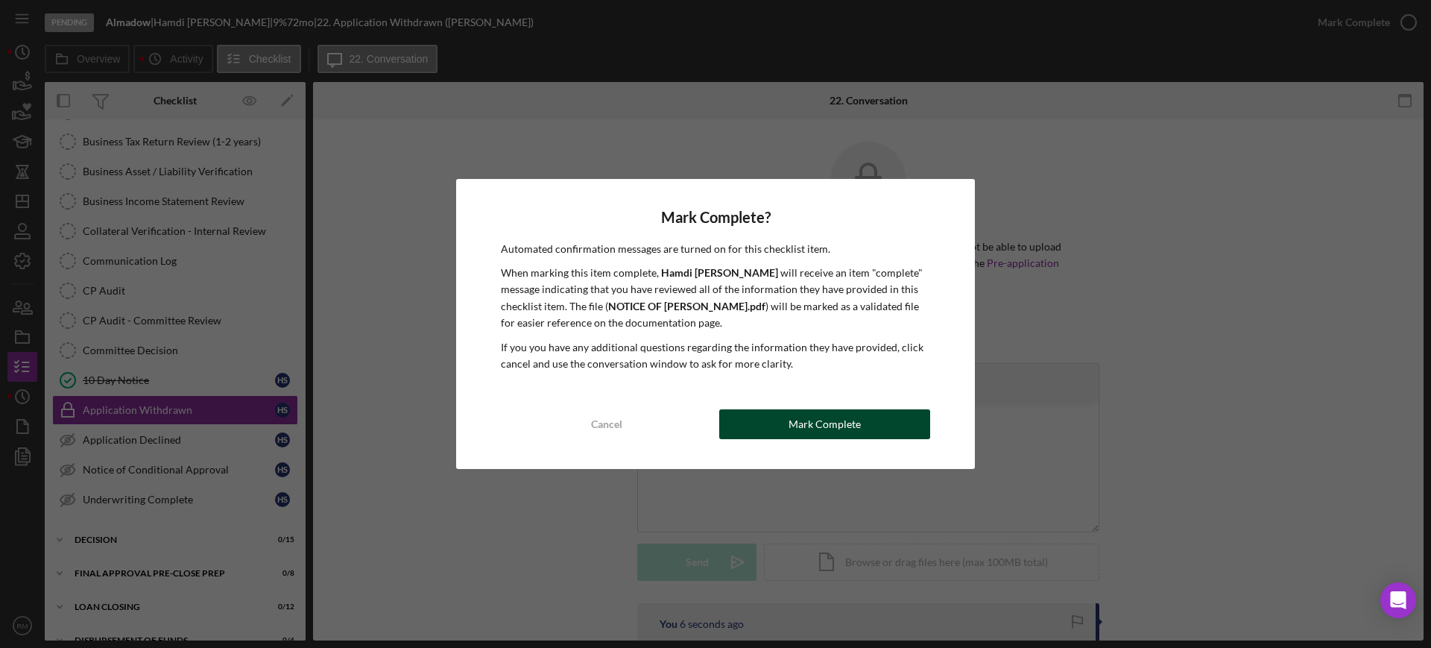
click at [852, 422] on div "Mark Complete" at bounding box center [825, 424] width 72 height 30
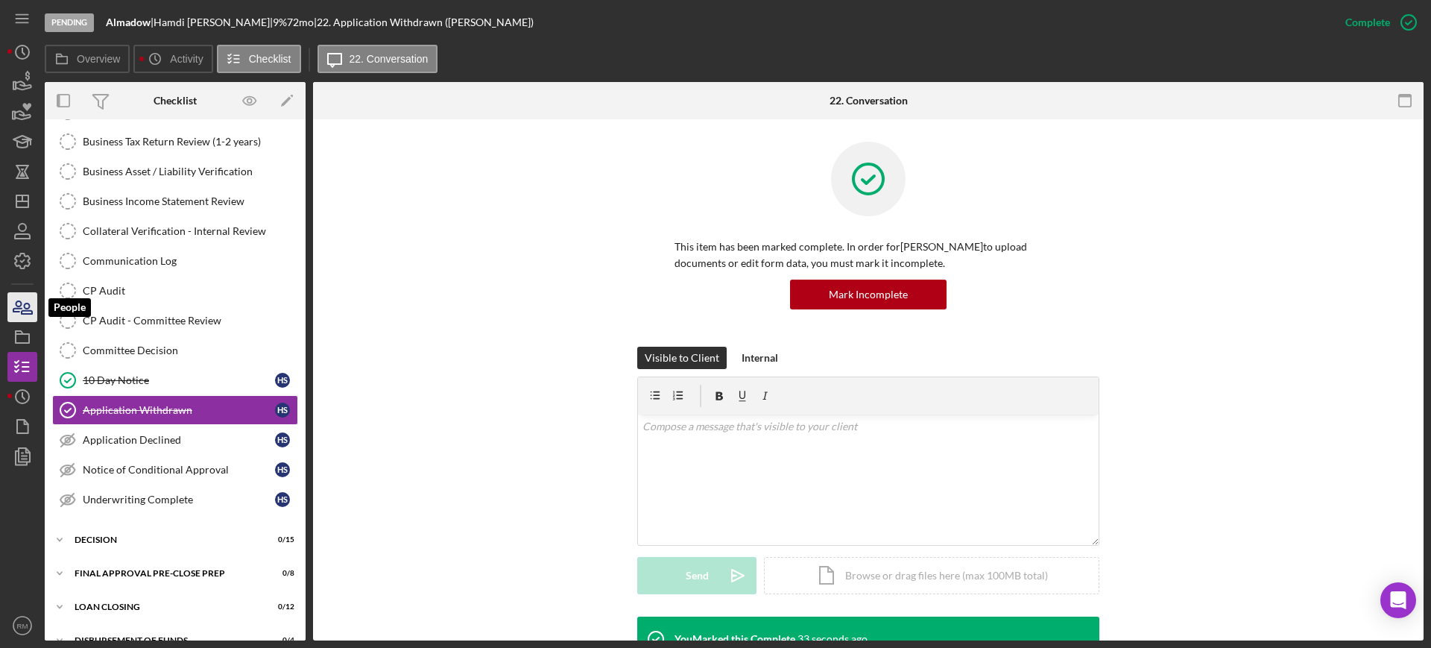
click at [31, 300] on icon "button" at bounding box center [22, 307] width 37 height 37
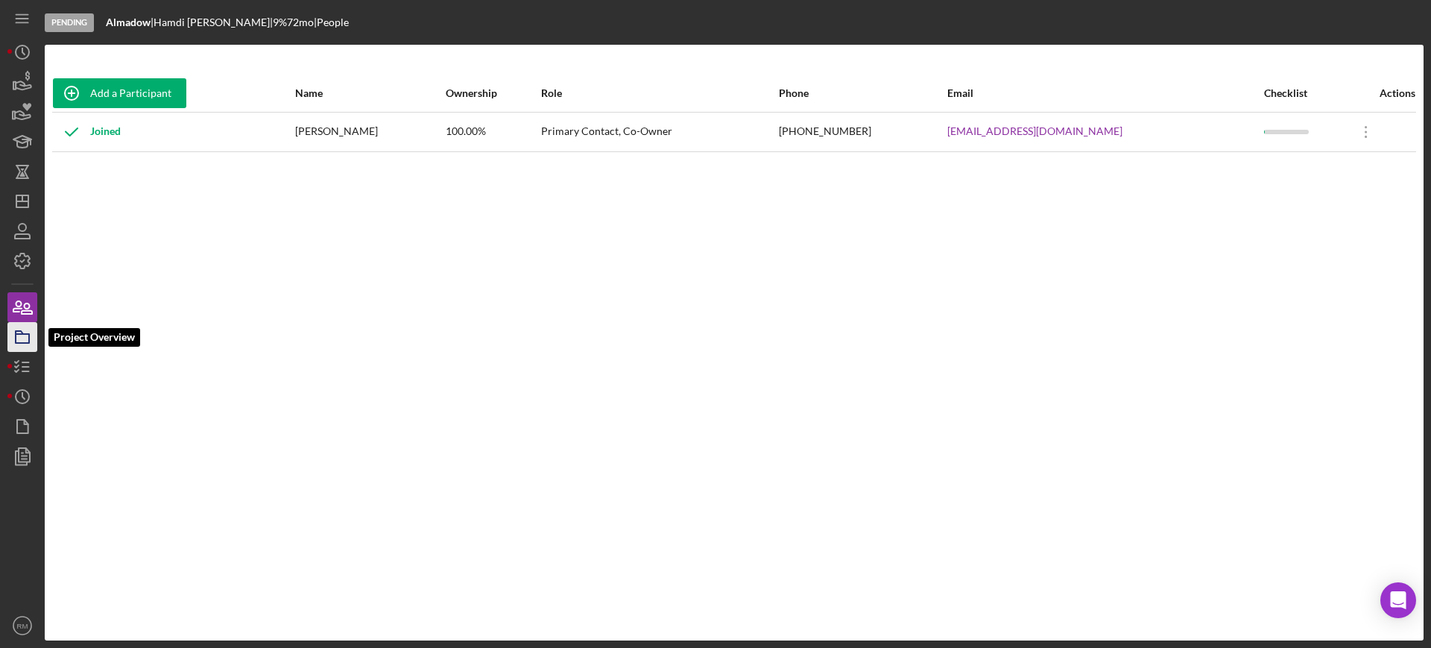
click at [33, 341] on icon "button" at bounding box center [22, 336] width 37 height 37
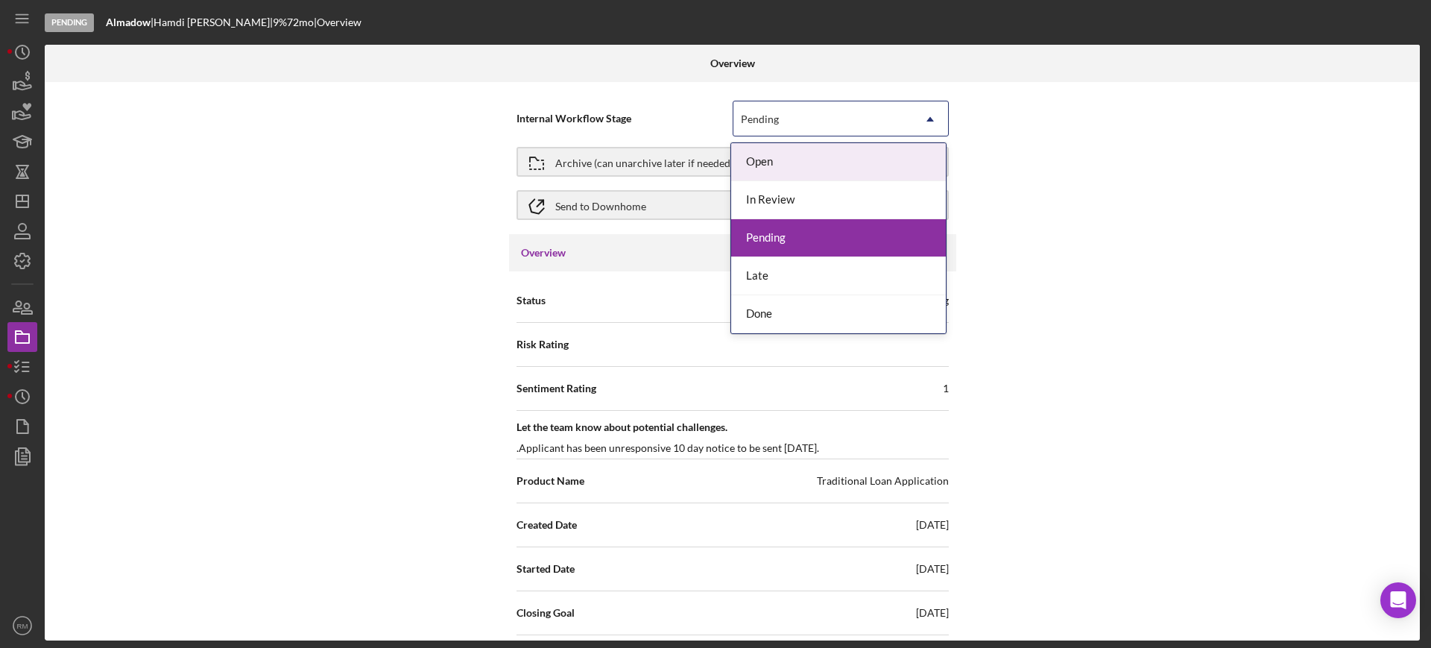
click at [783, 125] on div "Pending" at bounding box center [823, 119] width 179 height 34
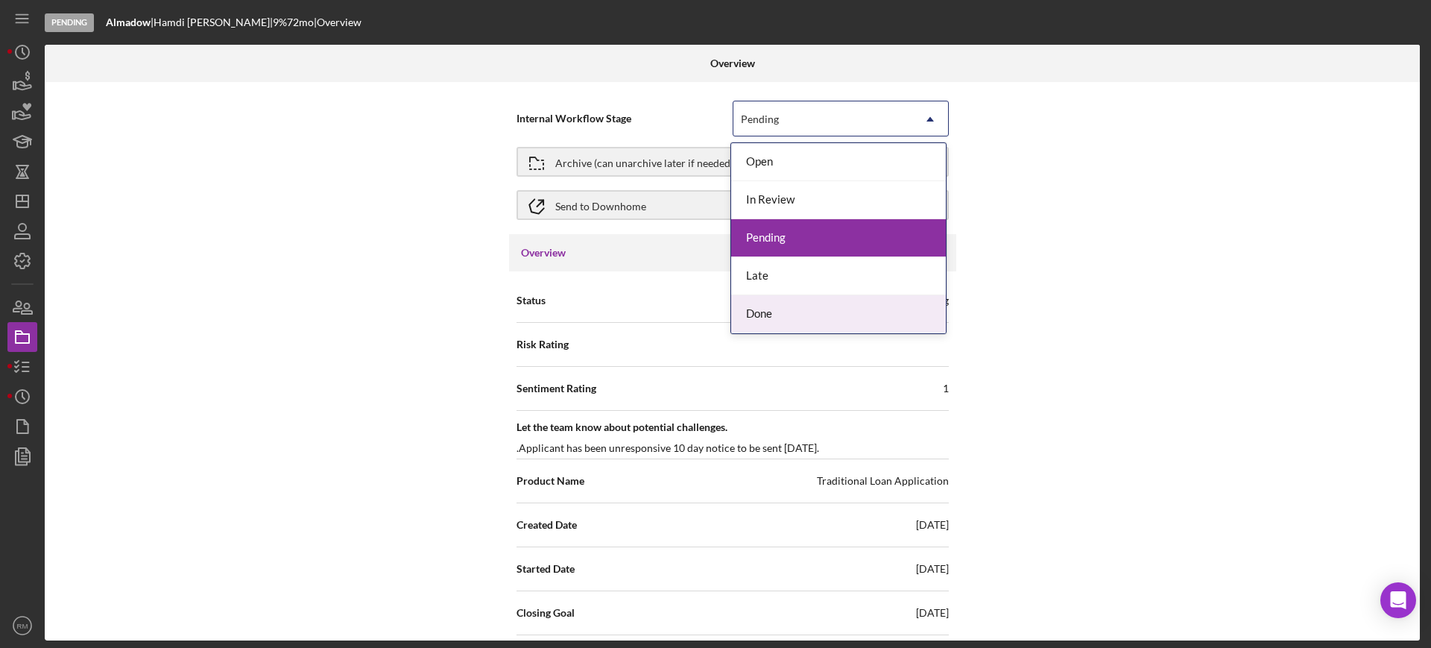
click at [775, 305] on div "Done" at bounding box center [838, 314] width 215 height 38
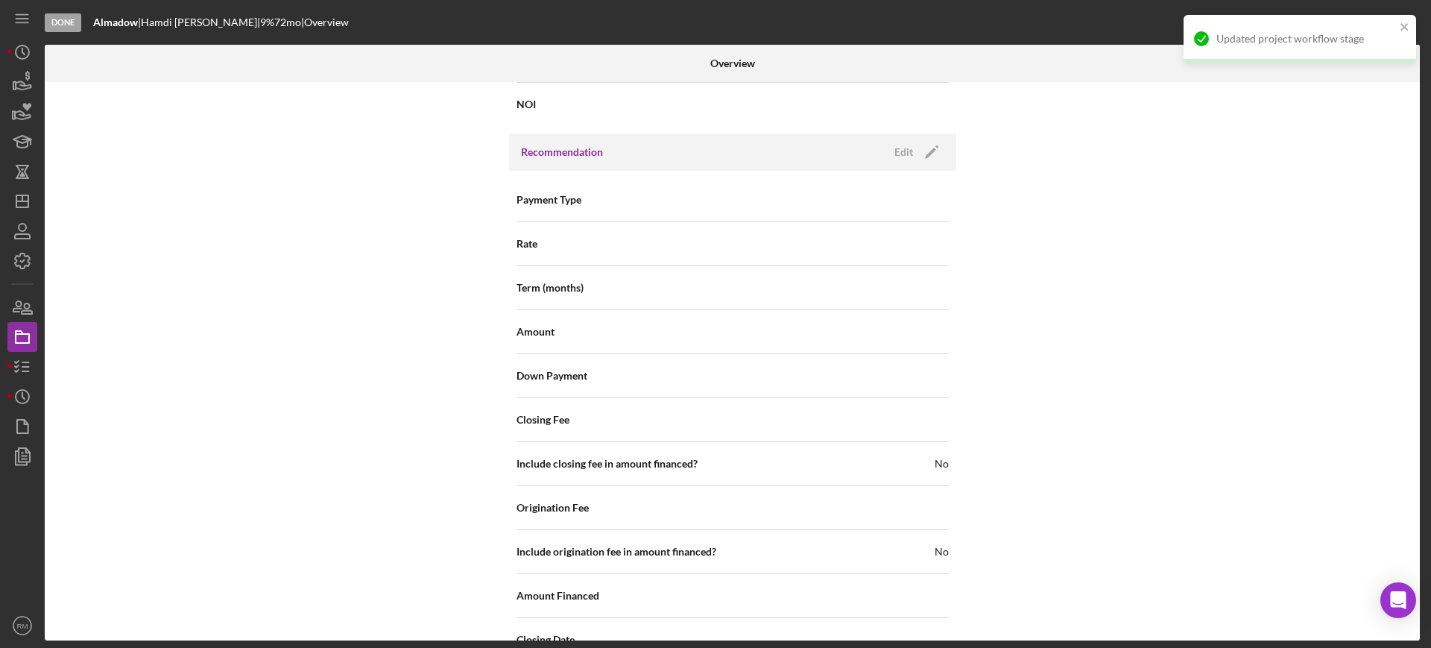
scroll to position [1720, 0]
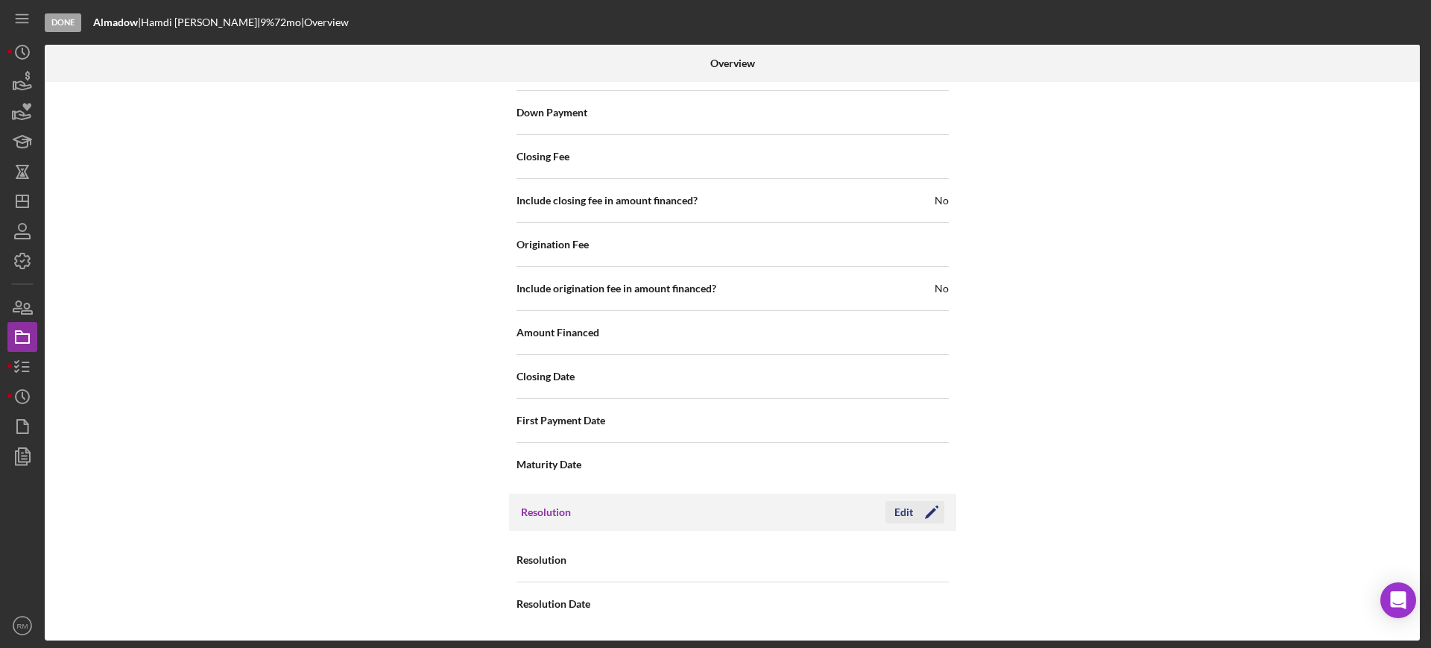
click at [904, 511] on div "Edit" at bounding box center [904, 512] width 19 height 22
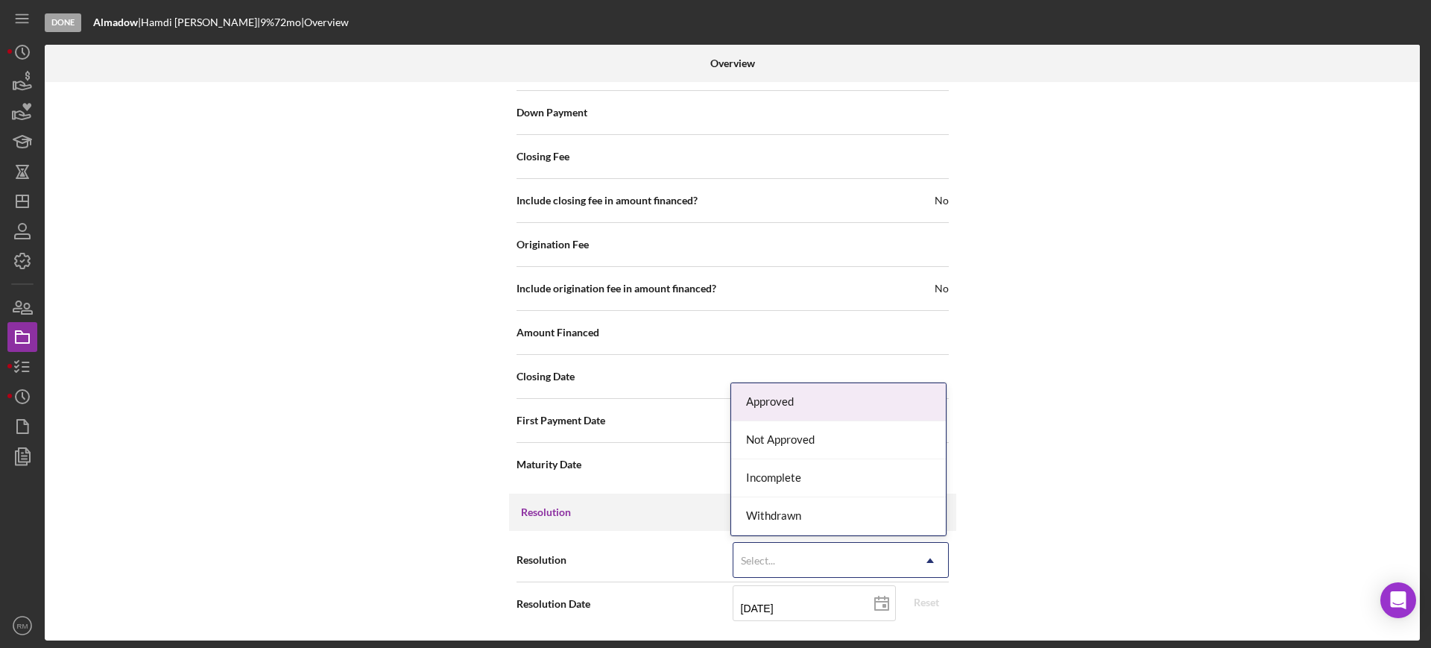
click at [823, 558] on div "Select..." at bounding box center [823, 560] width 179 height 34
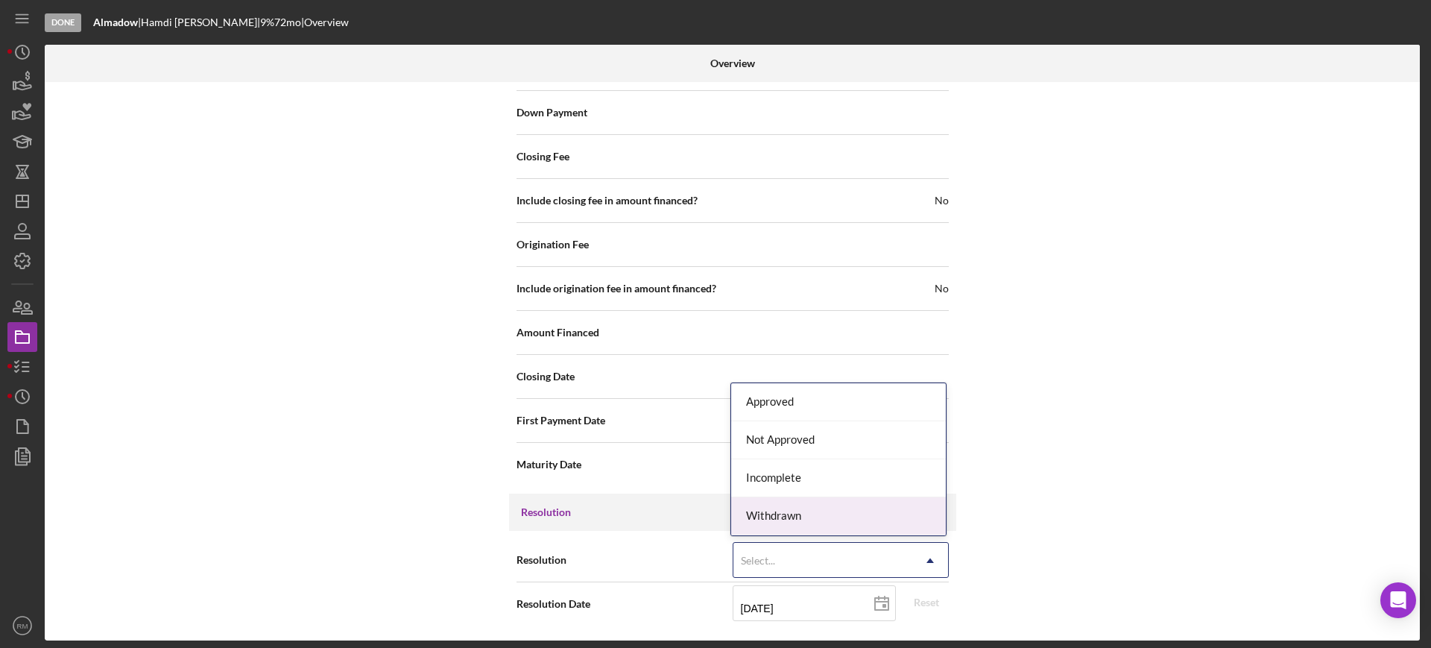
click at [787, 531] on div "Withdrawn" at bounding box center [838, 516] width 215 height 38
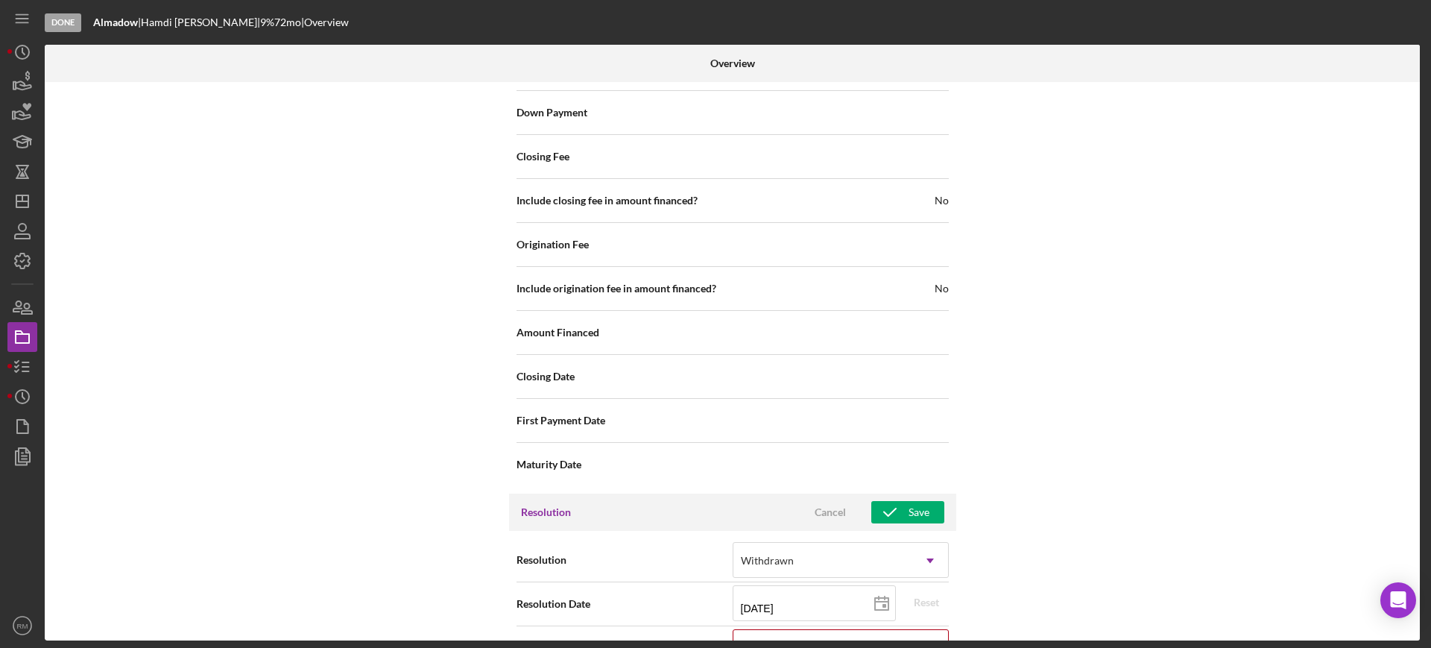
scroll to position [1815, 0]
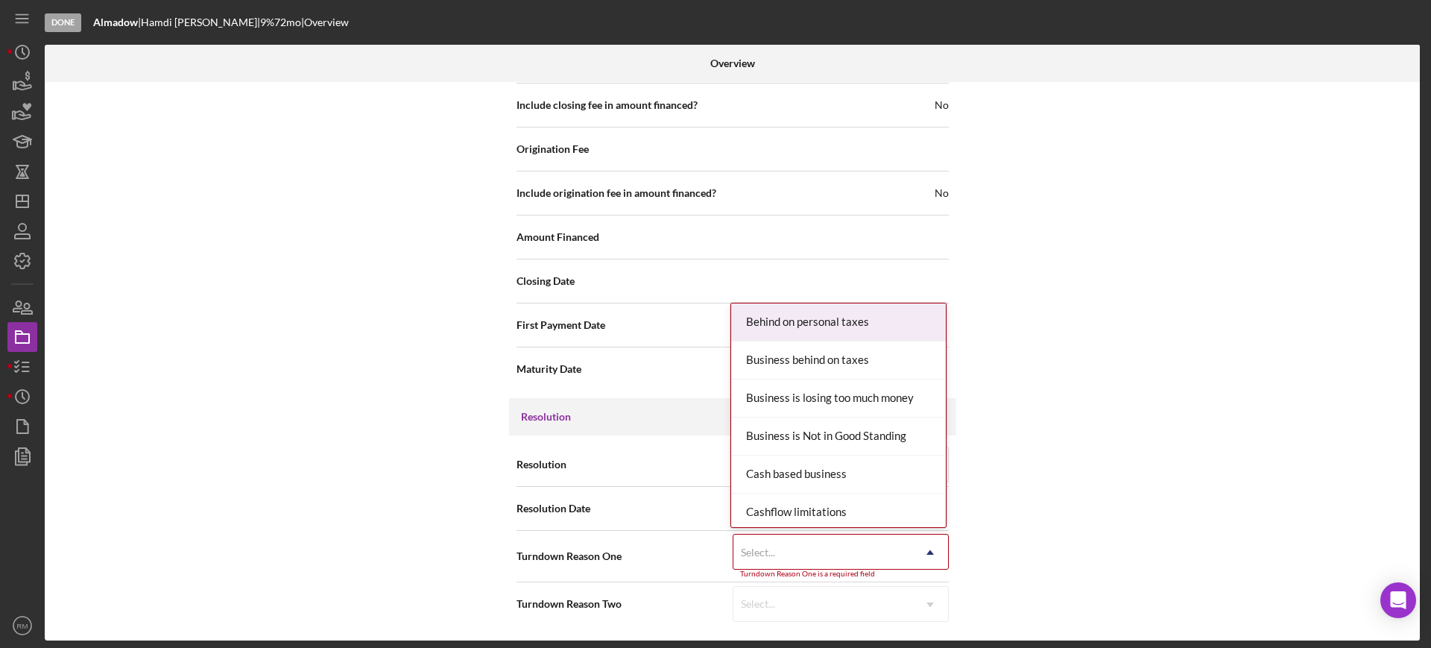
click at [757, 547] on div "Select..." at bounding box center [758, 552] width 34 height 12
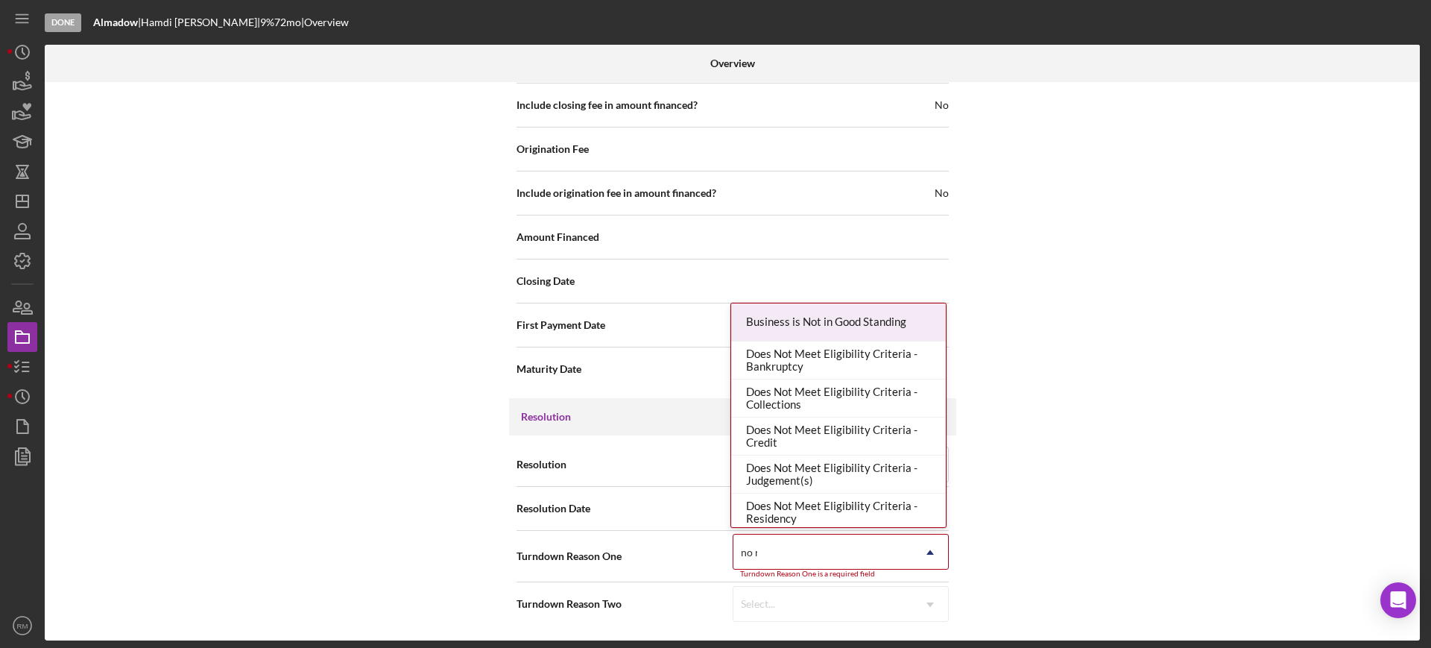
type input "no re"
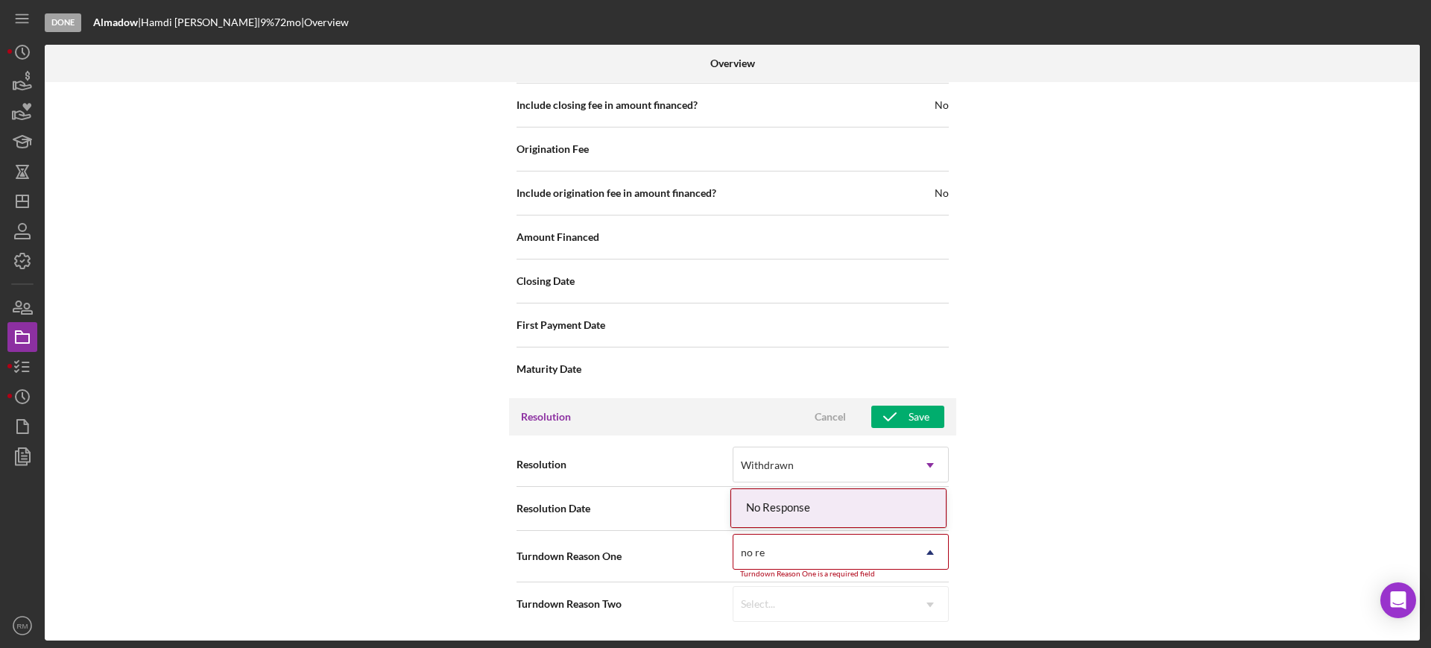
click at [848, 511] on div "No Response" at bounding box center [838, 508] width 215 height 38
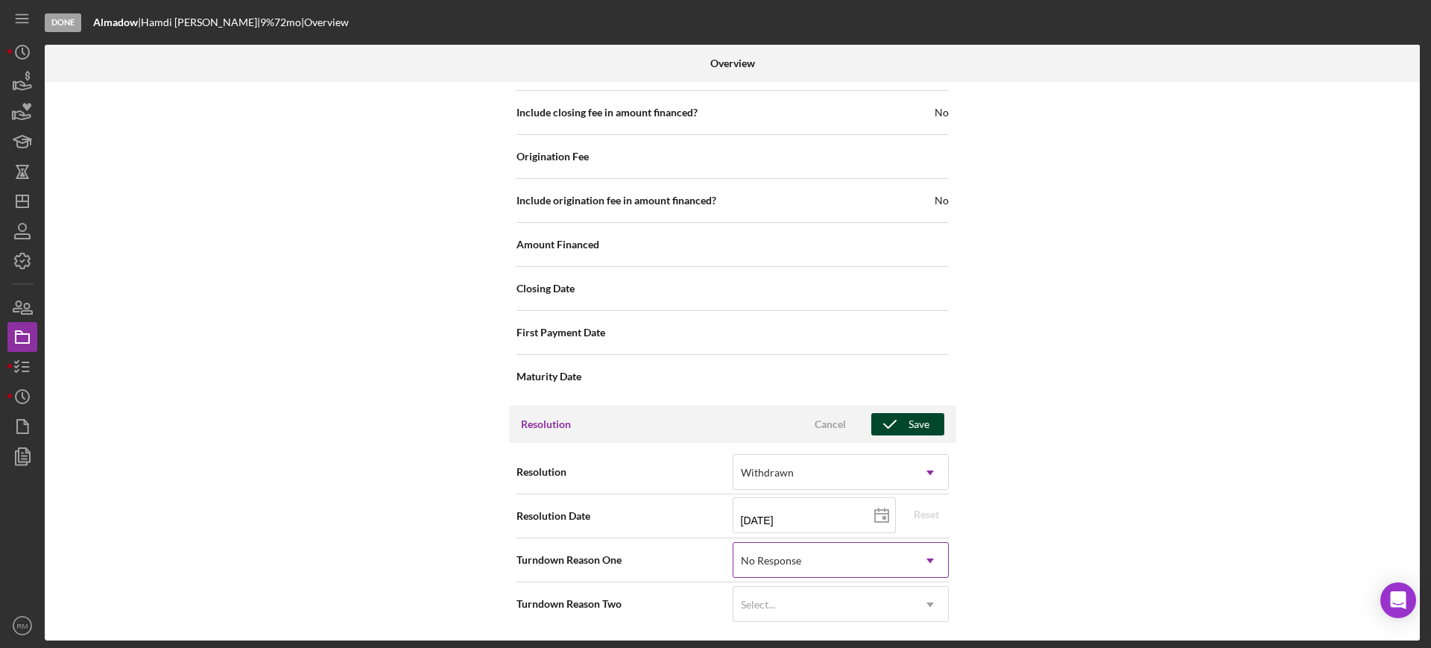
click at [912, 413] on span "Cancel Save" at bounding box center [868, 424] width 151 height 22
click at [909, 416] on div "Save" at bounding box center [919, 424] width 21 height 22
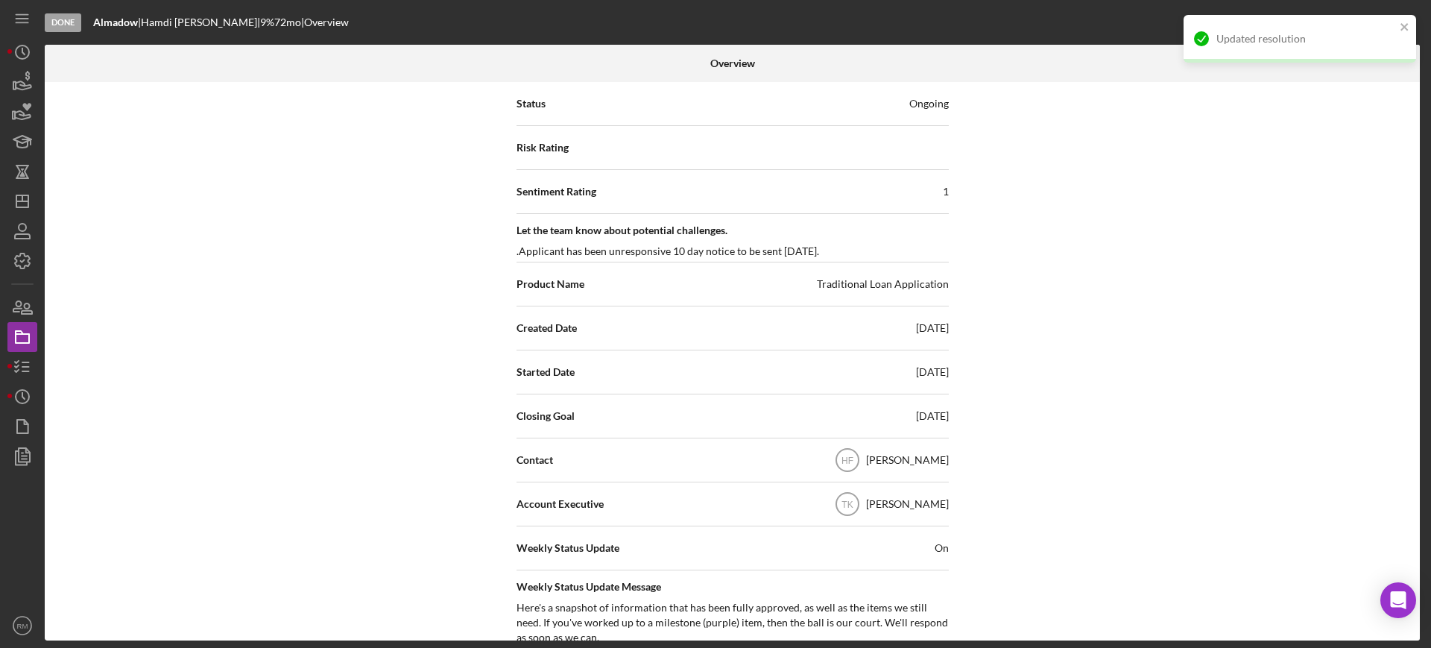
scroll to position [0, 0]
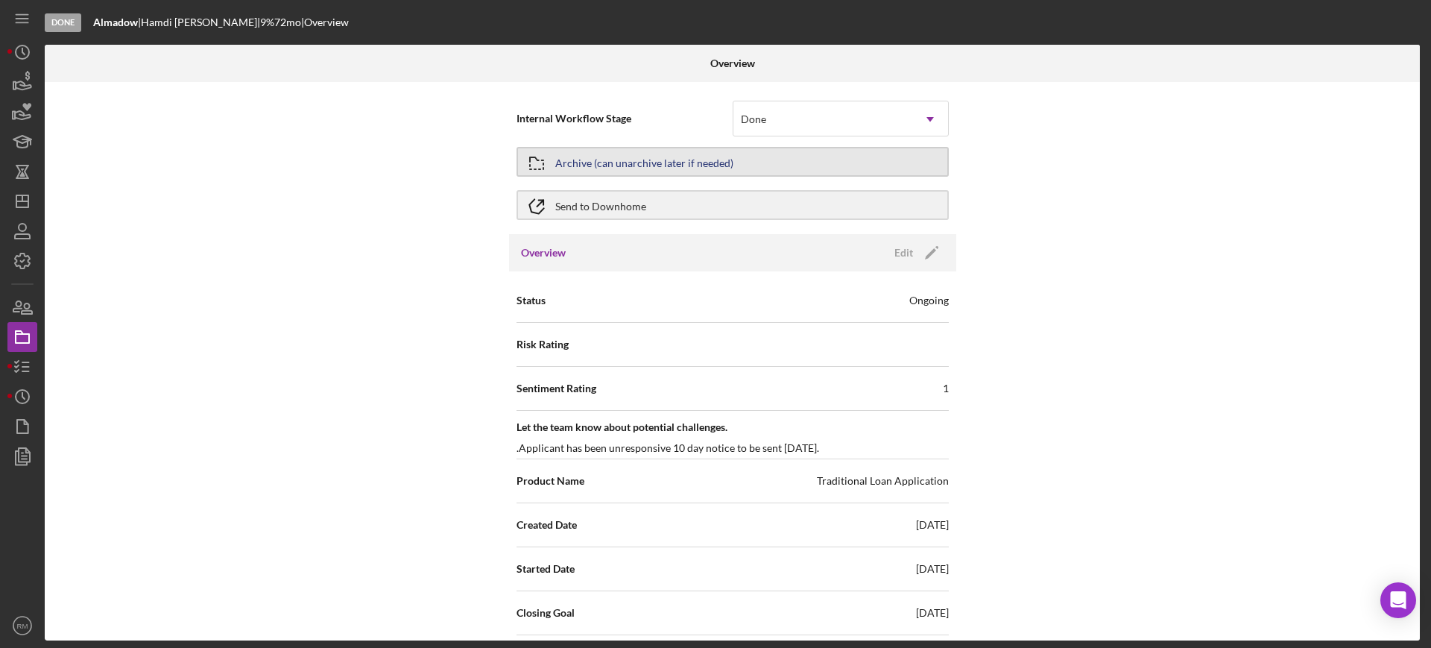
click at [619, 152] on div "Archive (can unarchive later if needed)" at bounding box center [644, 161] width 178 height 27
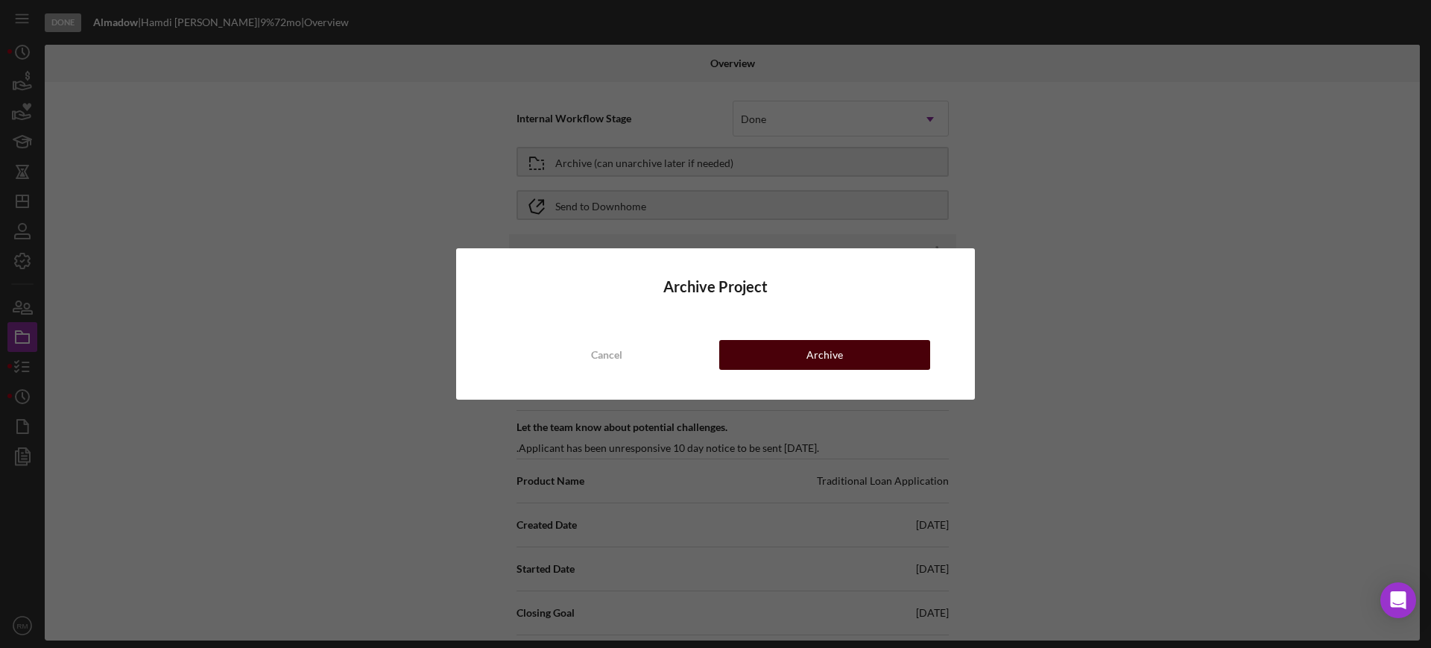
click at [764, 352] on button "Archive" at bounding box center [824, 355] width 211 height 30
